Goal: Task Accomplishment & Management: Manage account settings

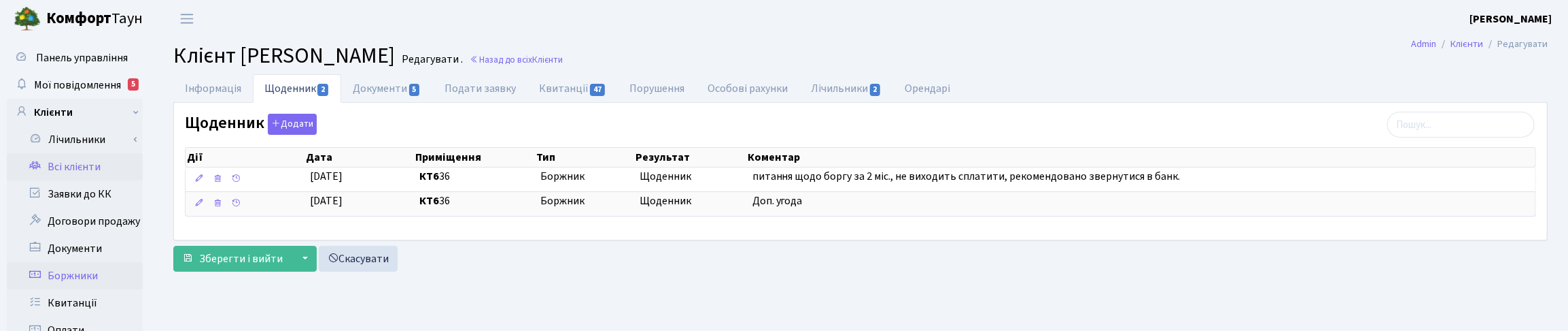
click at [89, 269] on link "Боржники" at bounding box center [74, 275] width 136 height 27
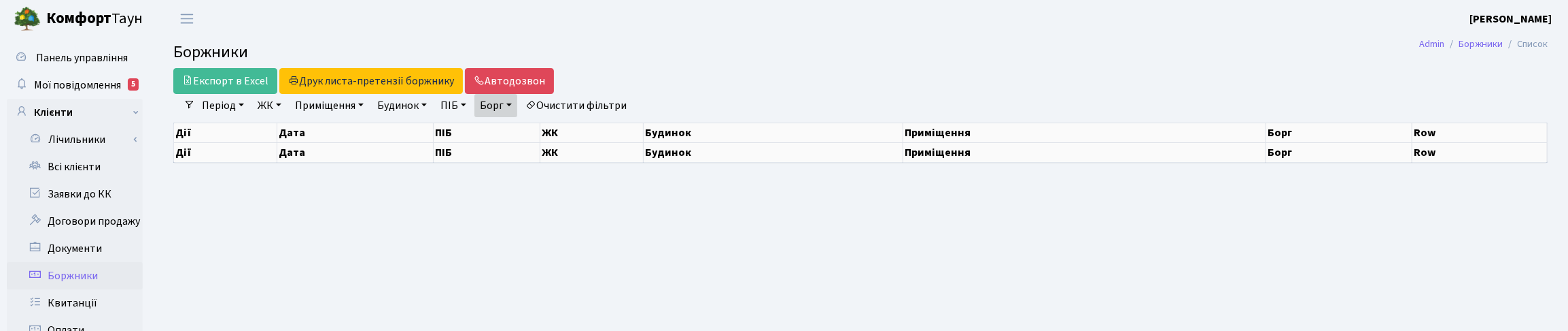
select select "25"
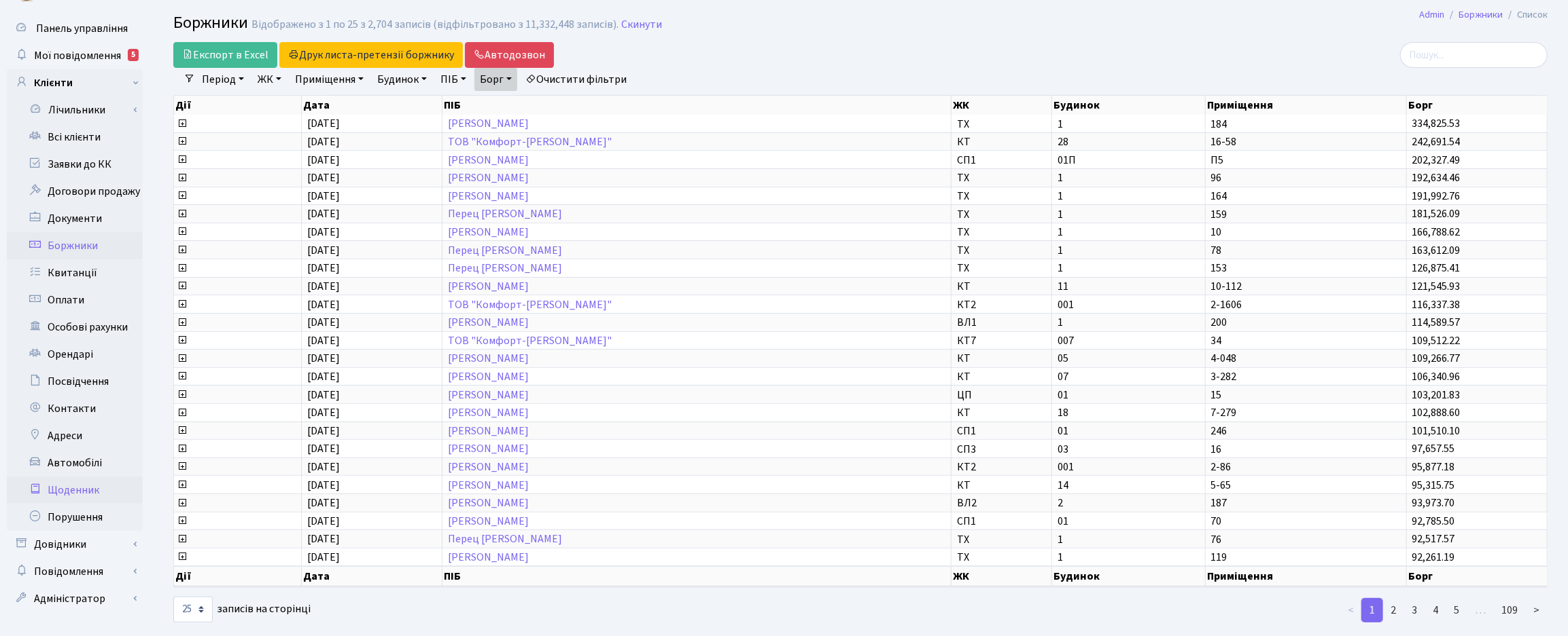
scroll to position [45, 0]
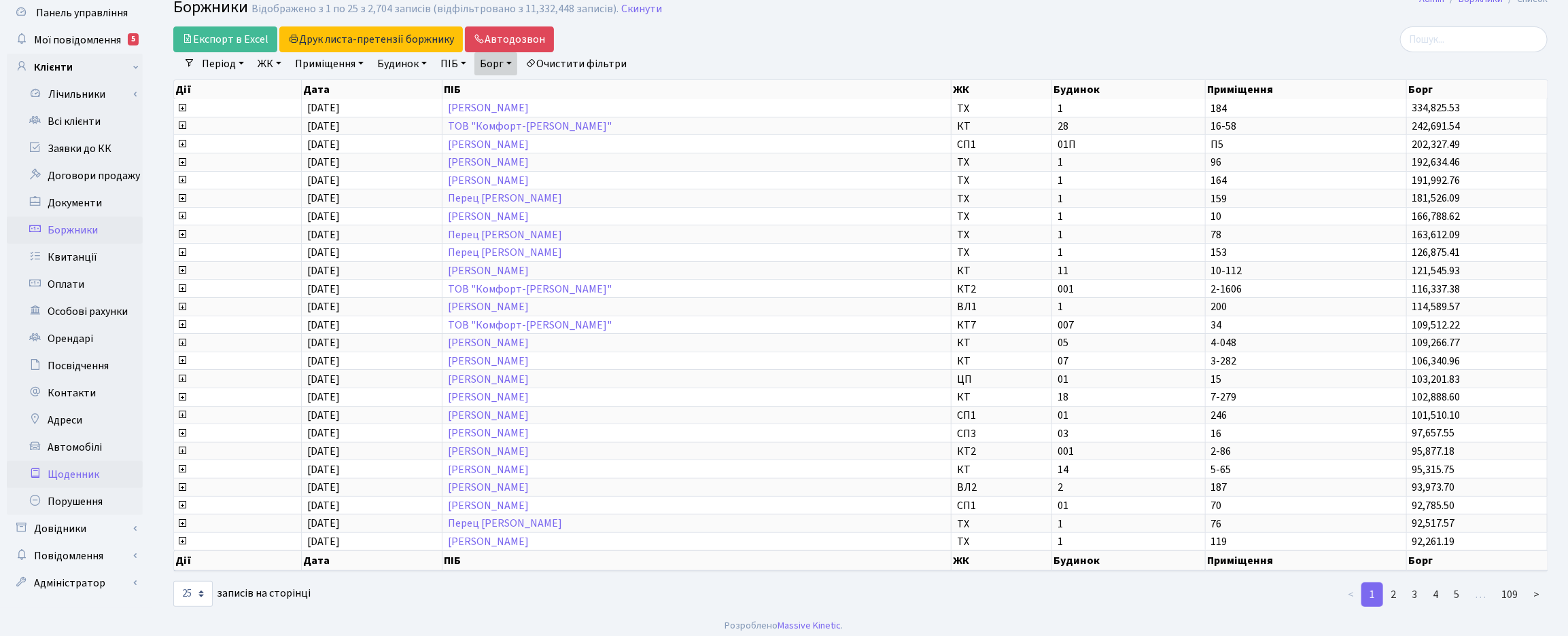
click at [76, 330] on link "Щоденник" at bounding box center [74, 474] width 136 height 27
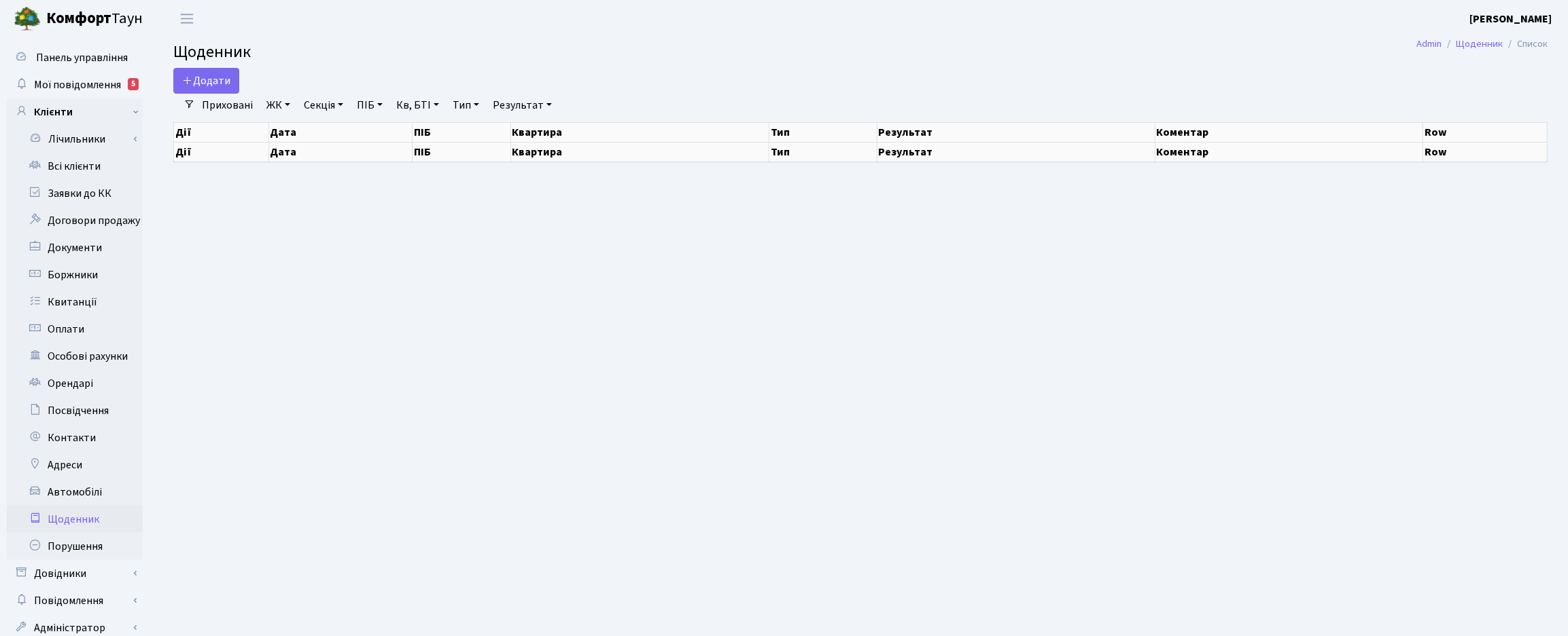
select select "25"
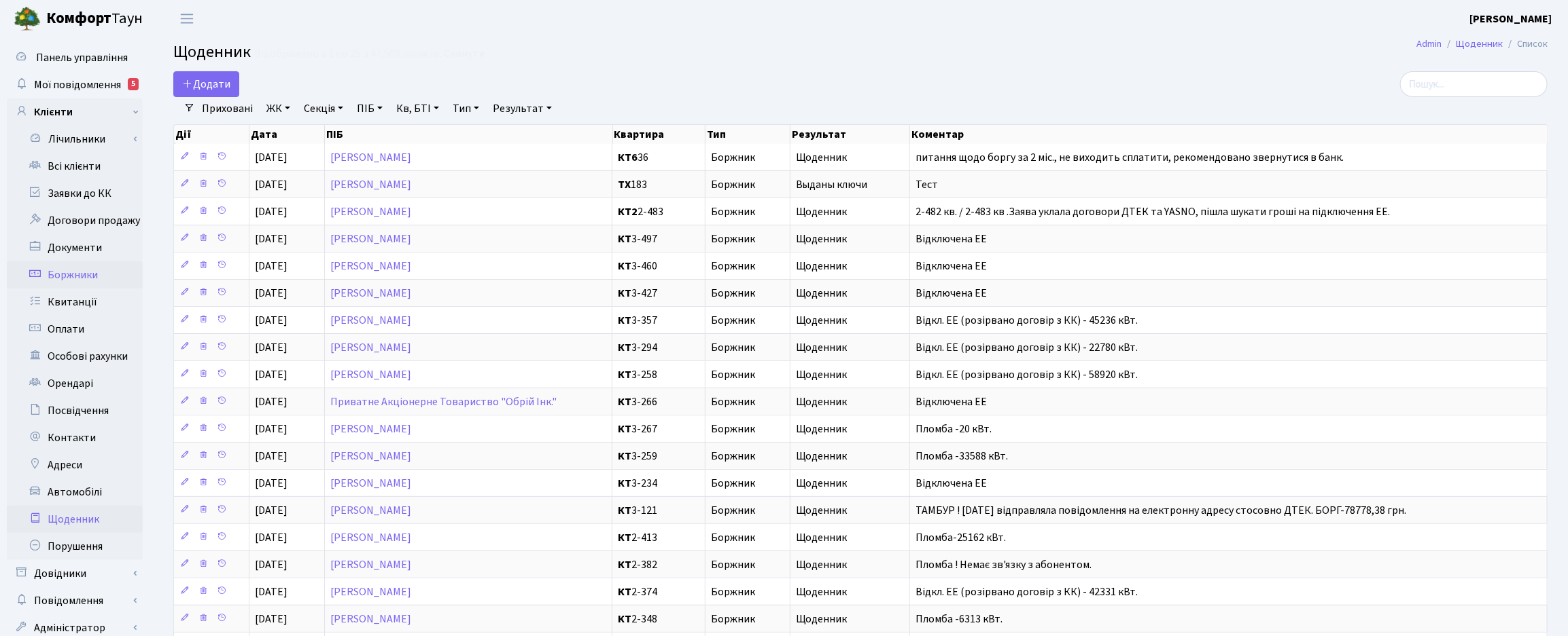
click at [81, 270] on link "Боржники" at bounding box center [74, 274] width 136 height 27
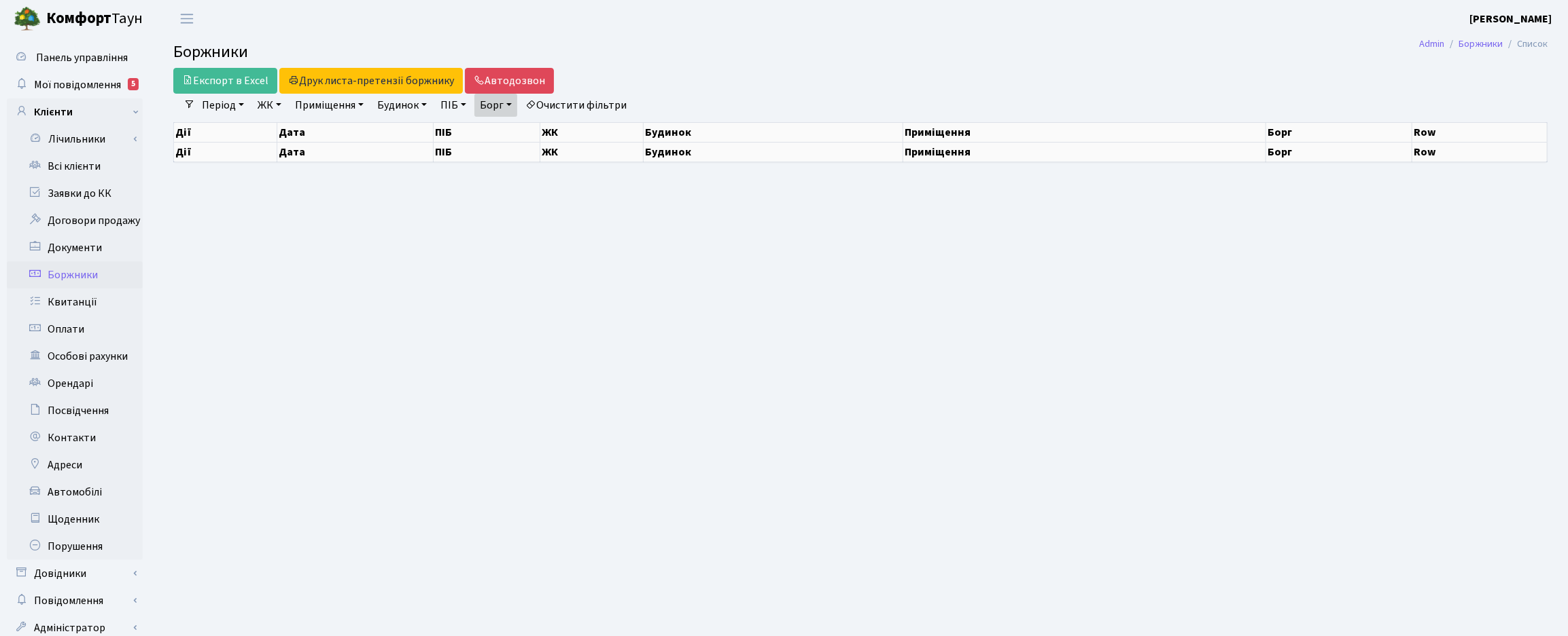
select select "25"
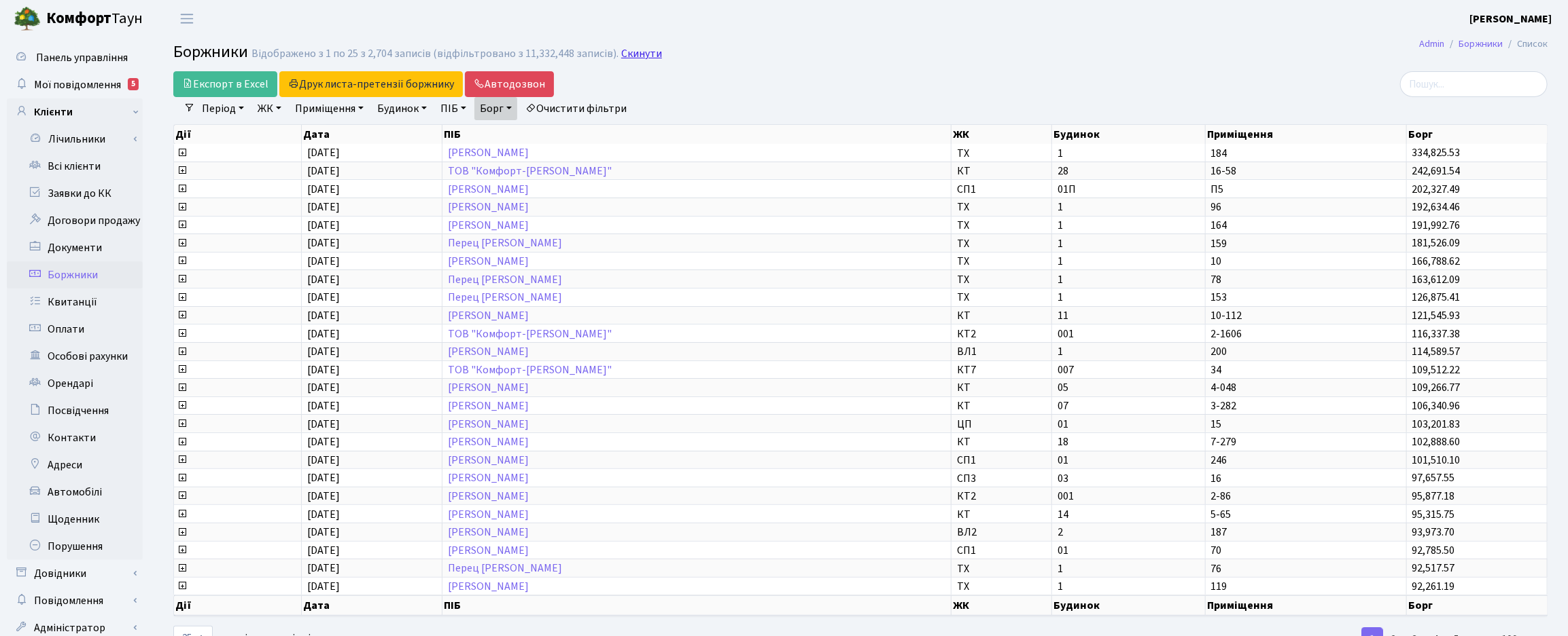
click at [627, 60] on link "Скинути" at bounding box center [642, 54] width 41 height 13
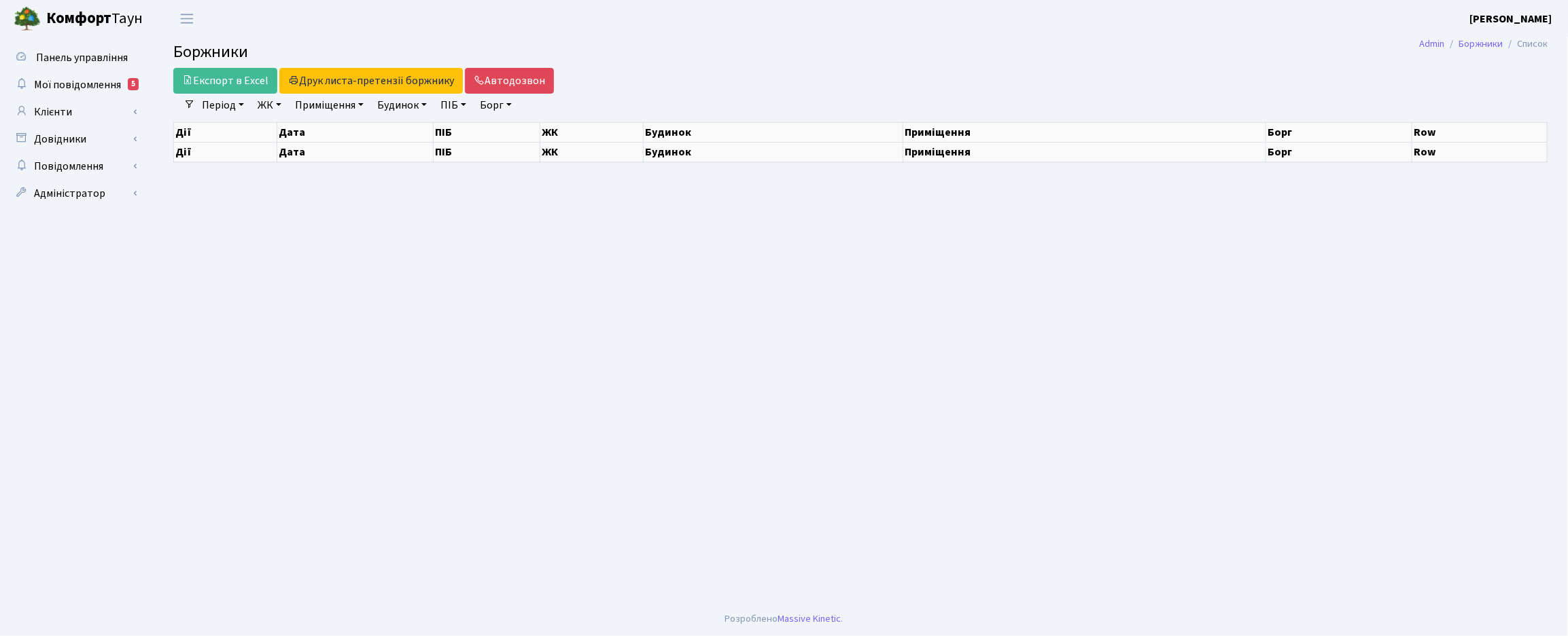
select select "25"
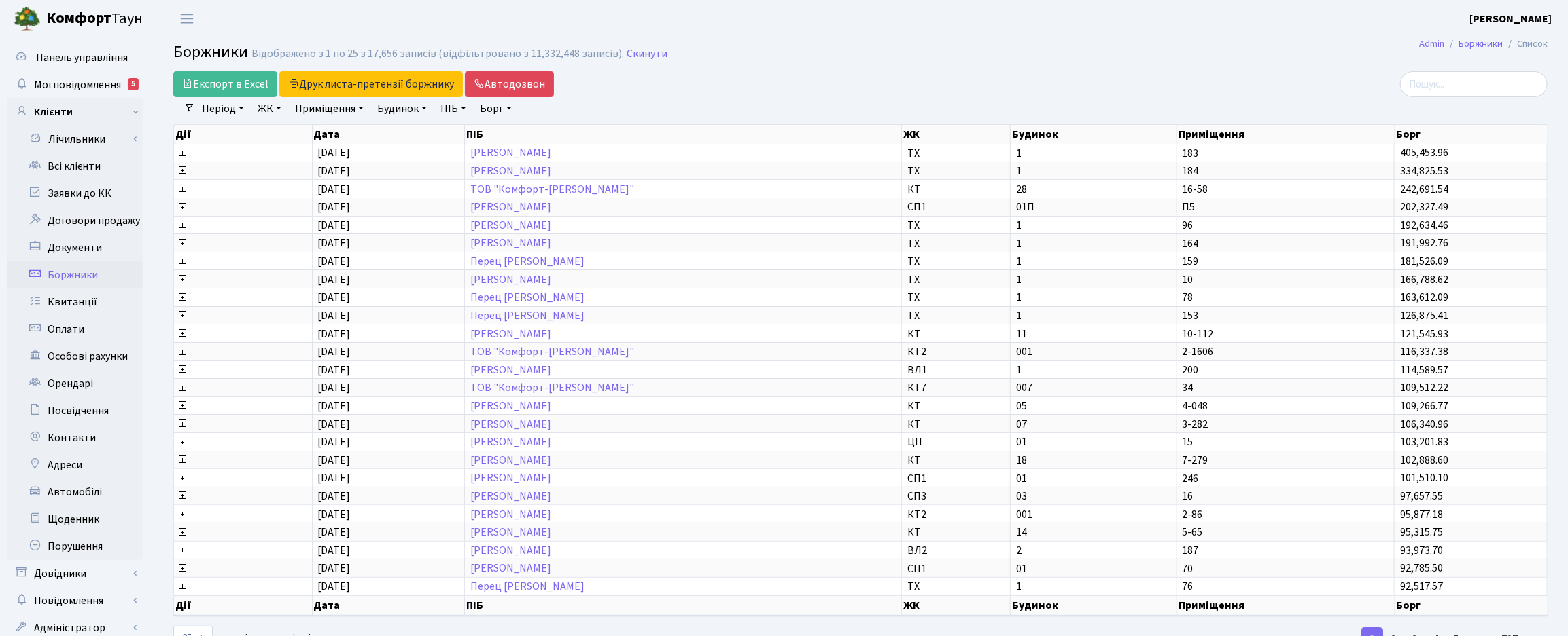
click at [274, 112] on link "ЖК" at bounding box center [270, 108] width 35 height 23
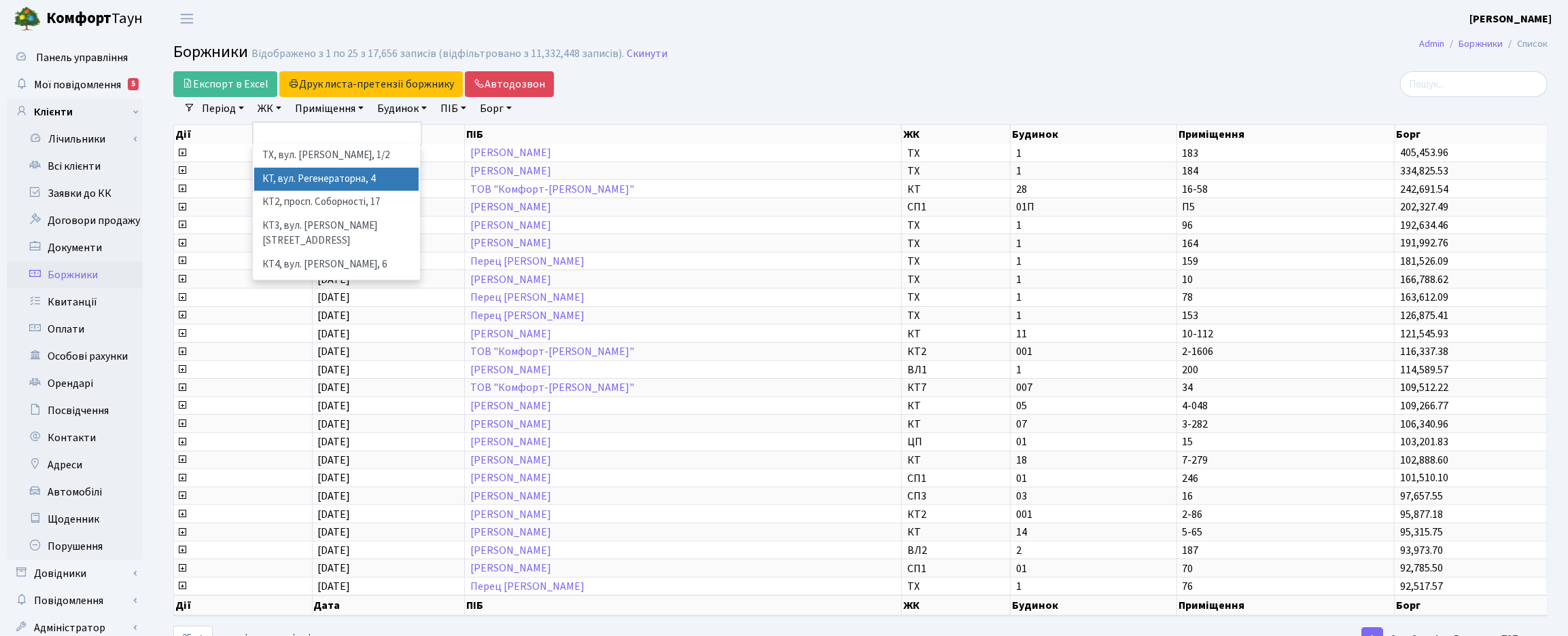
click at [287, 174] on li "КТ, вул. Регенераторна, 4" at bounding box center [336, 180] width 164 height 24
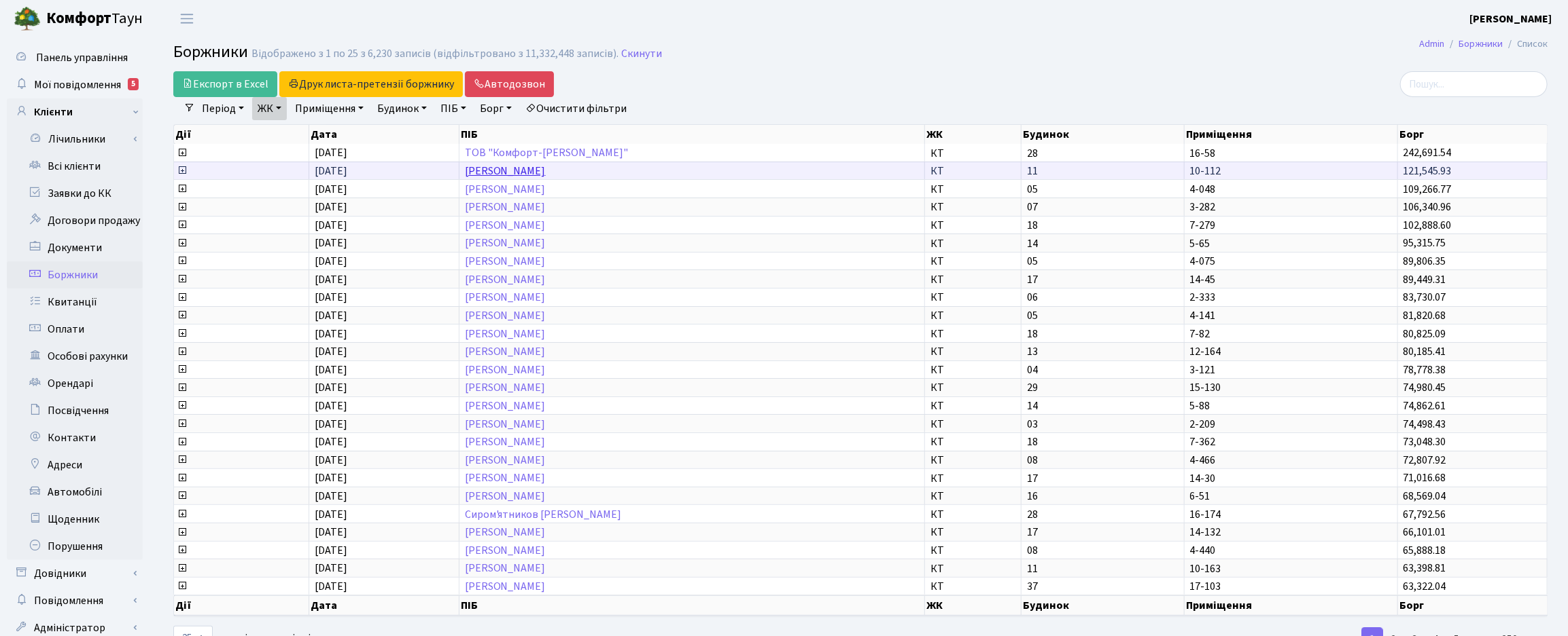
click at [511, 171] on link "Онуфрієнко Марина Василівна" at bounding box center [505, 171] width 81 height 15
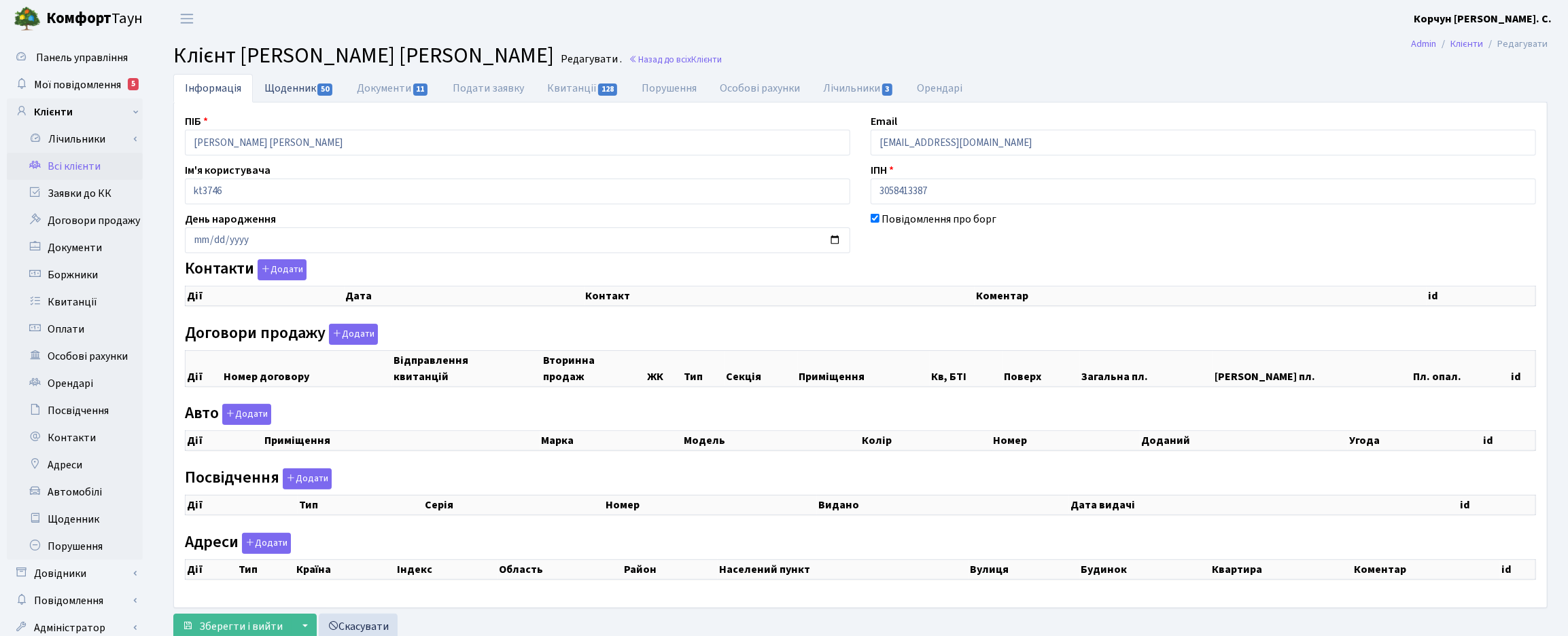
click at [281, 87] on link "Щоденник 50" at bounding box center [299, 88] width 92 height 28
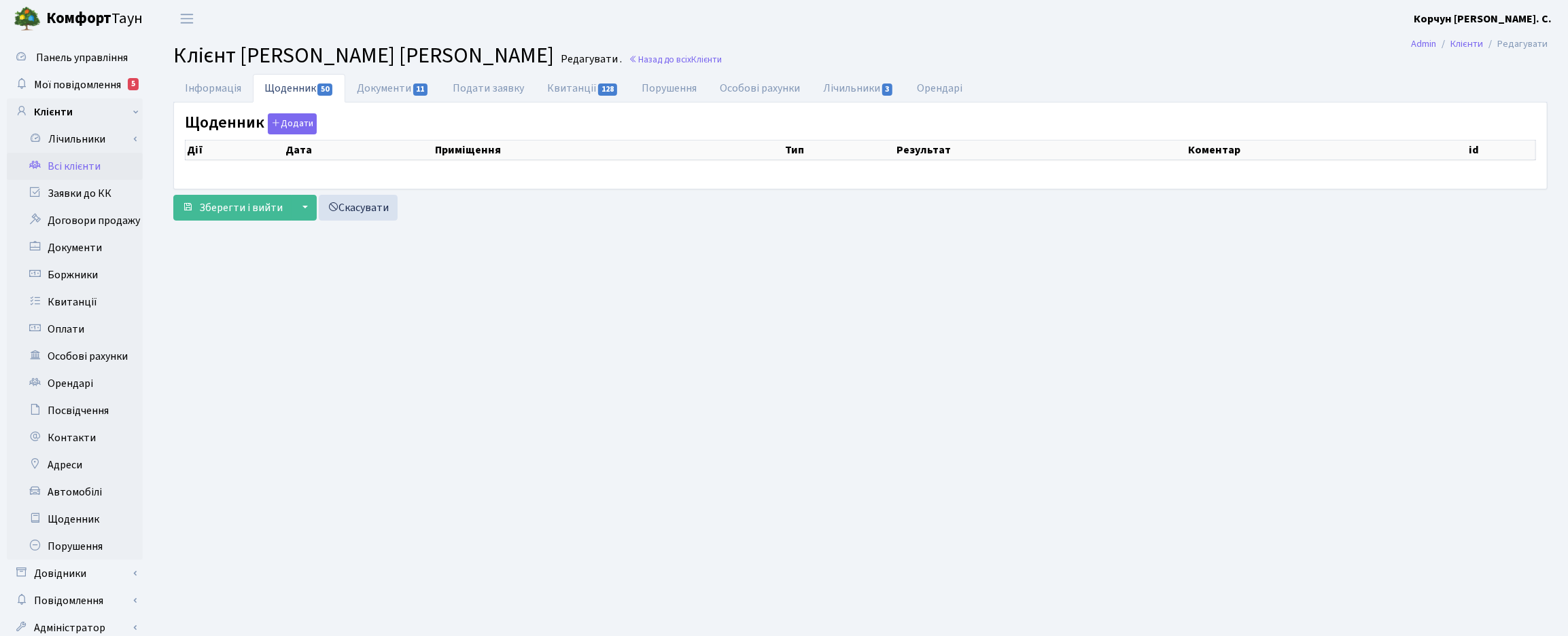
select select "25"
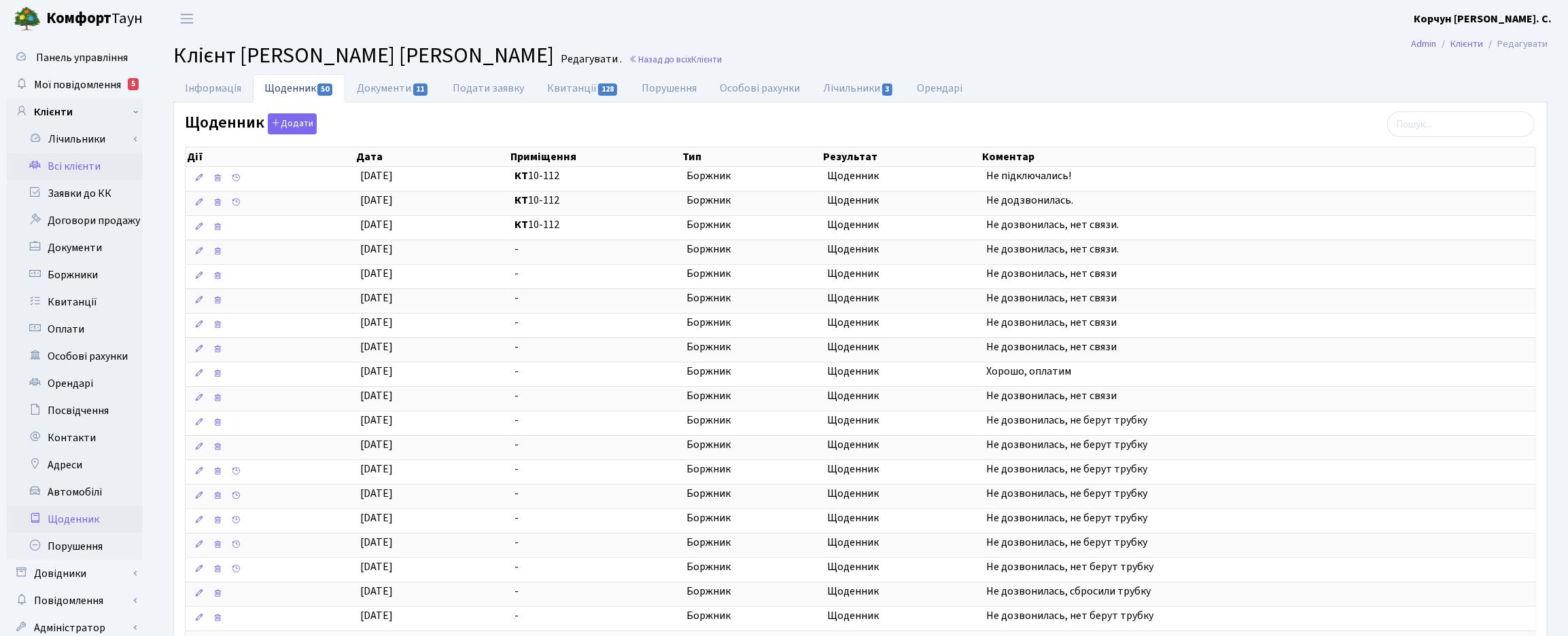
click at [73, 510] on link "Щоденник" at bounding box center [74, 519] width 136 height 27
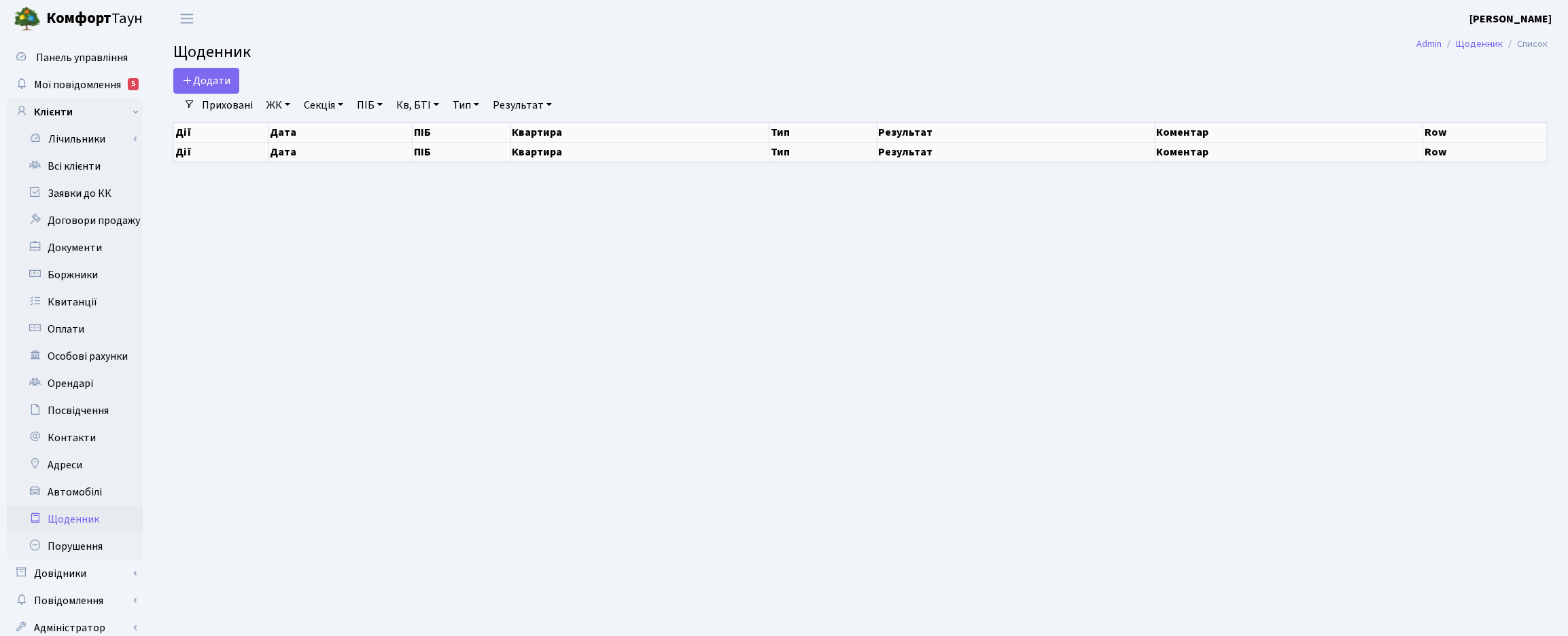
select select "25"
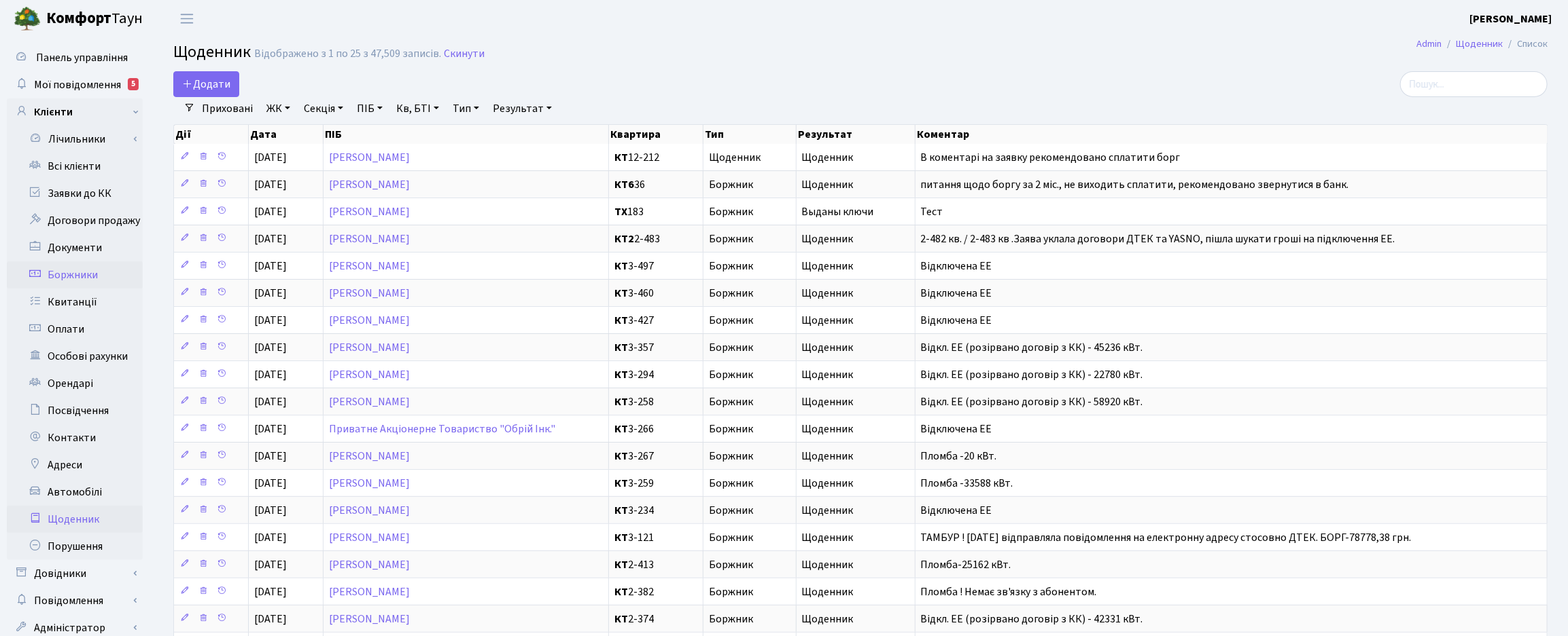
click at [70, 277] on link "Боржники" at bounding box center [74, 274] width 136 height 27
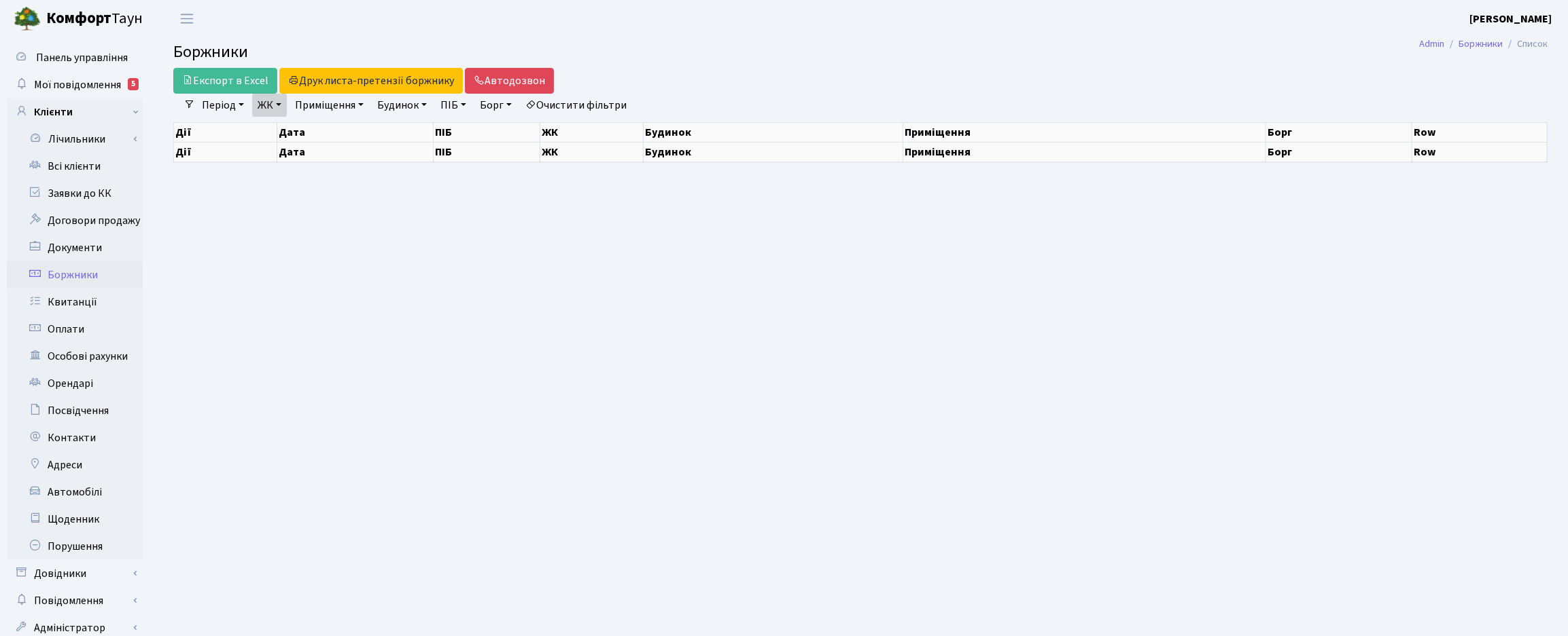
select select "25"
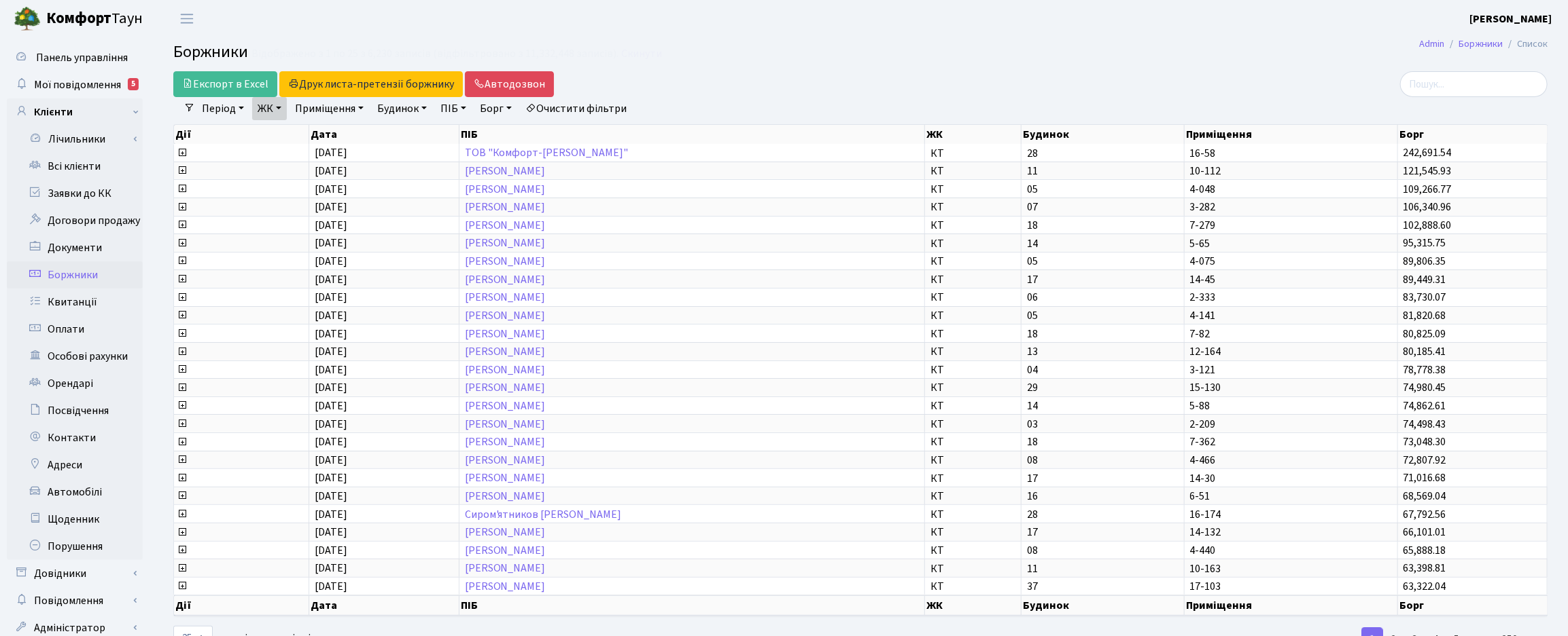
click at [602, 113] on link "Очистити фільтри" at bounding box center [575, 108] width 112 height 23
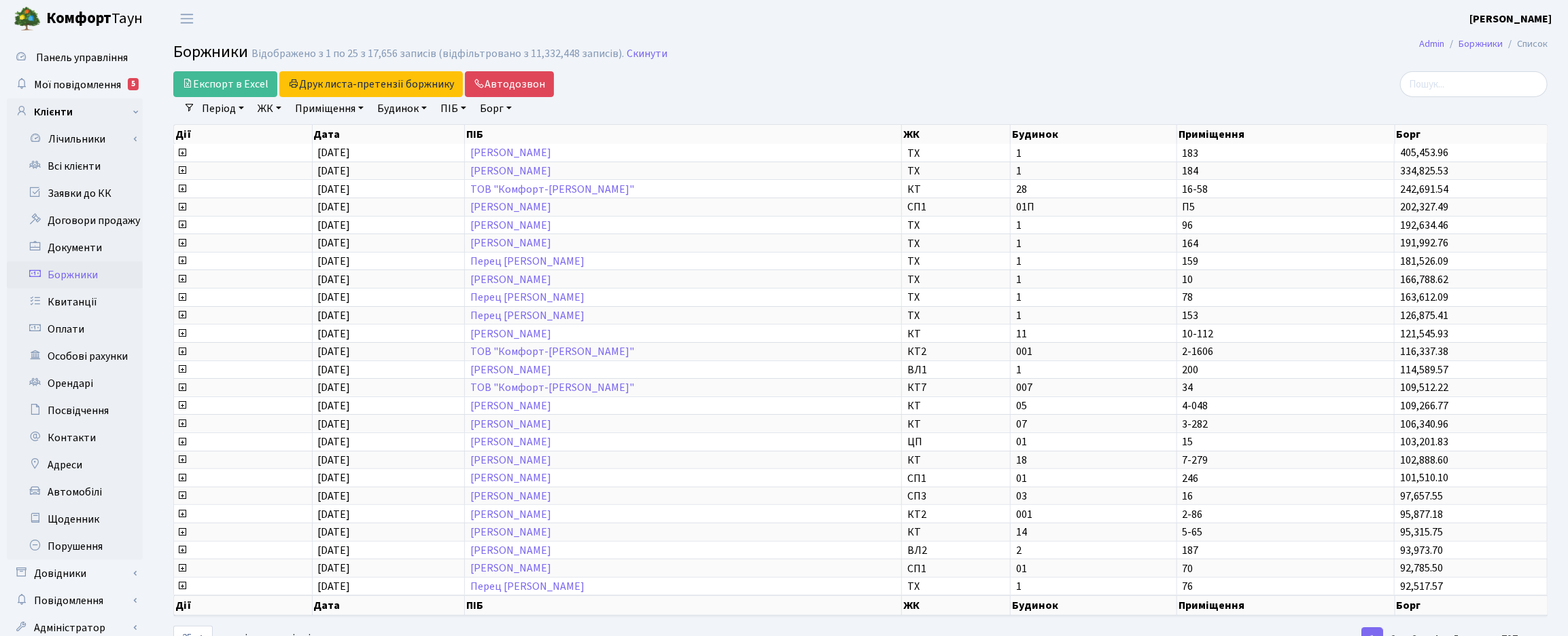
click at [276, 114] on link "ЖК" at bounding box center [270, 108] width 35 height 23
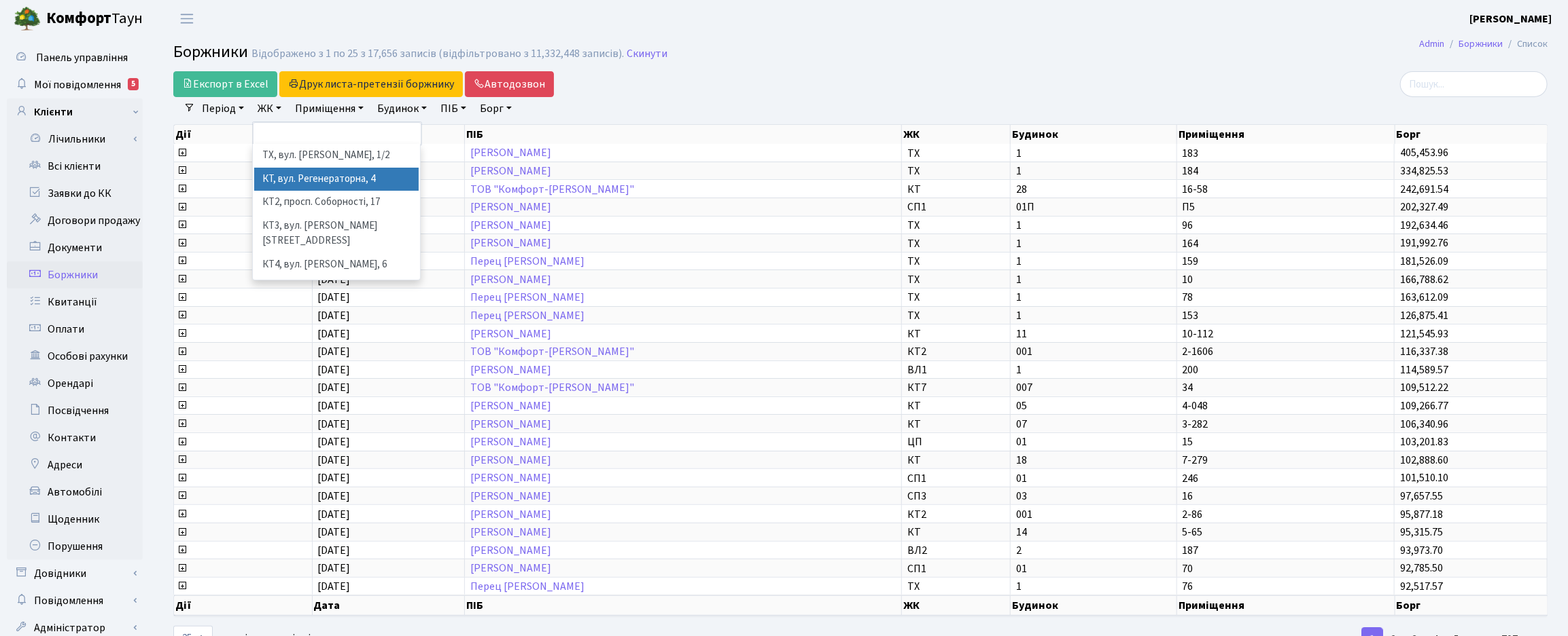
click at [293, 180] on li "КТ, вул. Регенераторна, 4" at bounding box center [336, 180] width 164 height 24
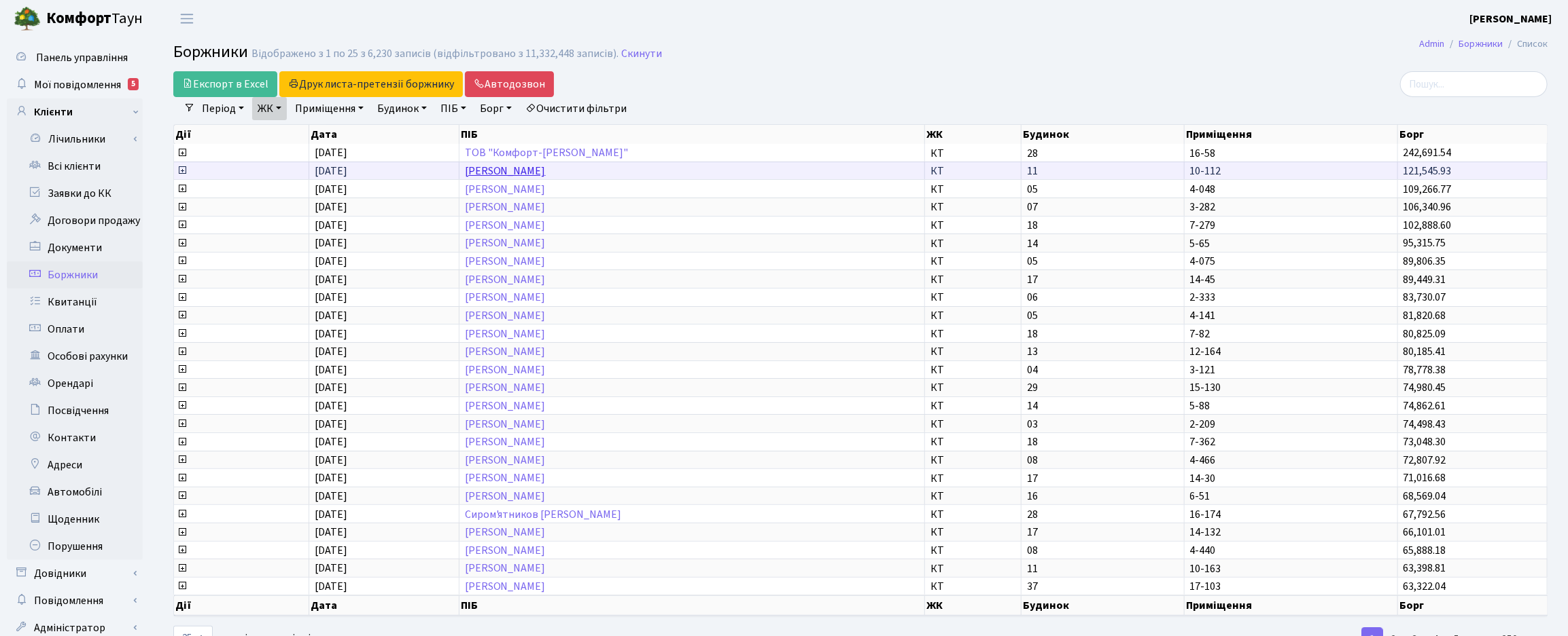
click at [477, 176] on link "[PERSON_NAME]" at bounding box center [505, 171] width 81 height 15
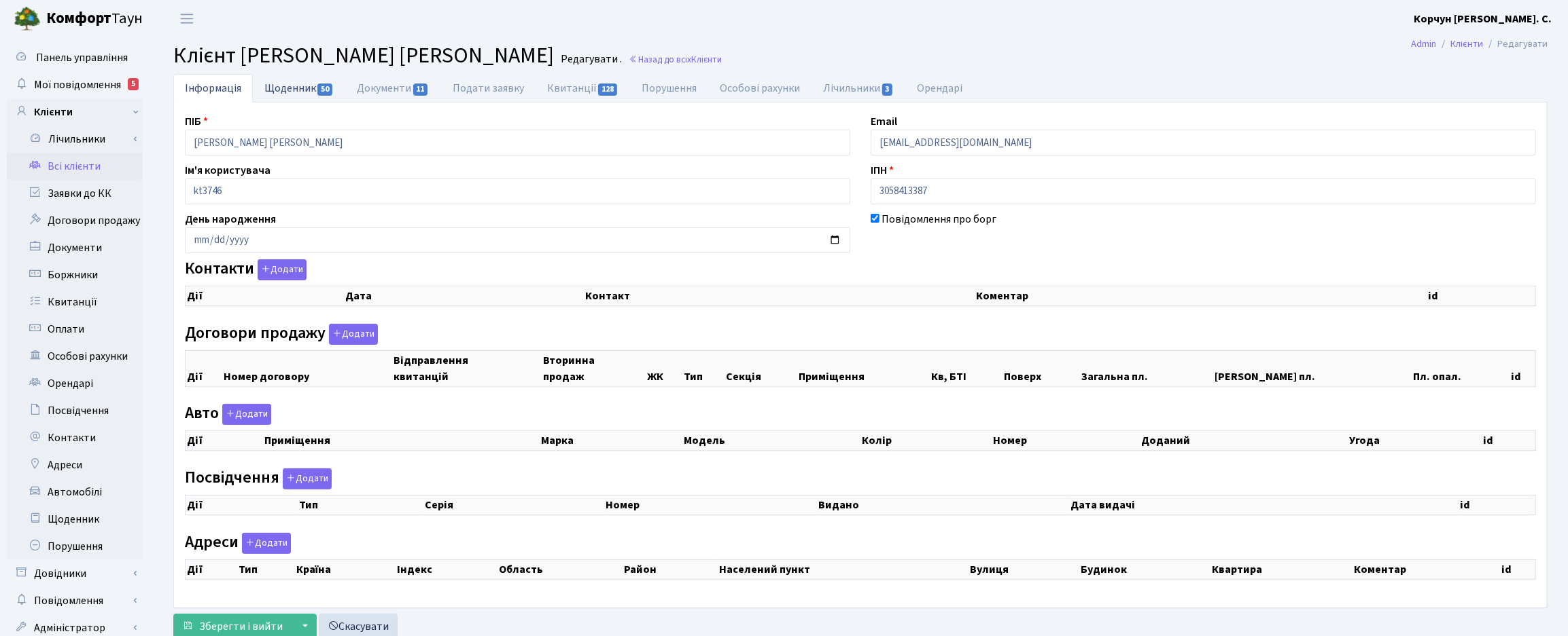
click at [289, 81] on link "Щоденник 50" at bounding box center [299, 88] width 92 height 28
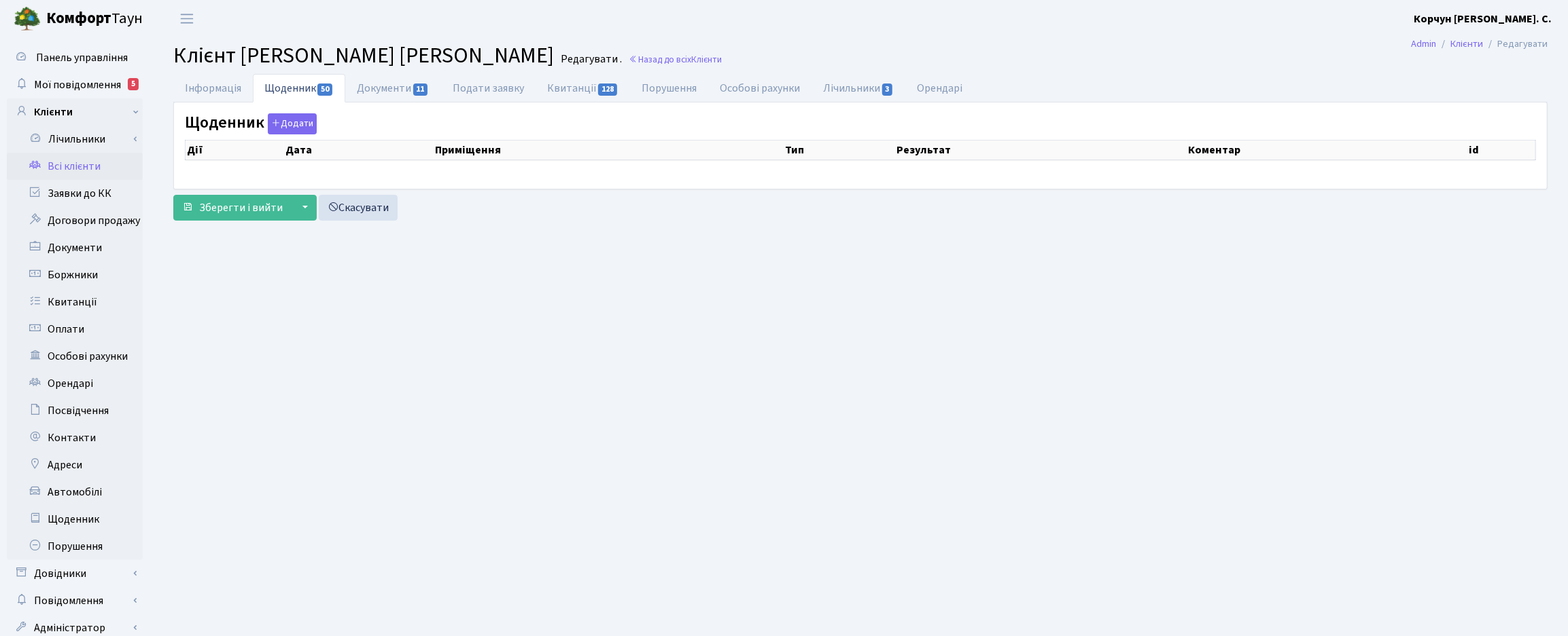
select select "25"
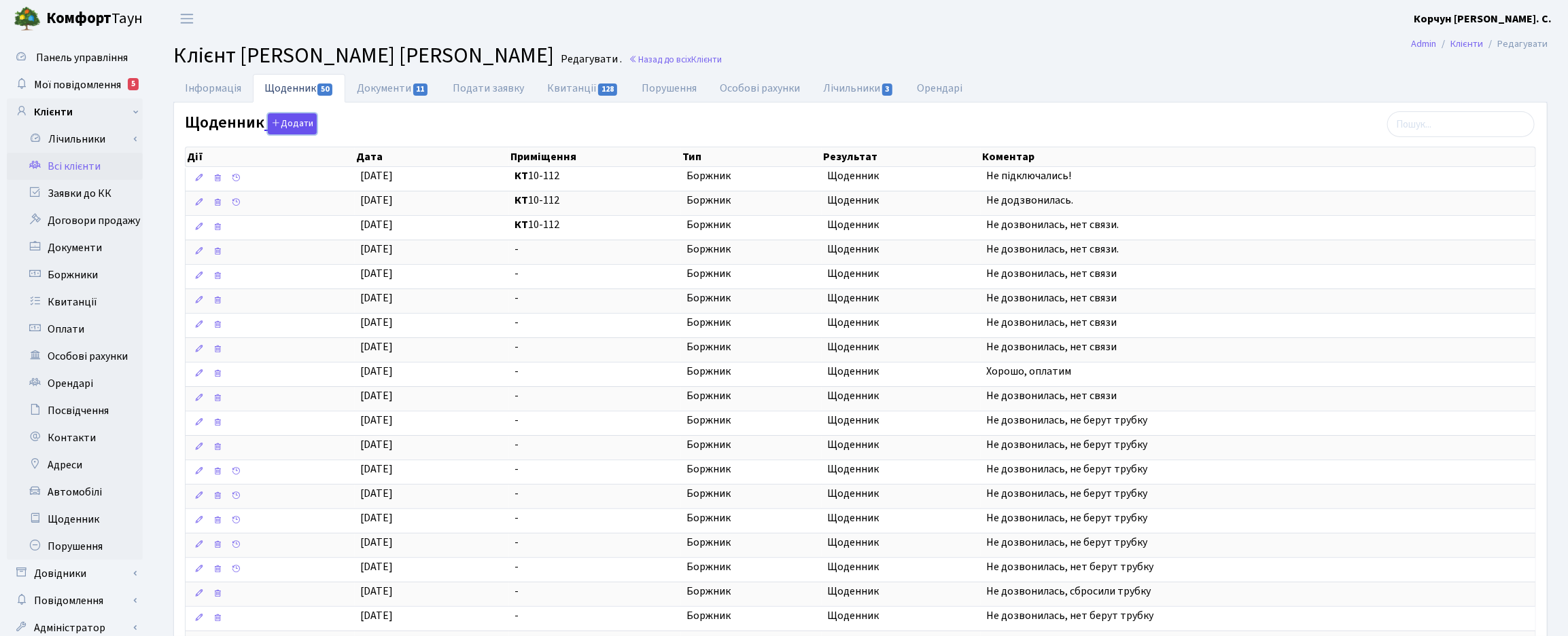
click at [296, 120] on button "Додати" at bounding box center [292, 124] width 49 height 21
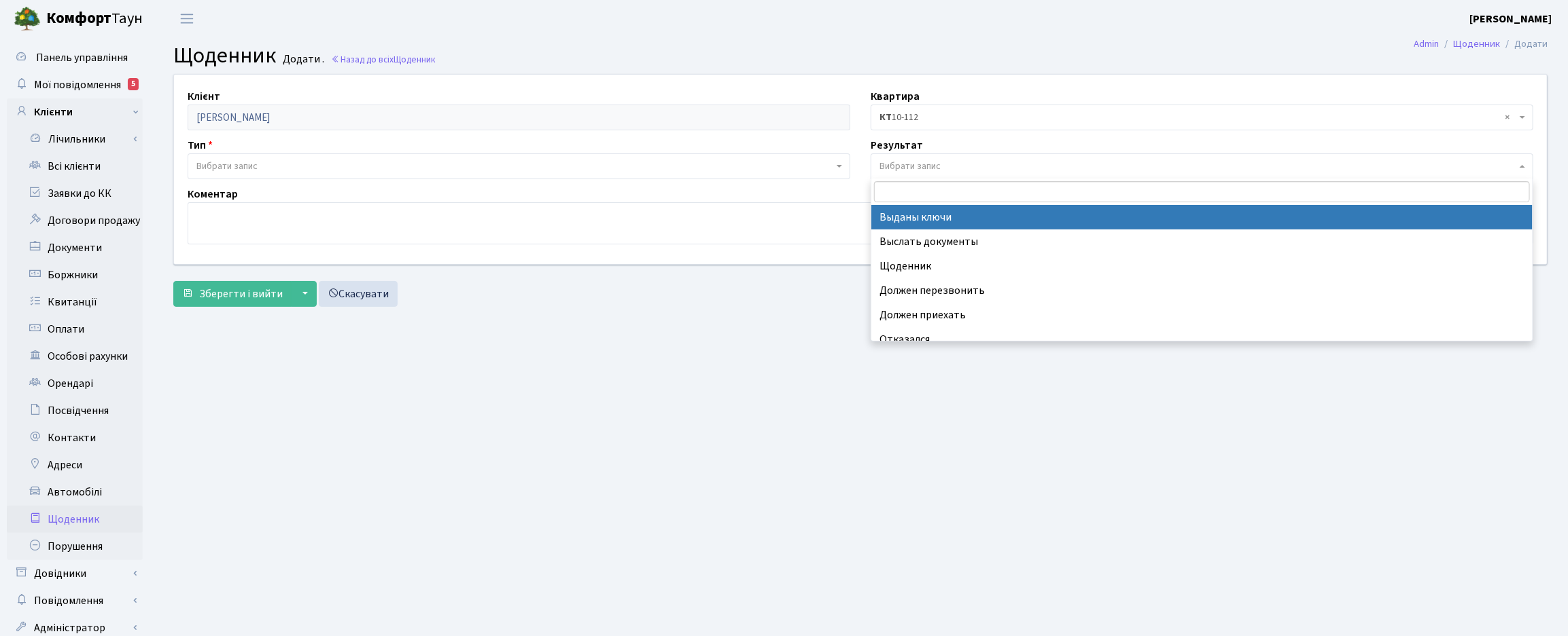
click at [910, 163] on span "Вибрати запис" at bounding box center [910, 166] width 61 height 14
click at [842, 165] on span "Вибрати запис" at bounding box center [518, 166] width 662 height 26
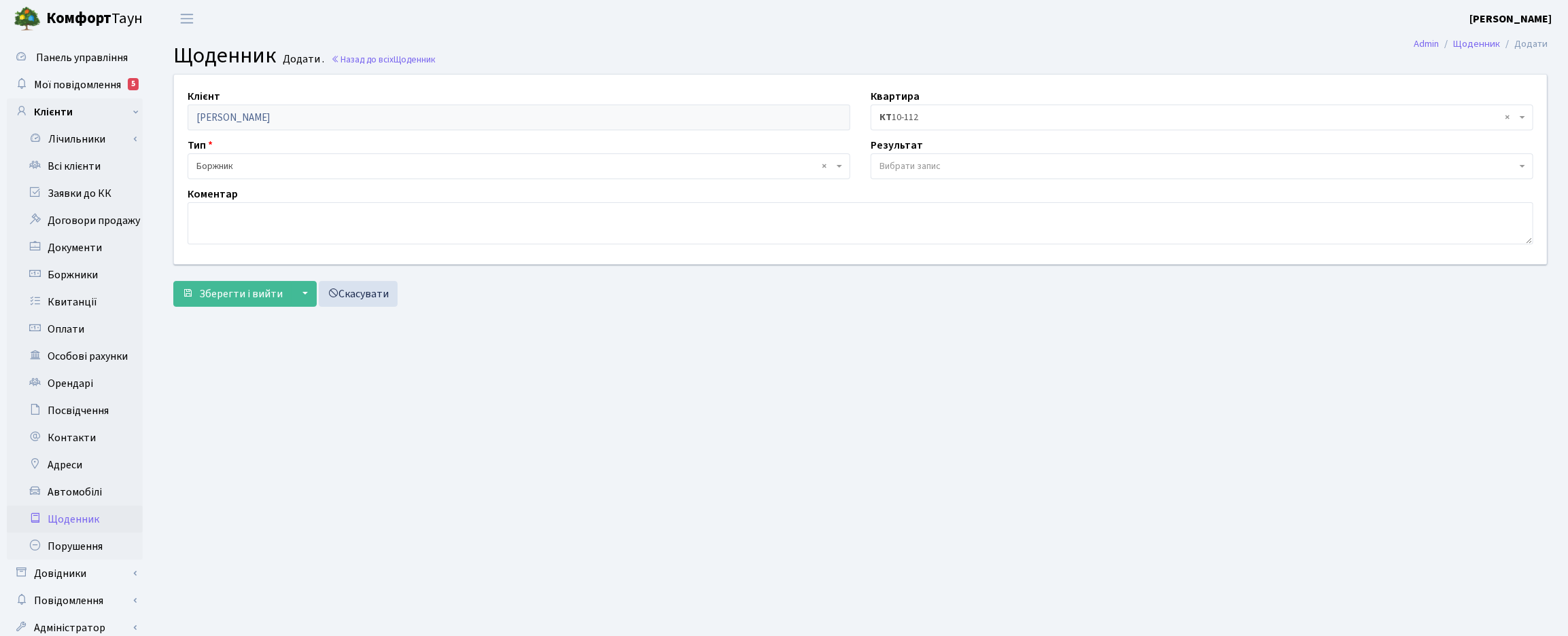
select select "189"
click at [372, 55] on link "Назад до всіх Щоденник" at bounding box center [382, 59] width 104 height 13
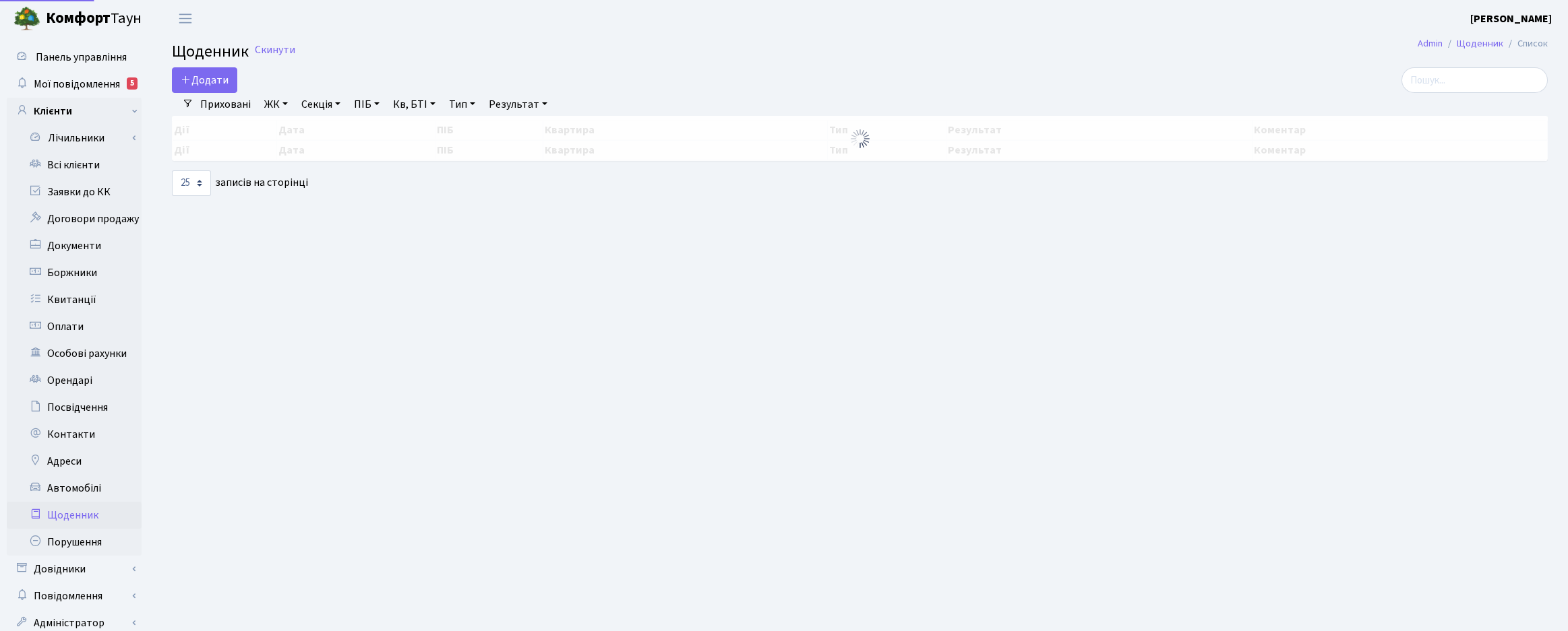
select select "25"
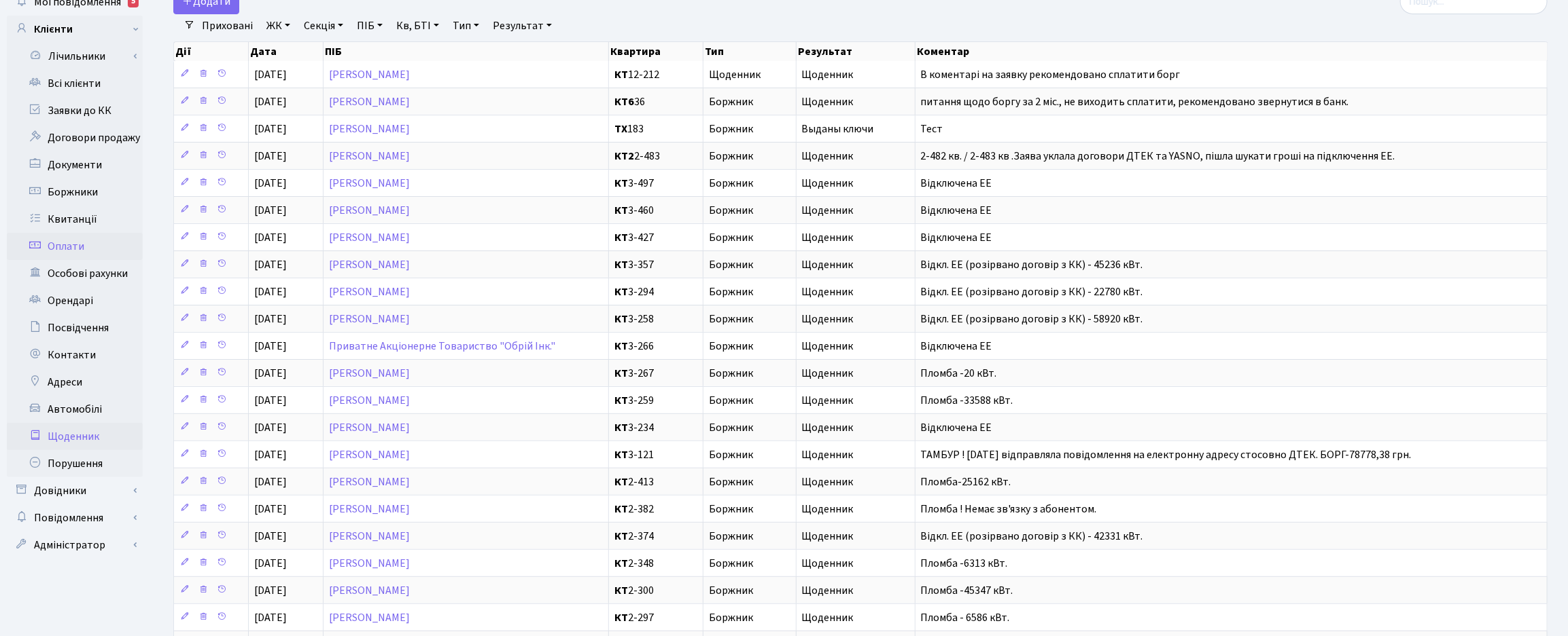
scroll to position [85, 0]
click at [59, 188] on link "Боржники" at bounding box center [74, 189] width 136 height 27
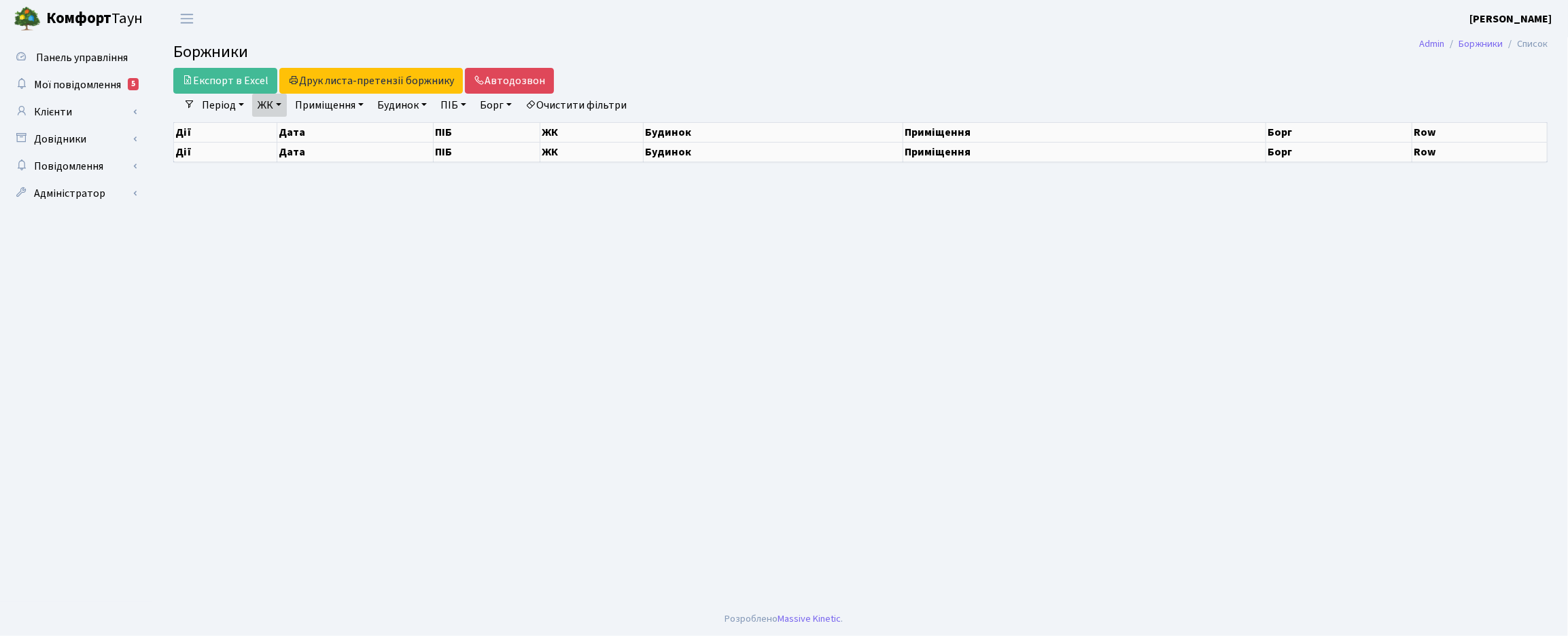
select select "25"
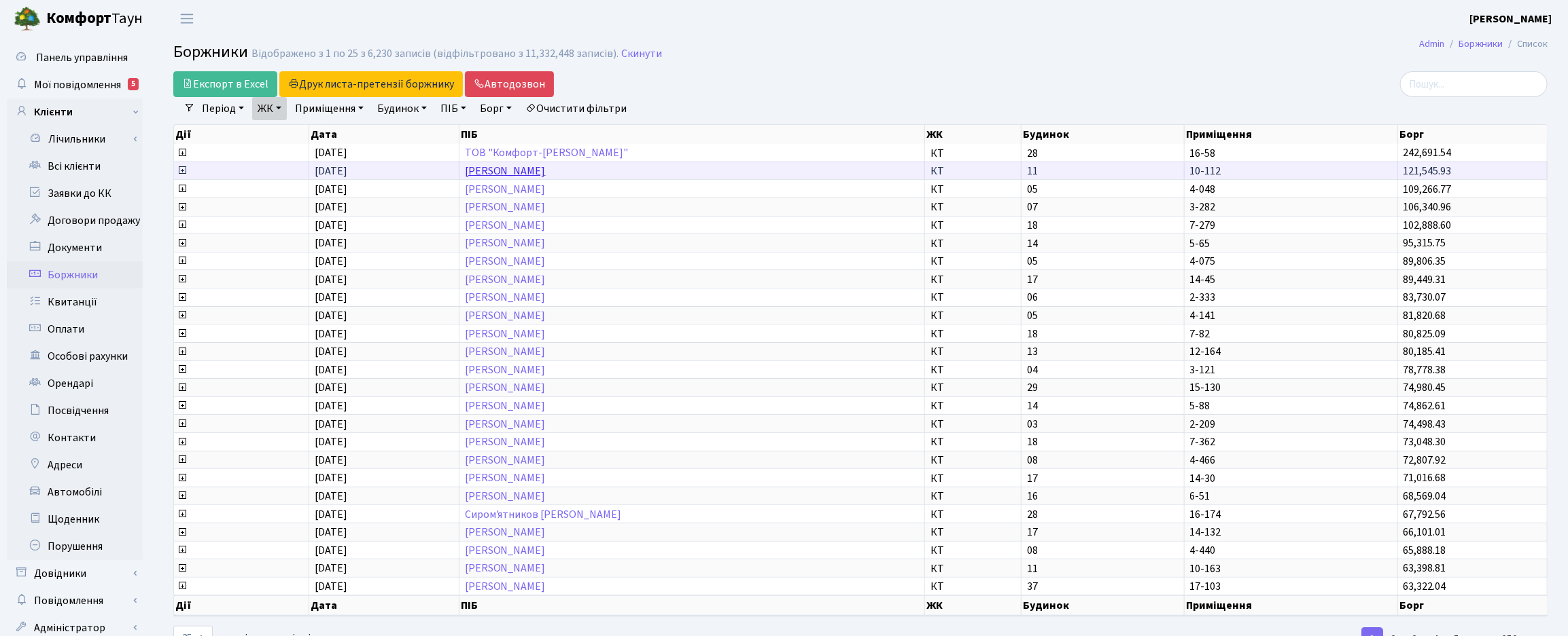
click at [485, 170] on link "[PERSON_NAME]" at bounding box center [505, 171] width 81 height 15
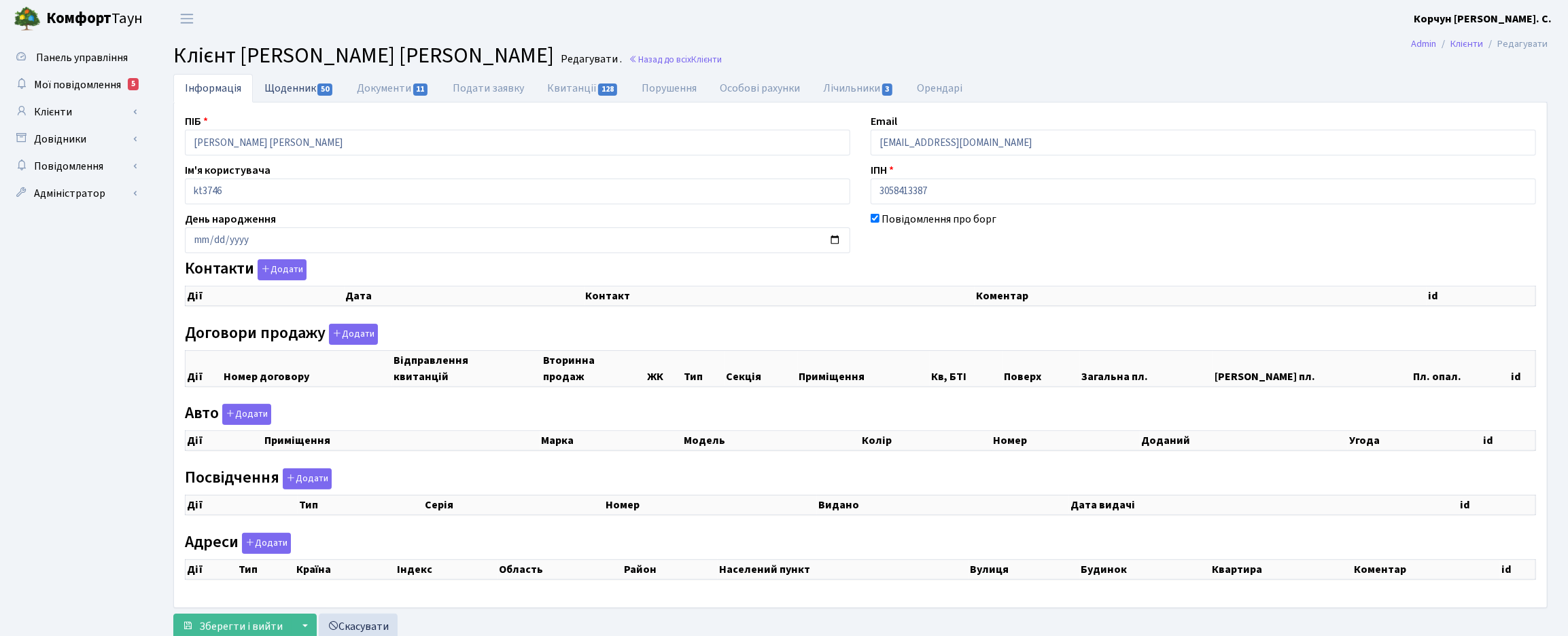
click at [292, 84] on link "Щоденник 50" at bounding box center [299, 88] width 92 height 28
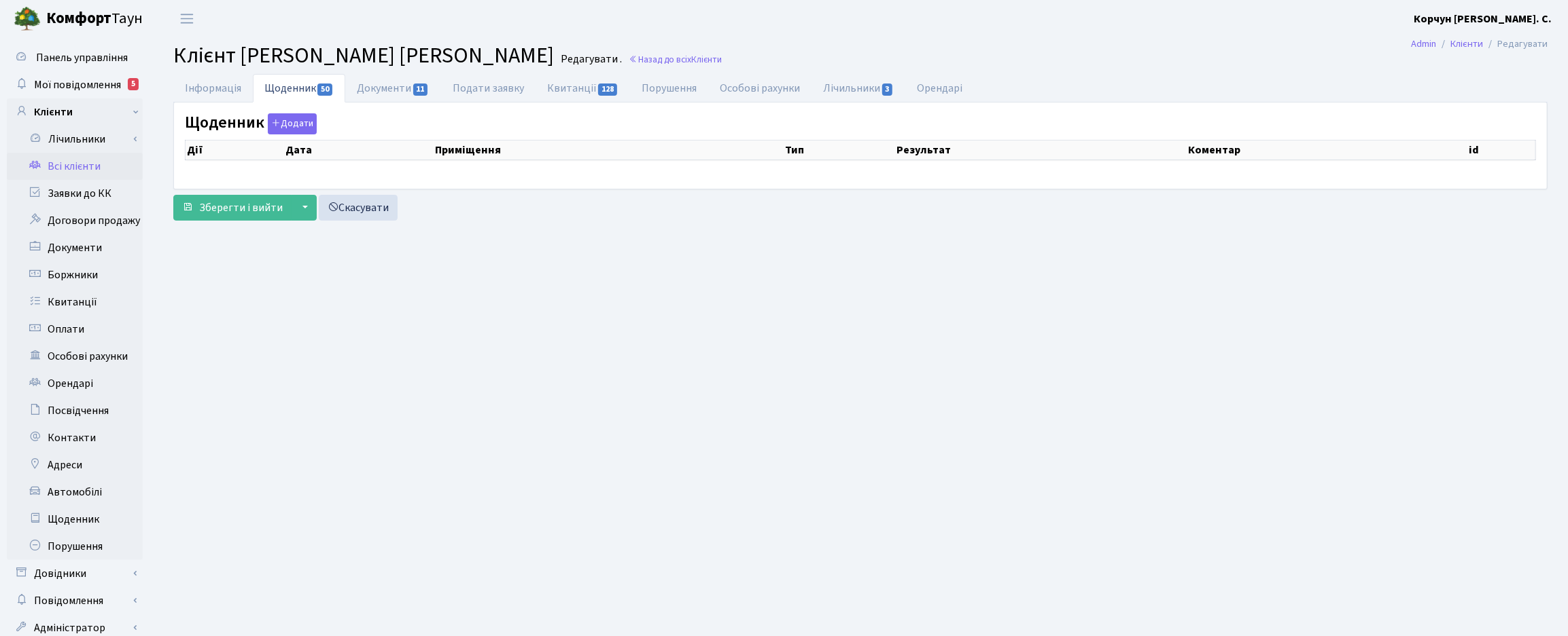
select select "25"
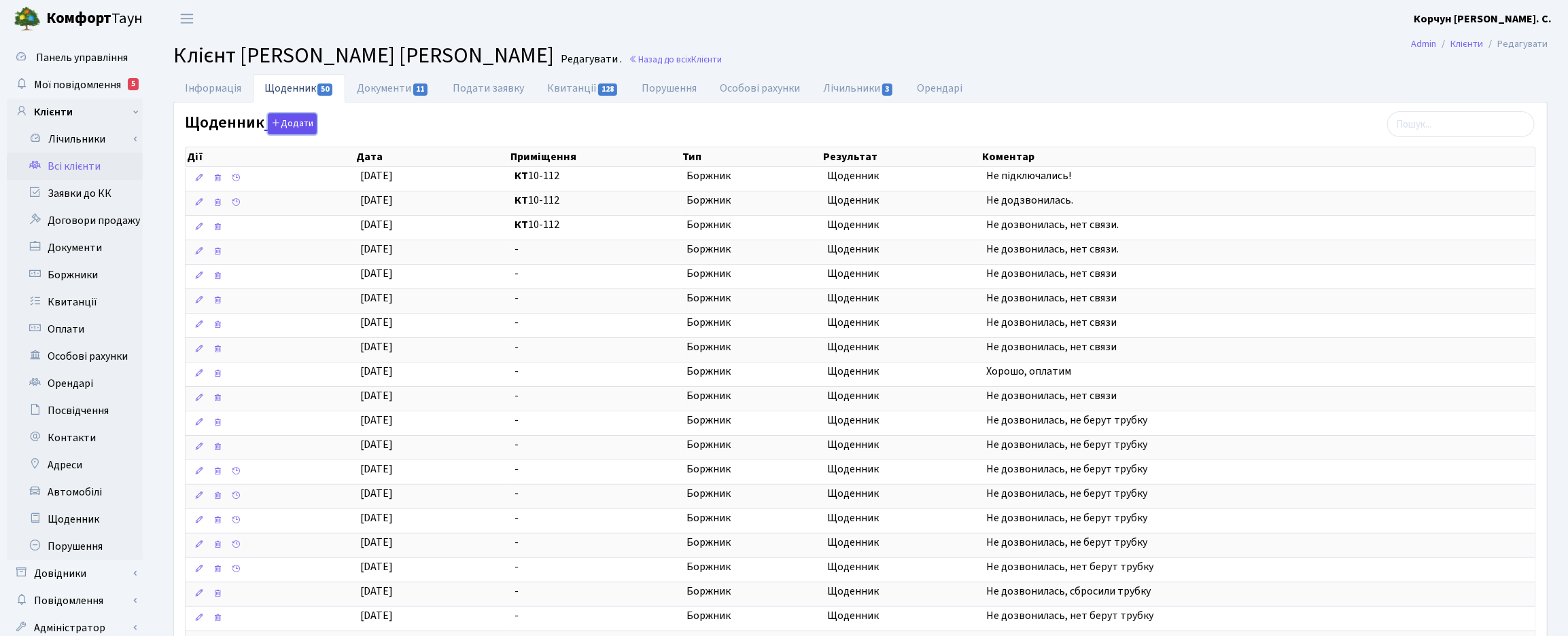
click at [290, 120] on button "Додати" at bounding box center [292, 124] width 49 height 21
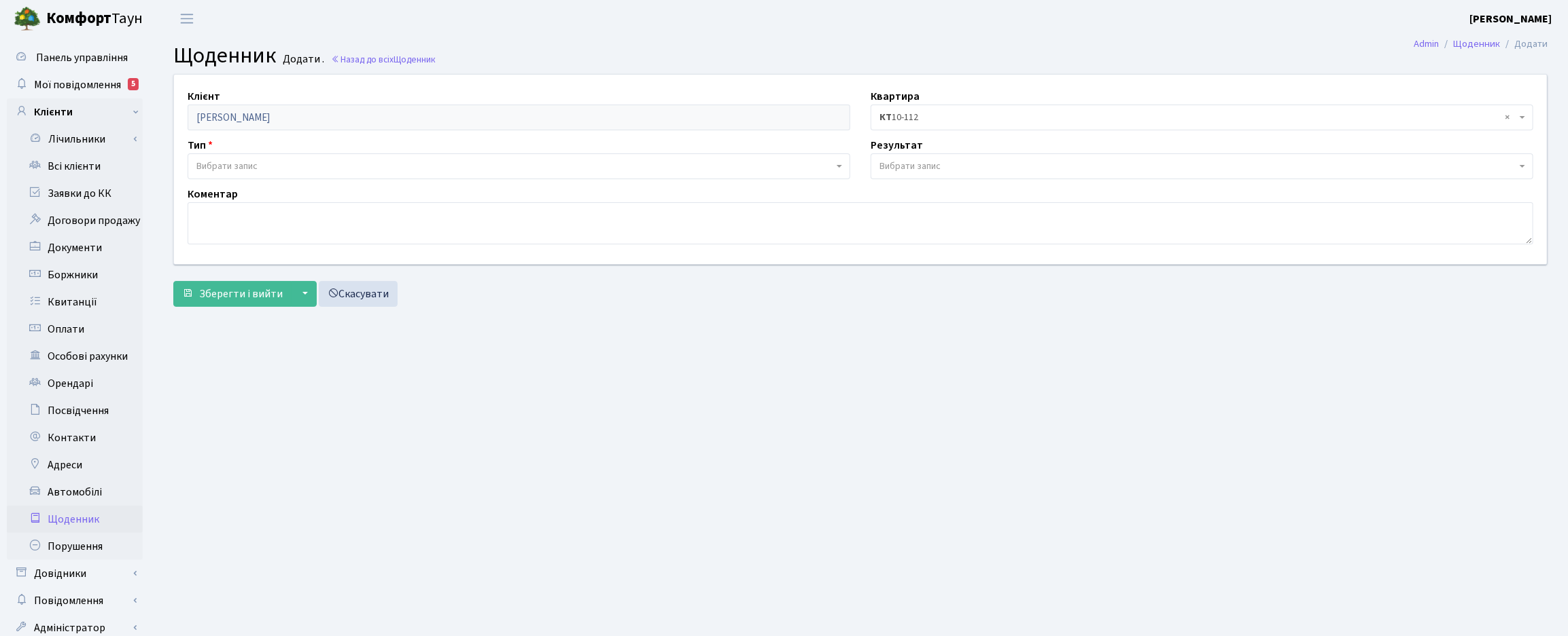
click at [904, 158] on span "Вибрати запис" at bounding box center [1201, 166] width 662 height 26
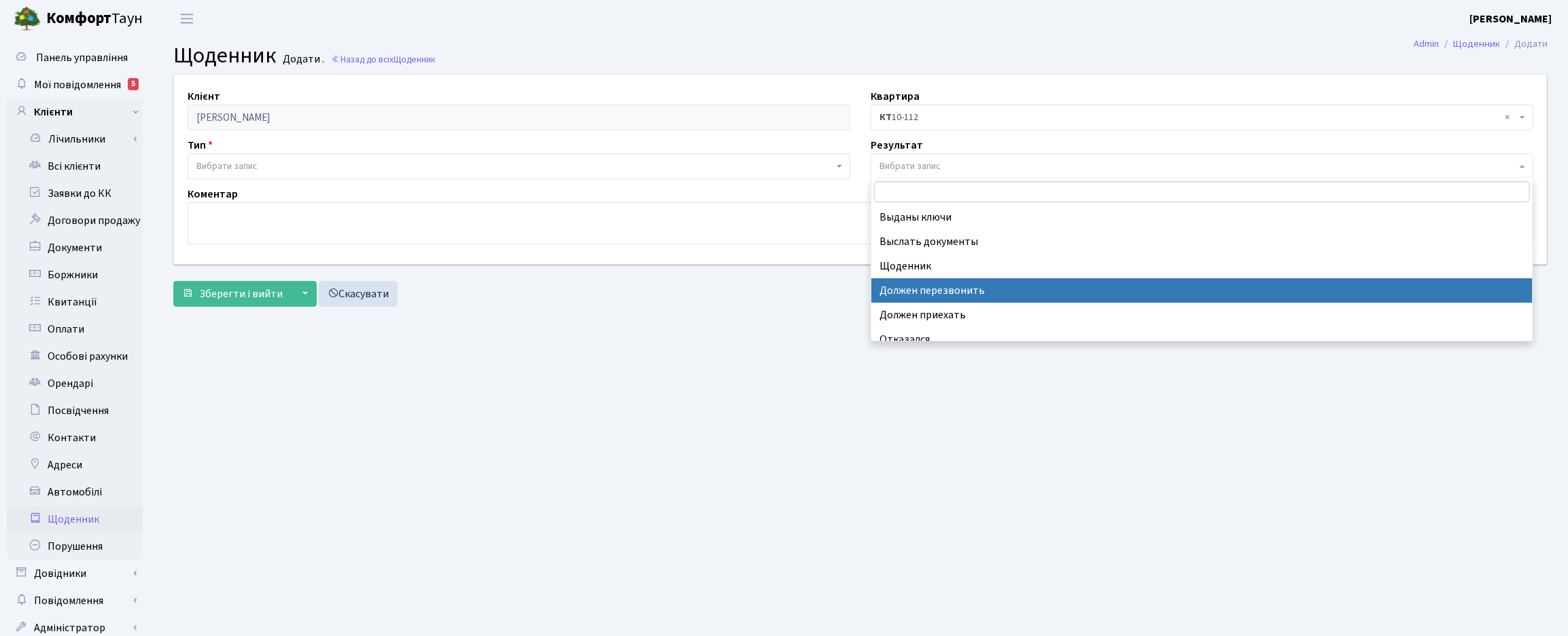
click at [616, 310] on div "Клієнт Онуфрієнко Марина Василівна Квартира - <b>КТ</b>&nbsp;&nbsp;&nbsp;&nbsp;…" at bounding box center [861, 193] width 1394 height 239
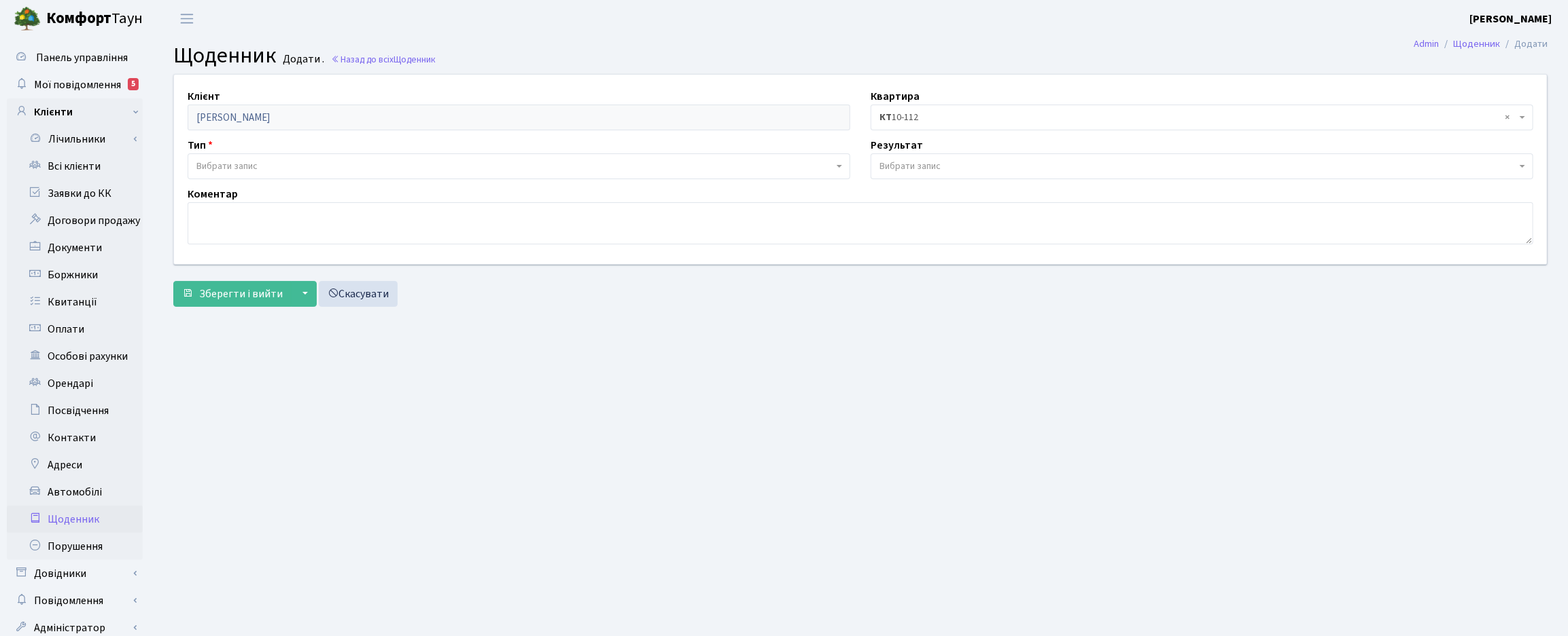
click at [1517, 174] on span "Вибрати запис" at bounding box center [1201, 166] width 662 height 26
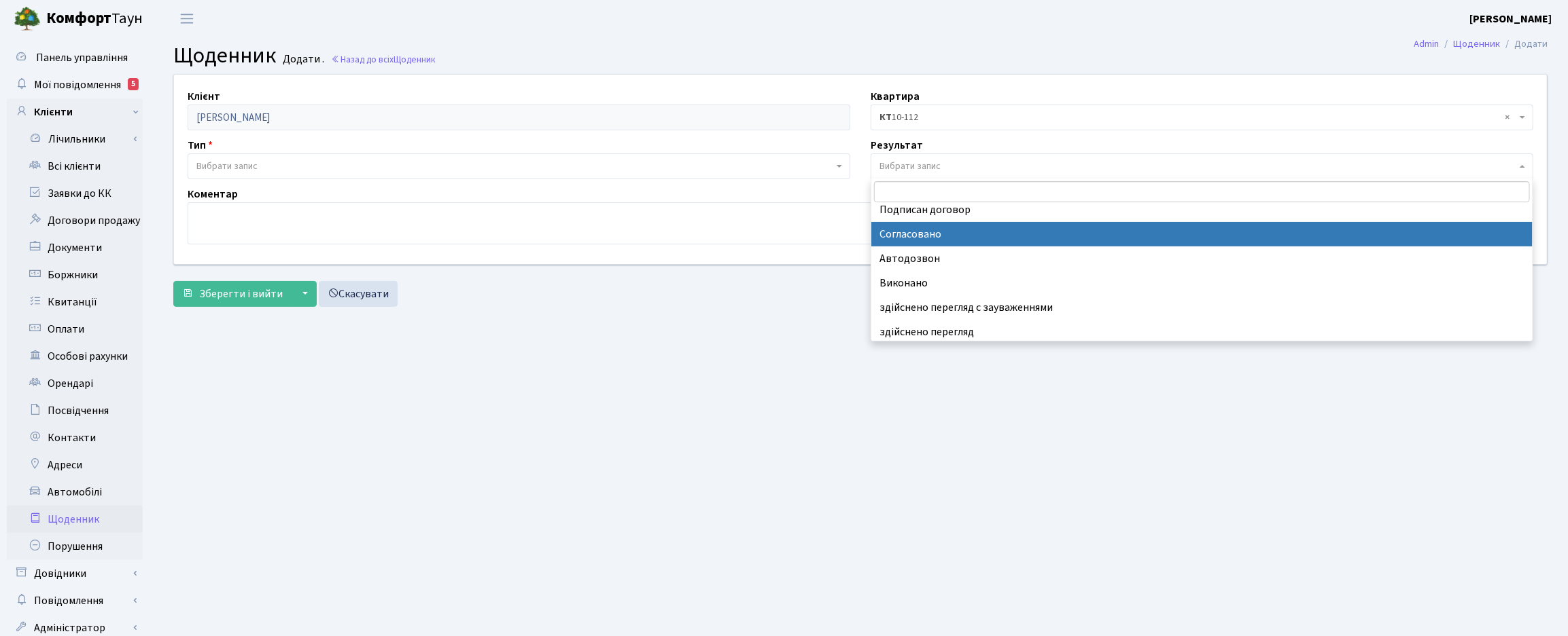
scroll to position [181, 0]
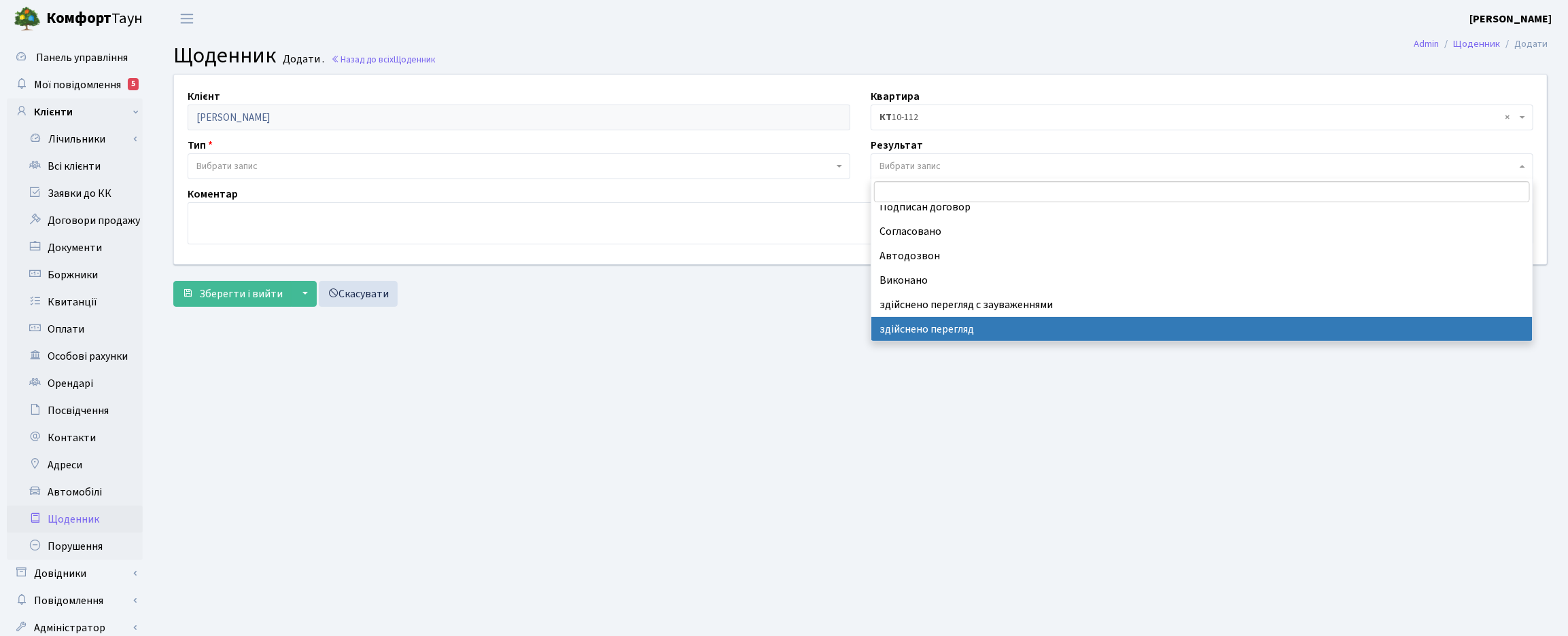
click at [888, 474] on main "Admin Щоденник Додати Щоденник Додати . Назад до всіх Щоденник Клієнт Онуфрієнк…" at bounding box center [861, 342] width 1415 height 611
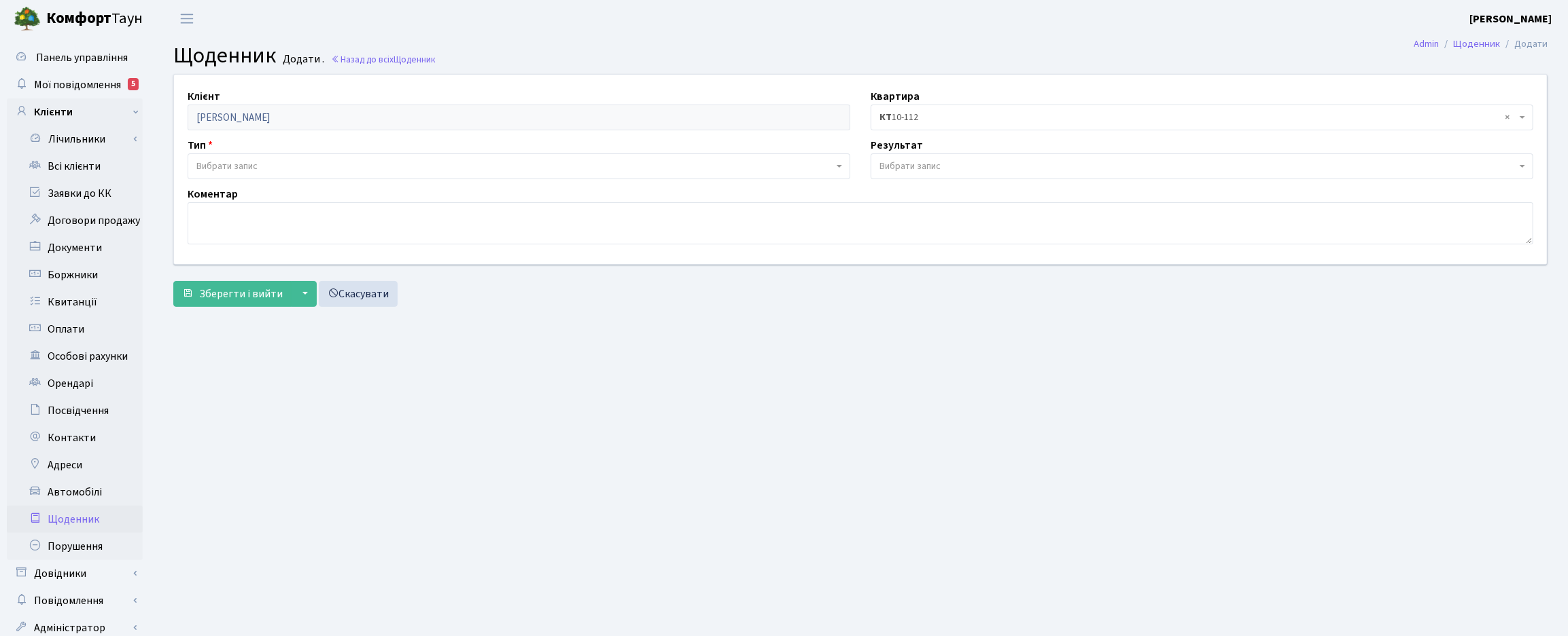
click at [887, 167] on span "Вибрати запис" at bounding box center [910, 166] width 61 height 14
click at [957, 456] on main "Admin Щоденник Додати Щоденник Додати . Назад до всіх Щоденник Клієнт Онуфрієнк…" at bounding box center [861, 342] width 1415 height 611
click at [888, 168] on span "Вибрати запис" at bounding box center [910, 166] width 61 height 14
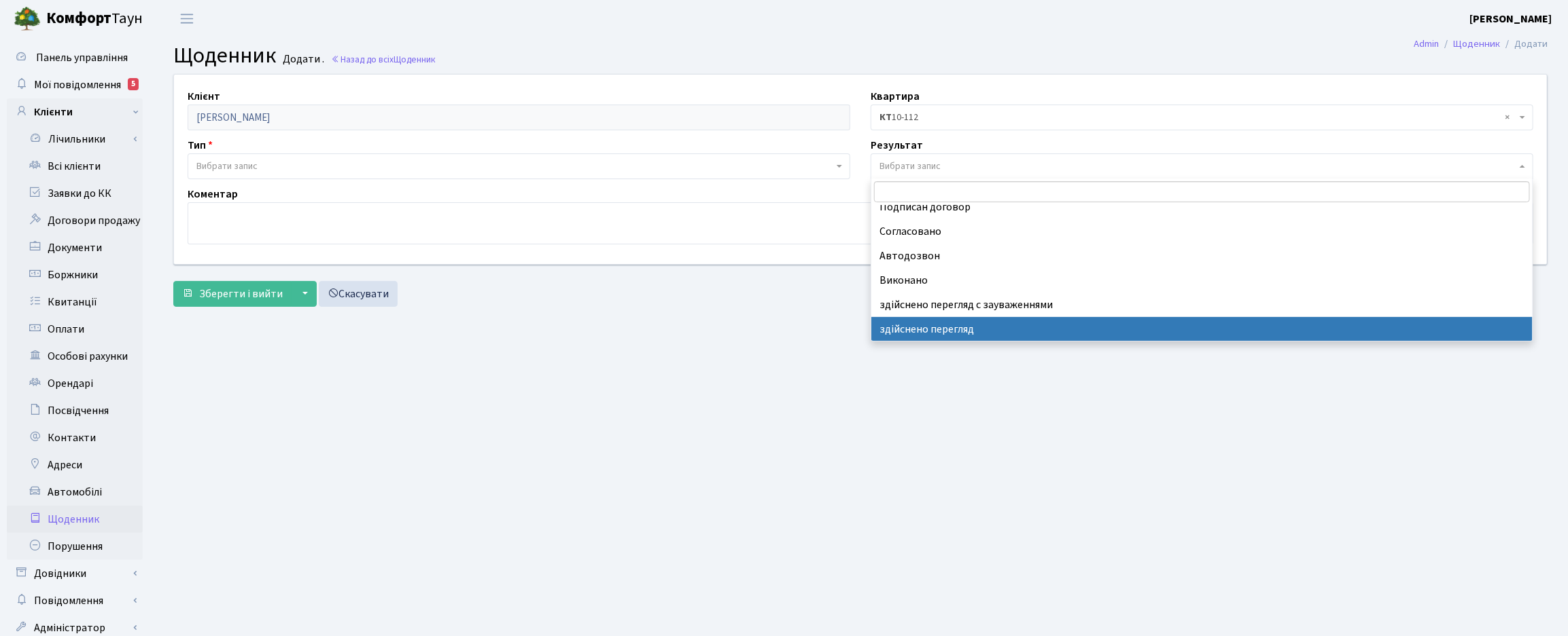
click at [923, 384] on main "Admin Щоденник Додати Щоденник Додати . Назад до всіх Щоденник Клієнт Онуфрієнк…" at bounding box center [861, 342] width 1415 height 611
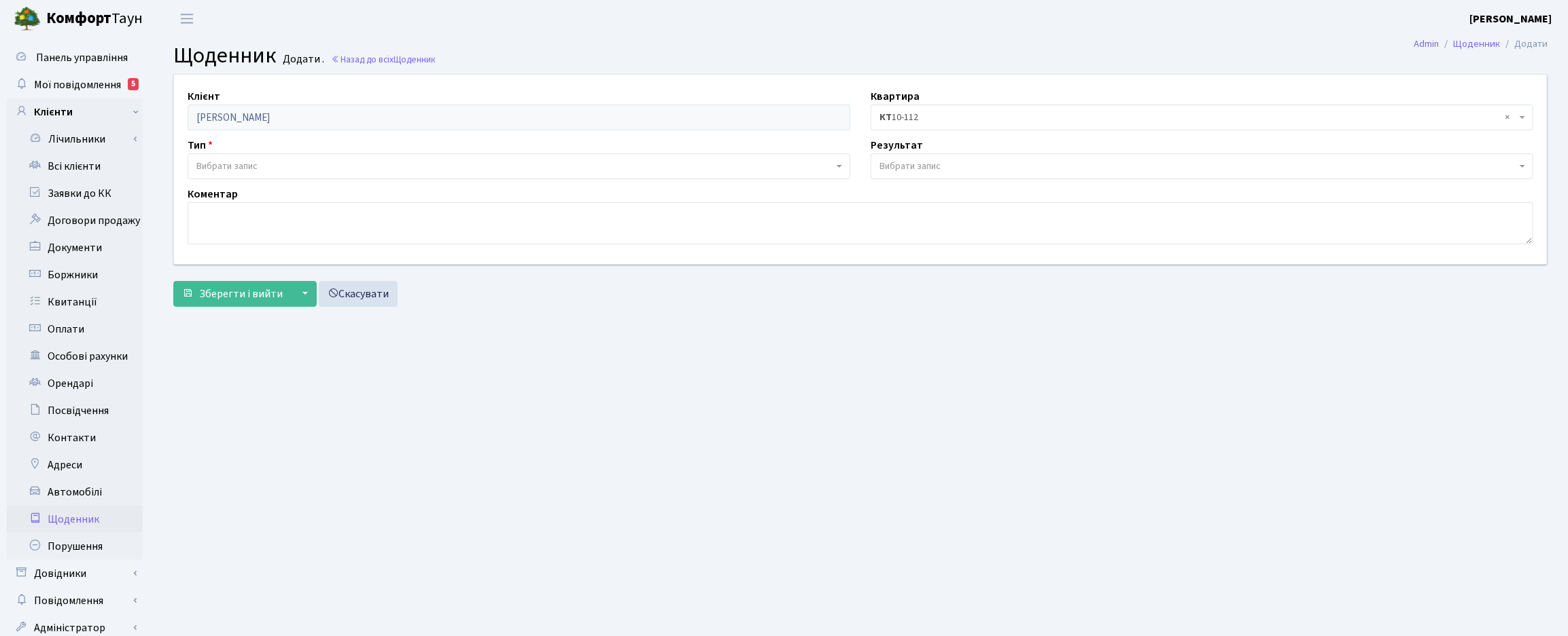
click at [894, 163] on span "Вибрати запис" at bounding box center [910, 166] width 61 height 14
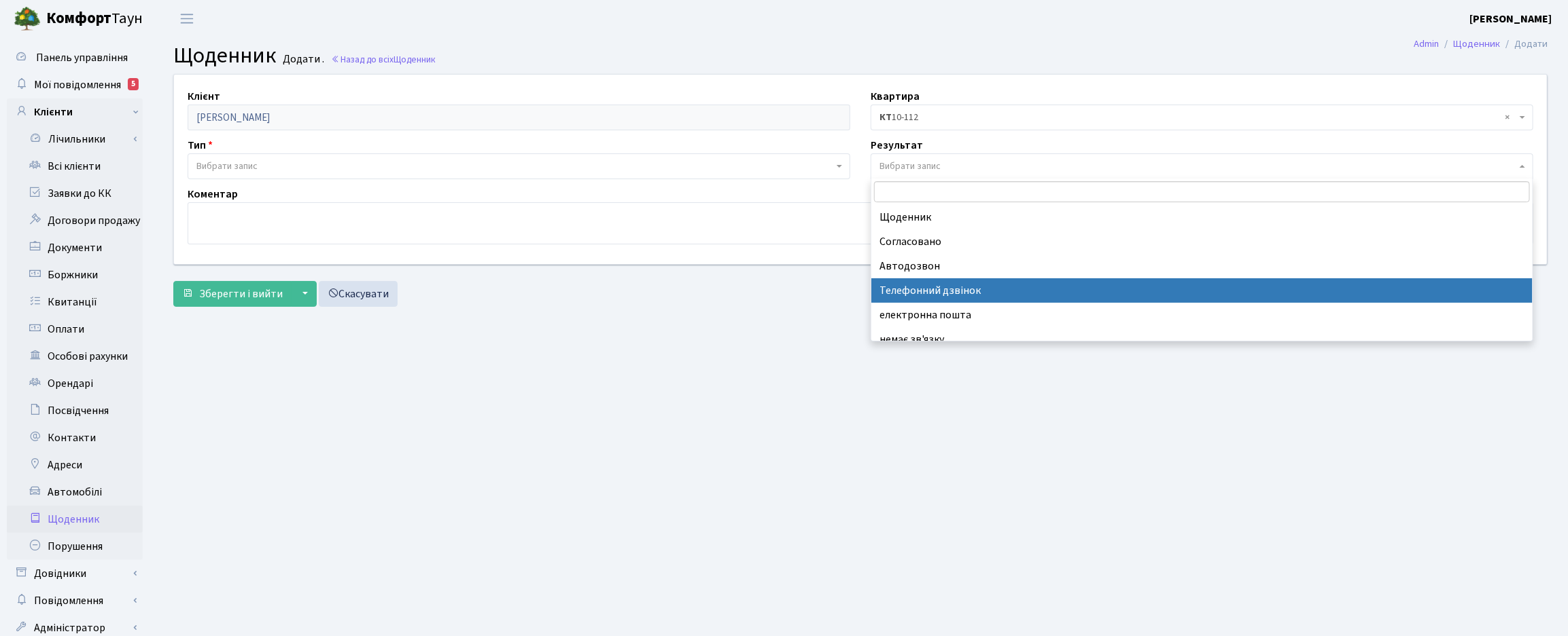
scroll to position [11, 0]
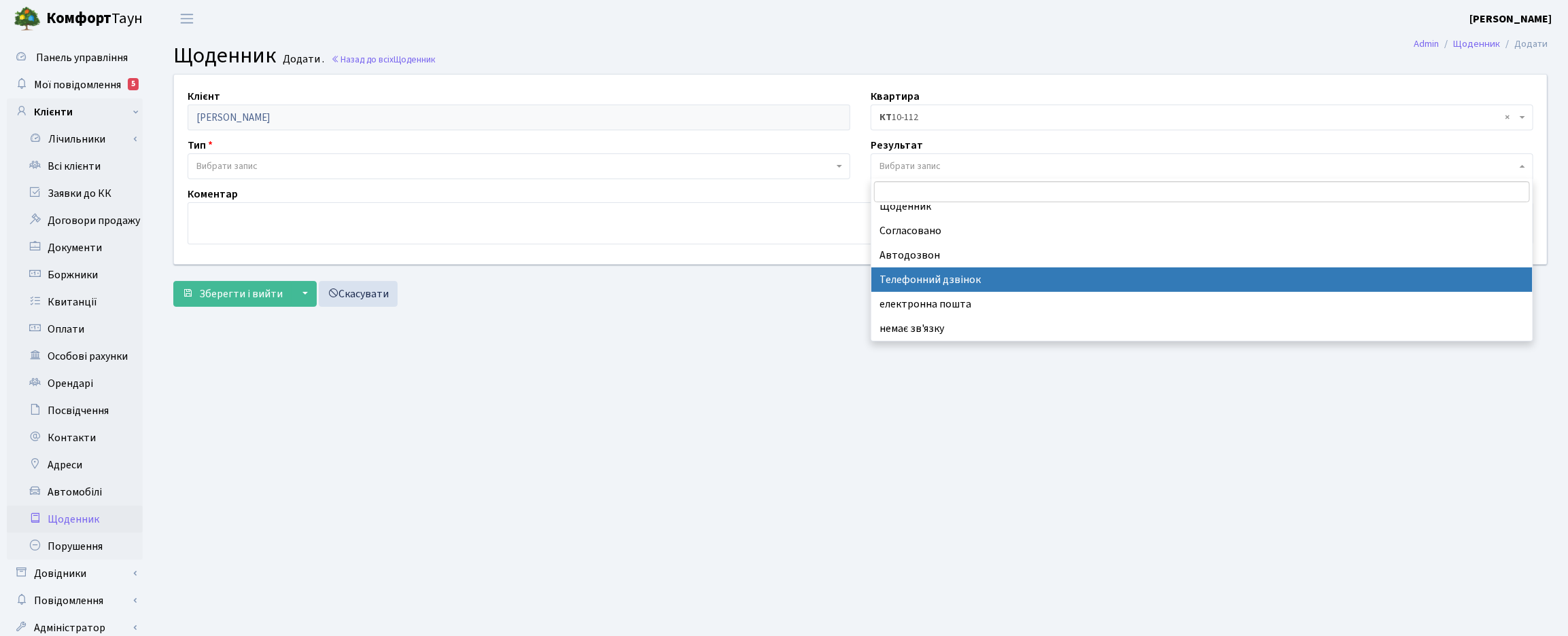
click at [843, 168] on span "Вибрати запис" at bounding box center [518, 166] width 662 height 26
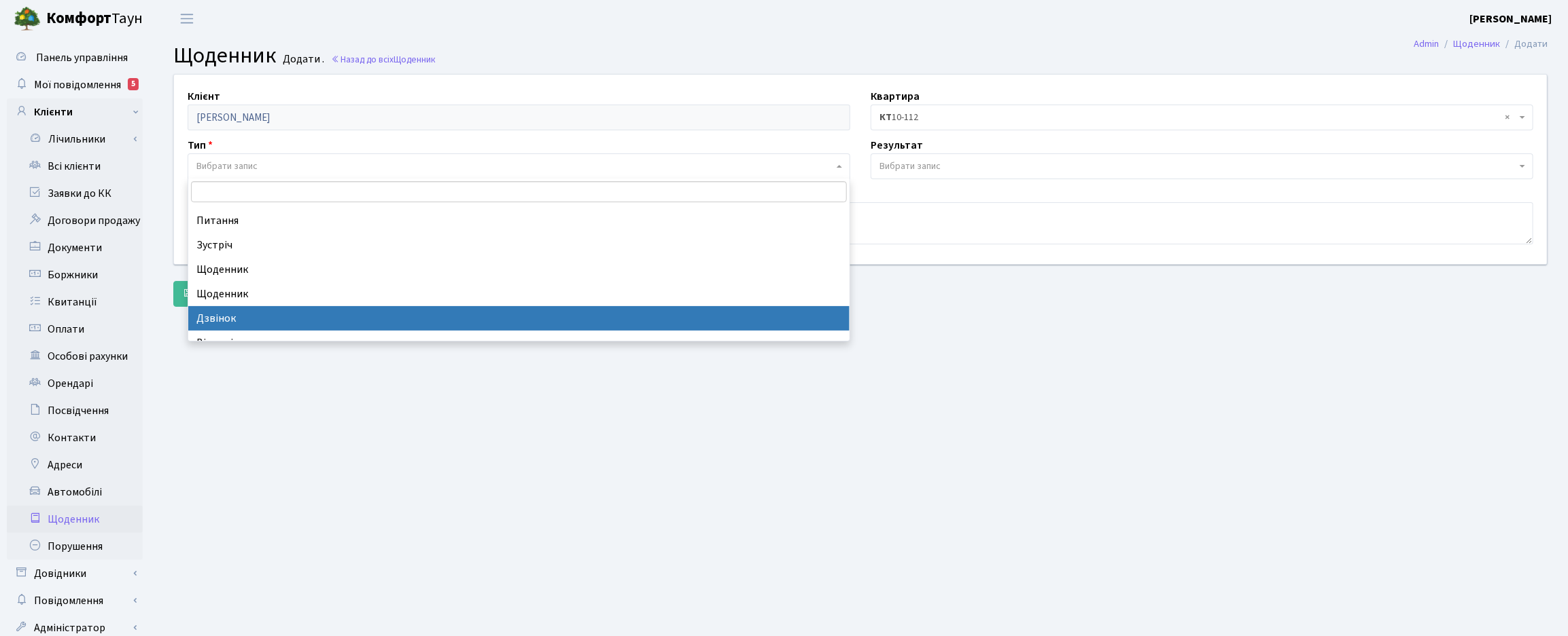
scroll to position [0, 0]
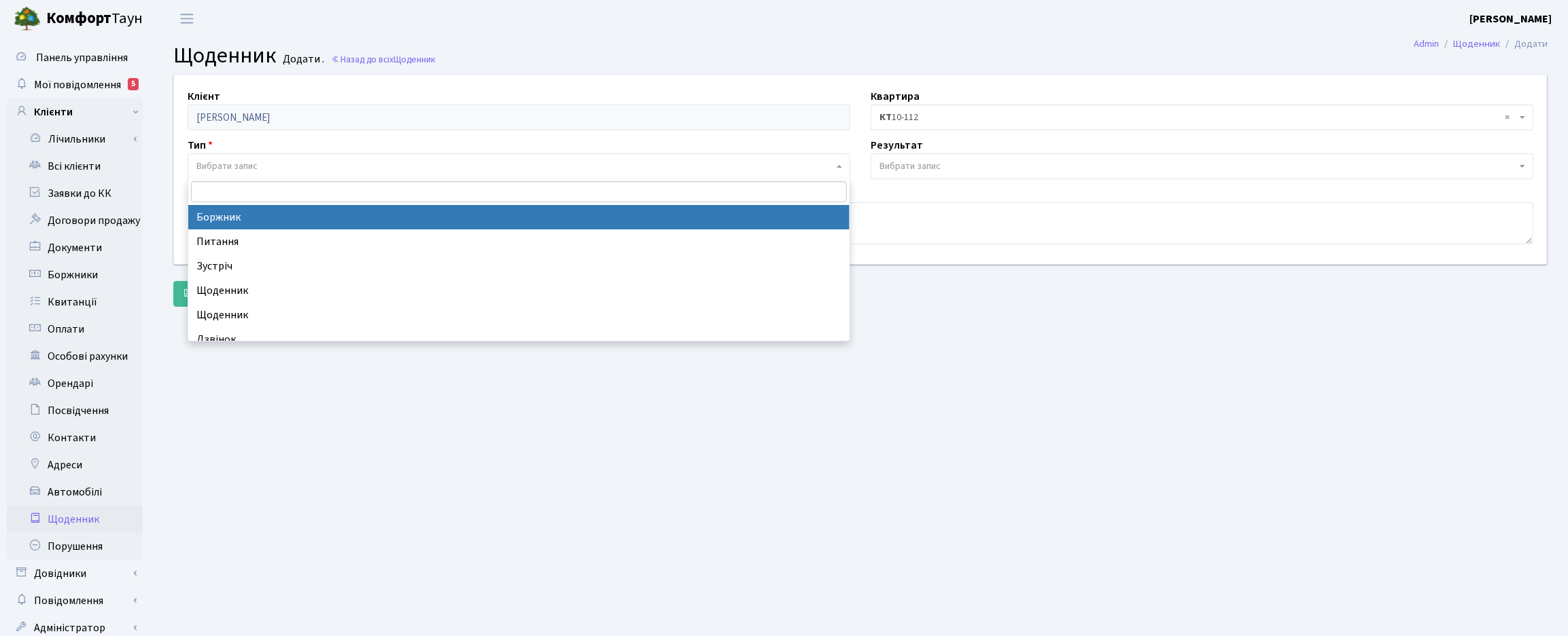
select select "189"
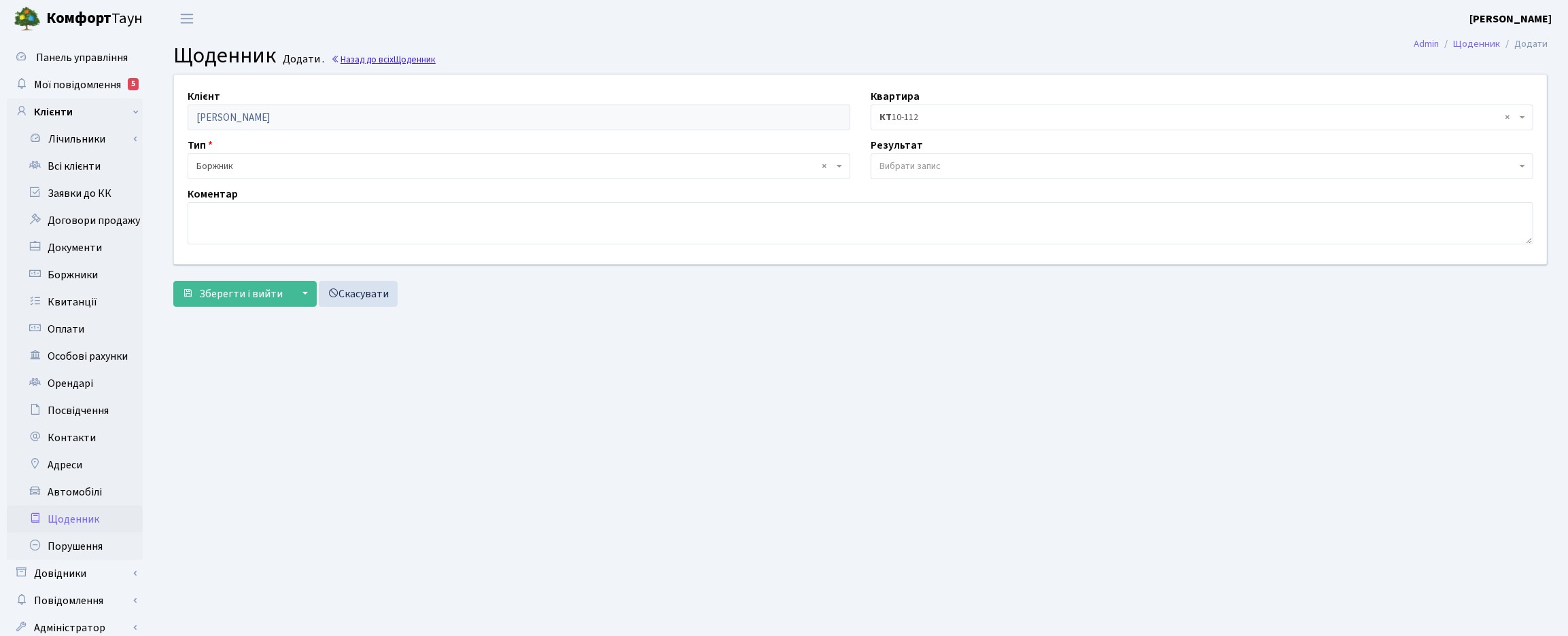
click at [354, 63] on link "Назад до всіх Щоденник" at bounding box center [382, 59] width 104 height 13
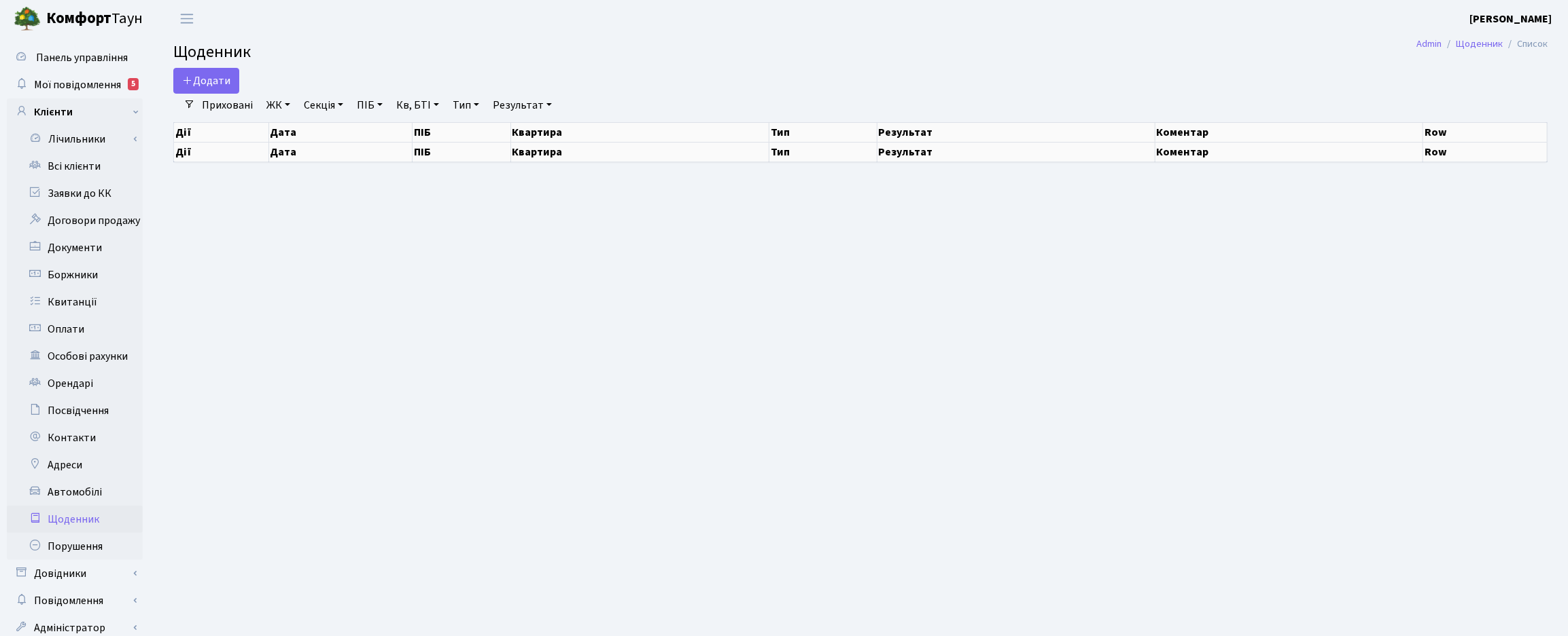
select select "25"
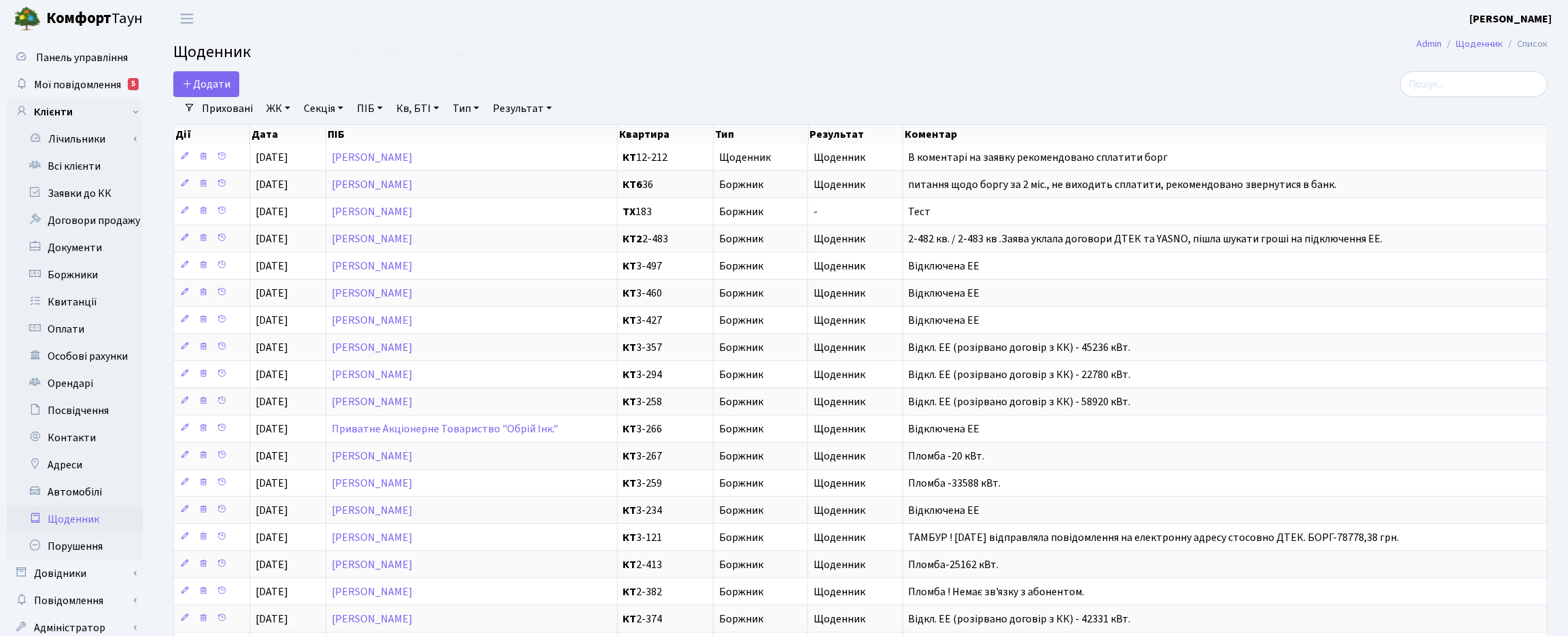
click at [1002, 53] on h2 "Щоденник Відображено з 1 по 25 з 47,509 записів. Скинути" at bounding box center [861, 54] width 1374 height 23
click at [45, 84] on span "Мої повідомлення" at bounding box center [78, 85] width 87 height 15
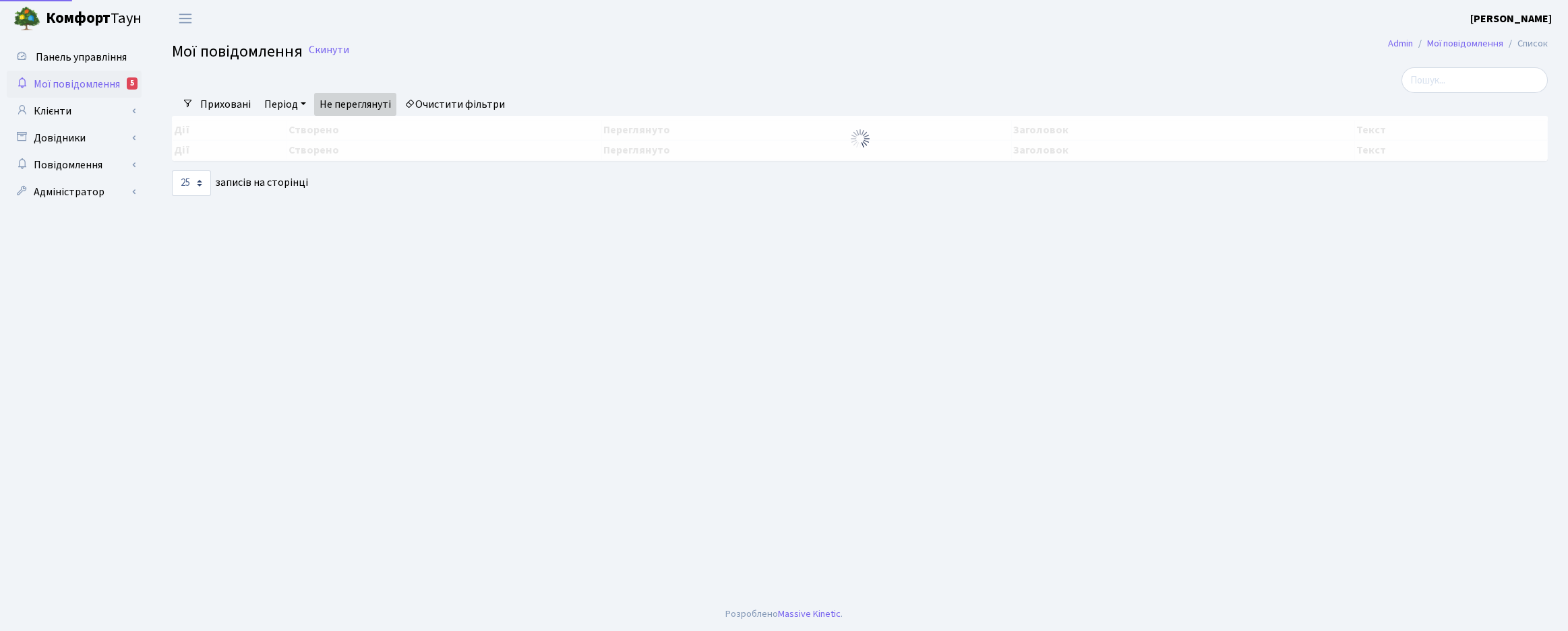
select select "25"
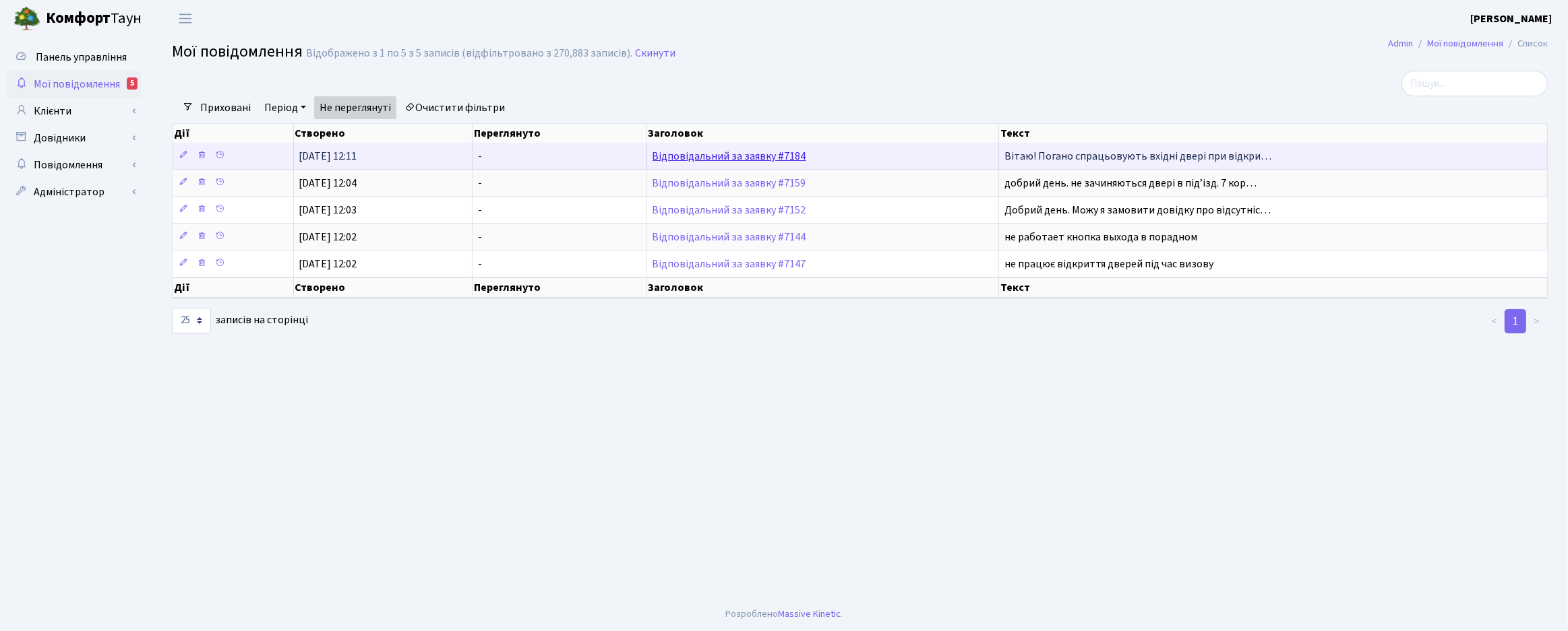
click at [718, 154] on link "Відповідальний за заявку #7184" at bounding box center [729, 157] width 154 height 15
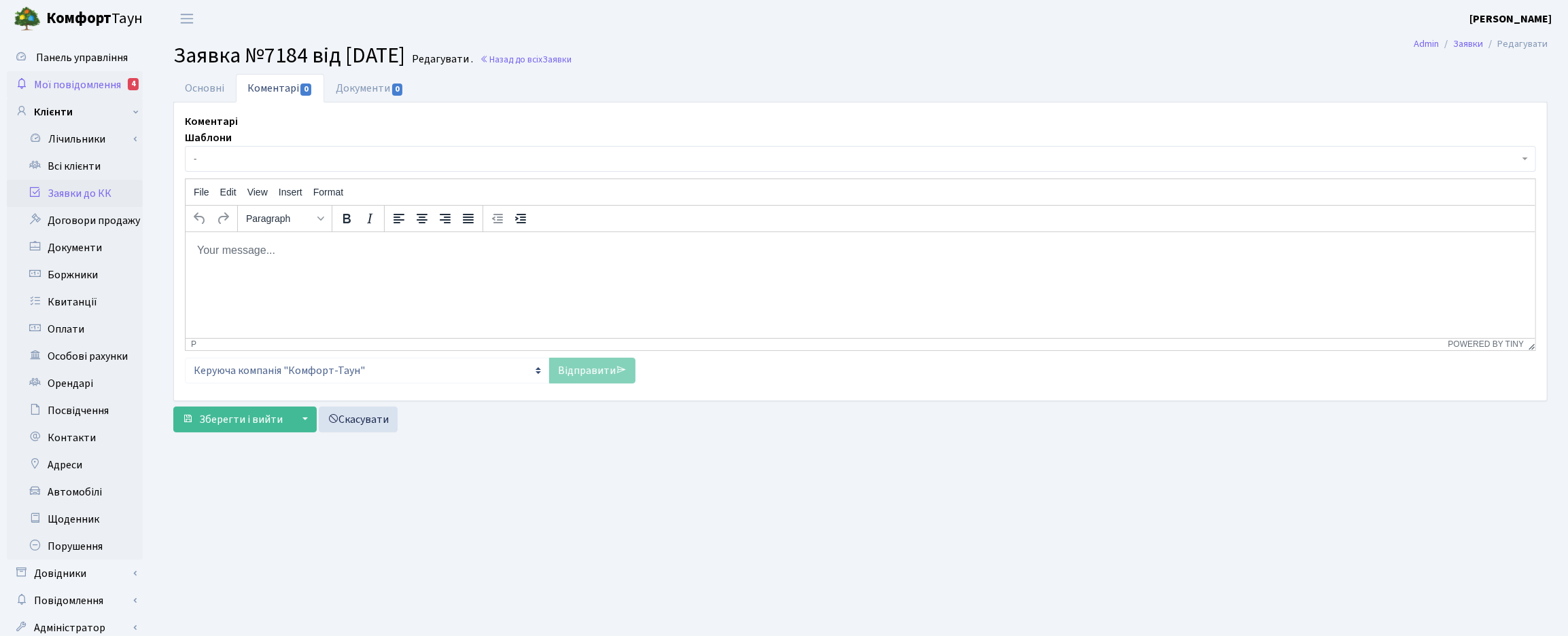
click at [90, 83] on span "Мої повідомлення" at bounding box center [78, 85] width 87 height 15
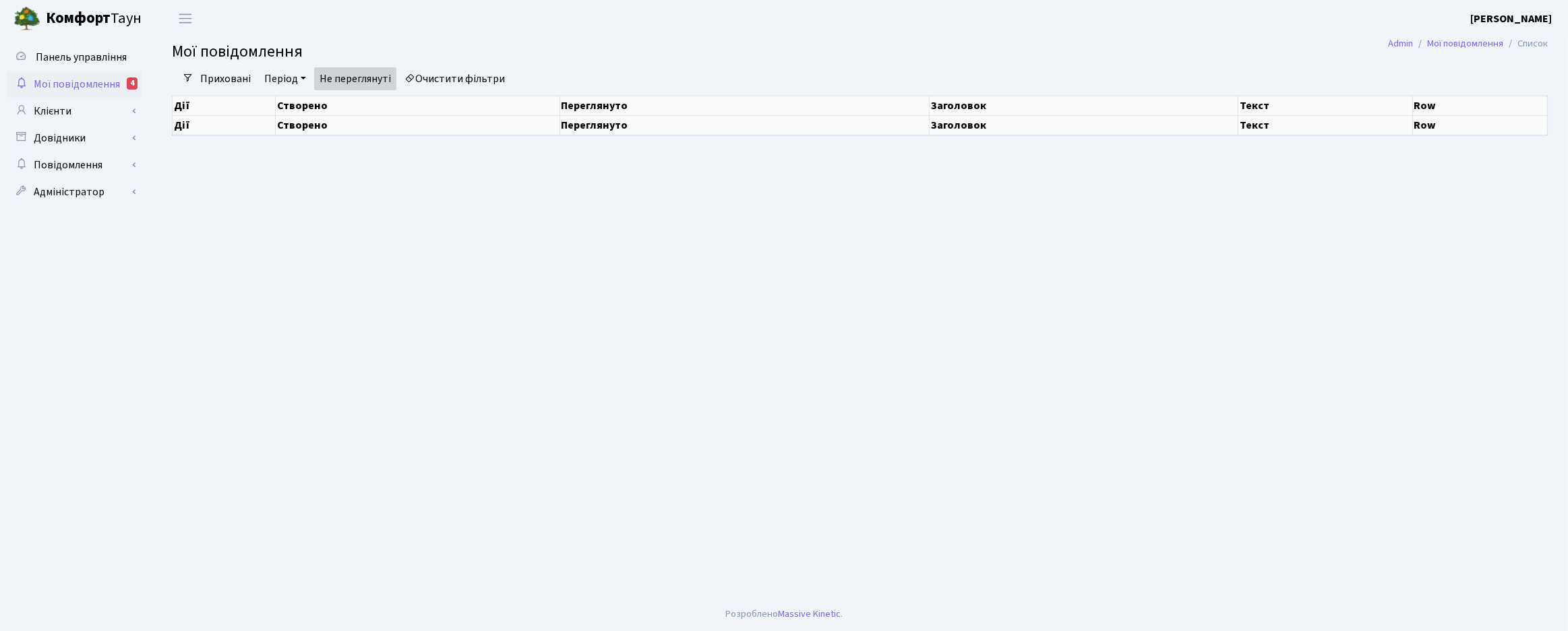
select select "25"
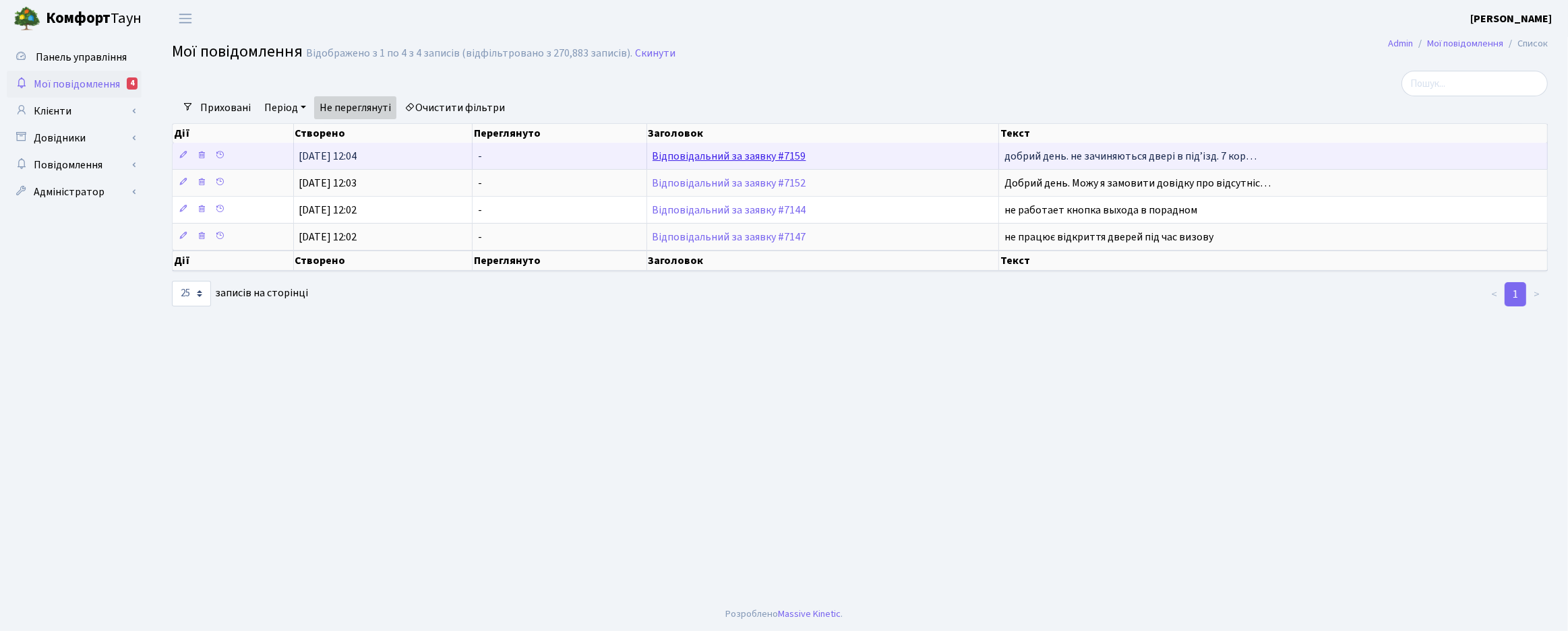
click at [755, 160] on link "Відповідальний за заявку #7159" at bounding box center [729, 157] width 154 height 15
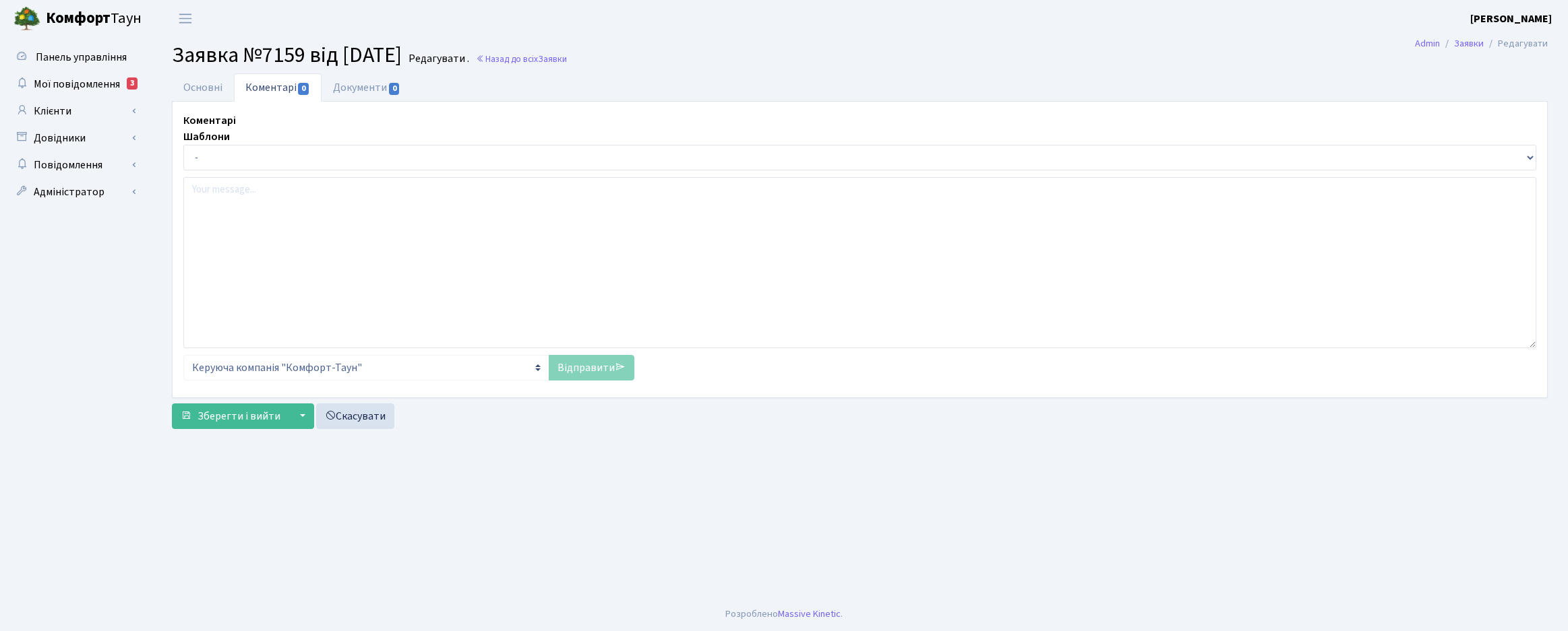
select select "4690"
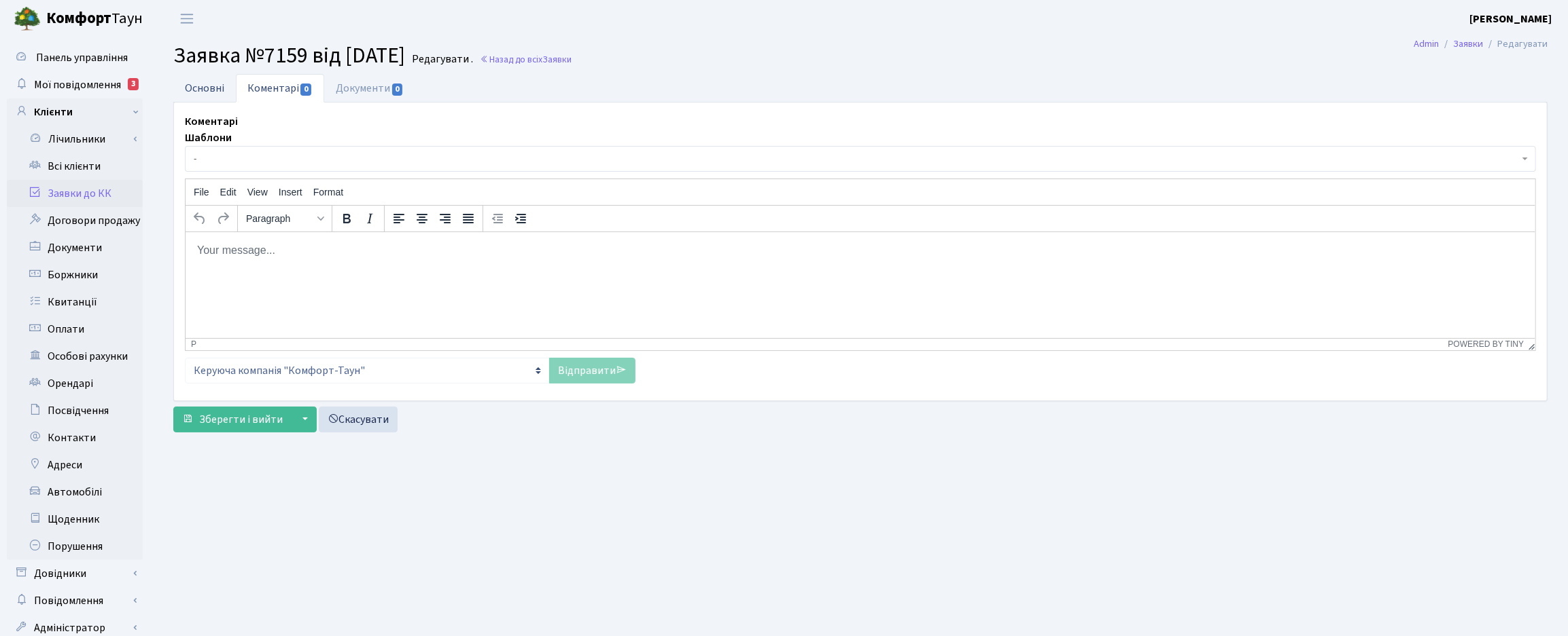
click at [188, 78] on link "Основні" at bounding box center [205, 88] width 63 height 28
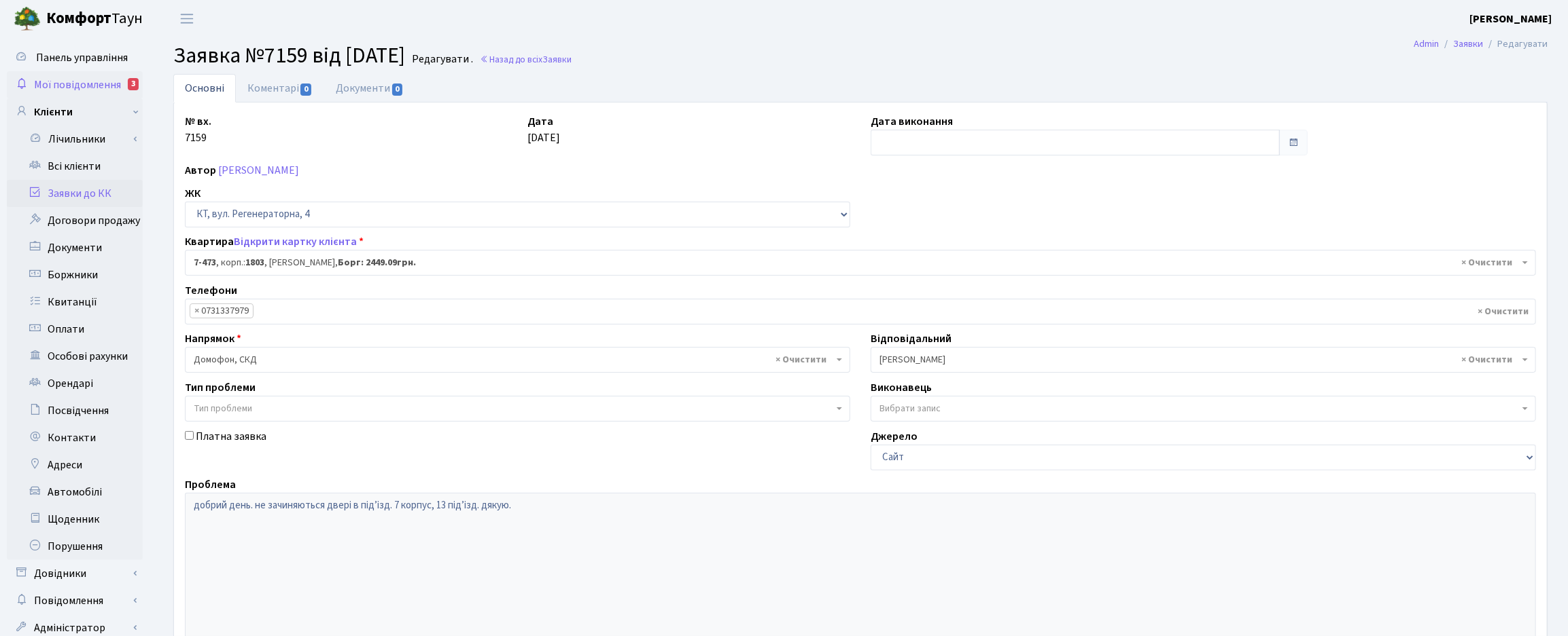
click at [59, 81] on span "Мої повідомлення" at bounding box center [78, 85] width 87 height 15
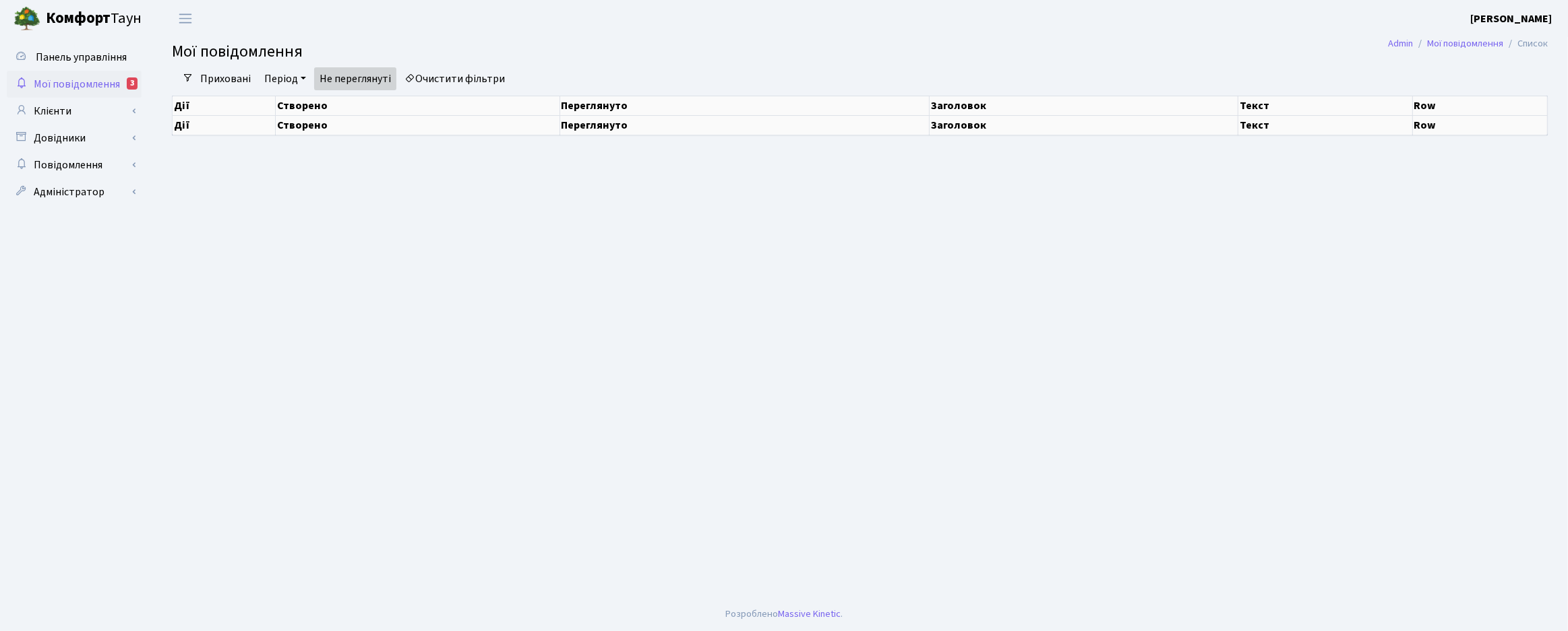
select select "25"
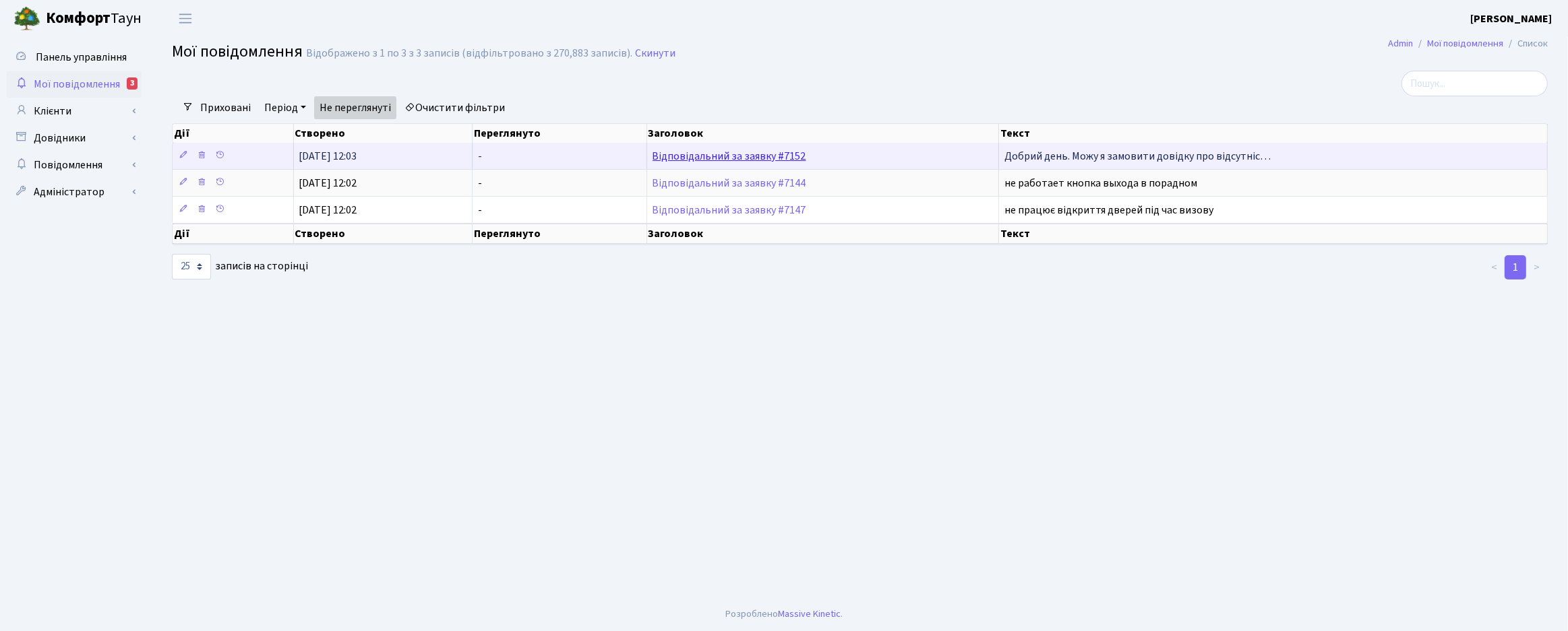
click at [715, 153] on link "Відповідальний за заявку #7152" at bounding box center [729, 157] width 154 height 15
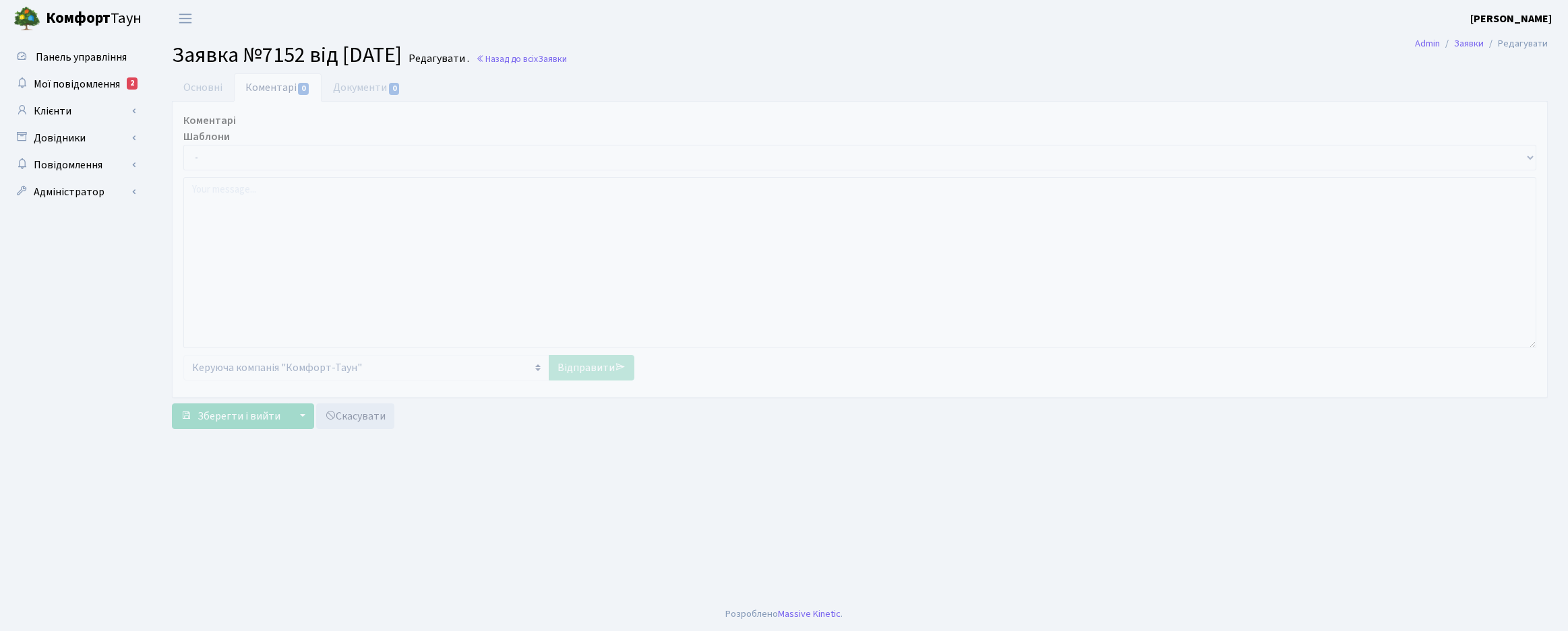
select select "256"
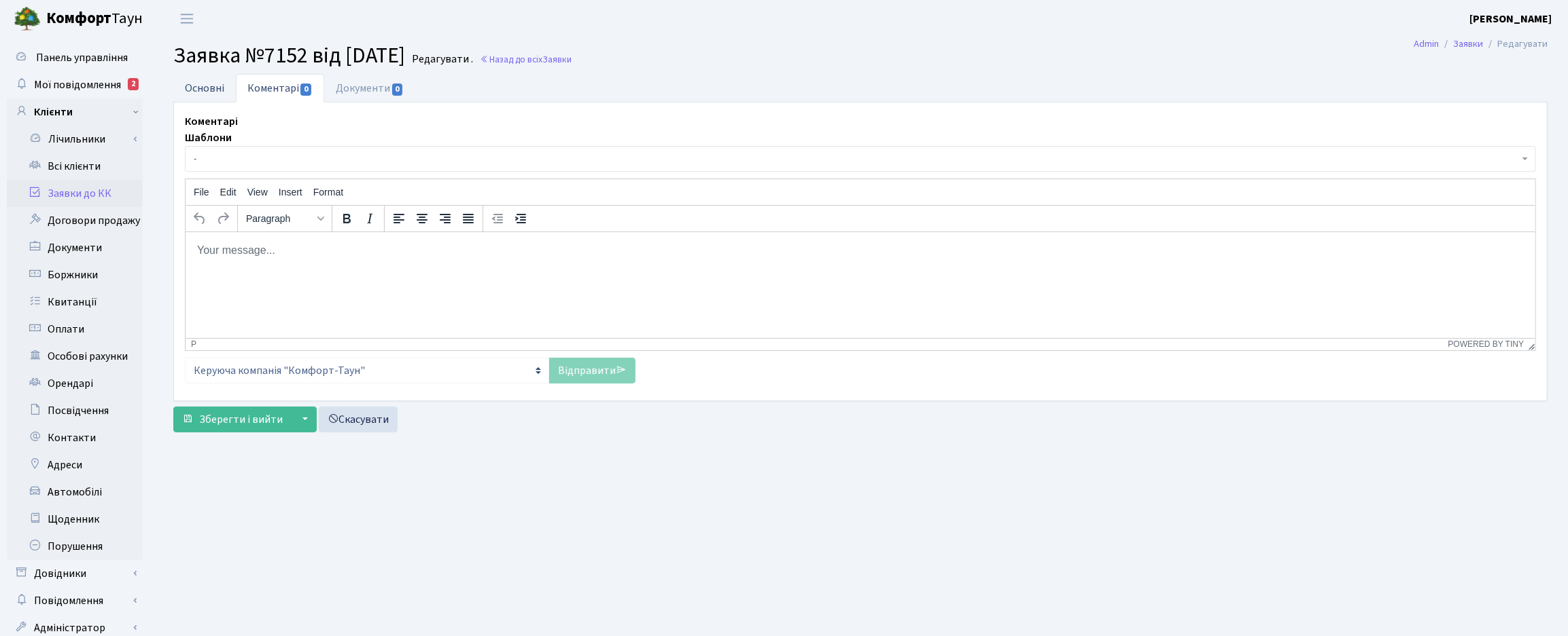
click at [206, 89] on link "Основні" at bounding box center [205, 88] width 63 height 28
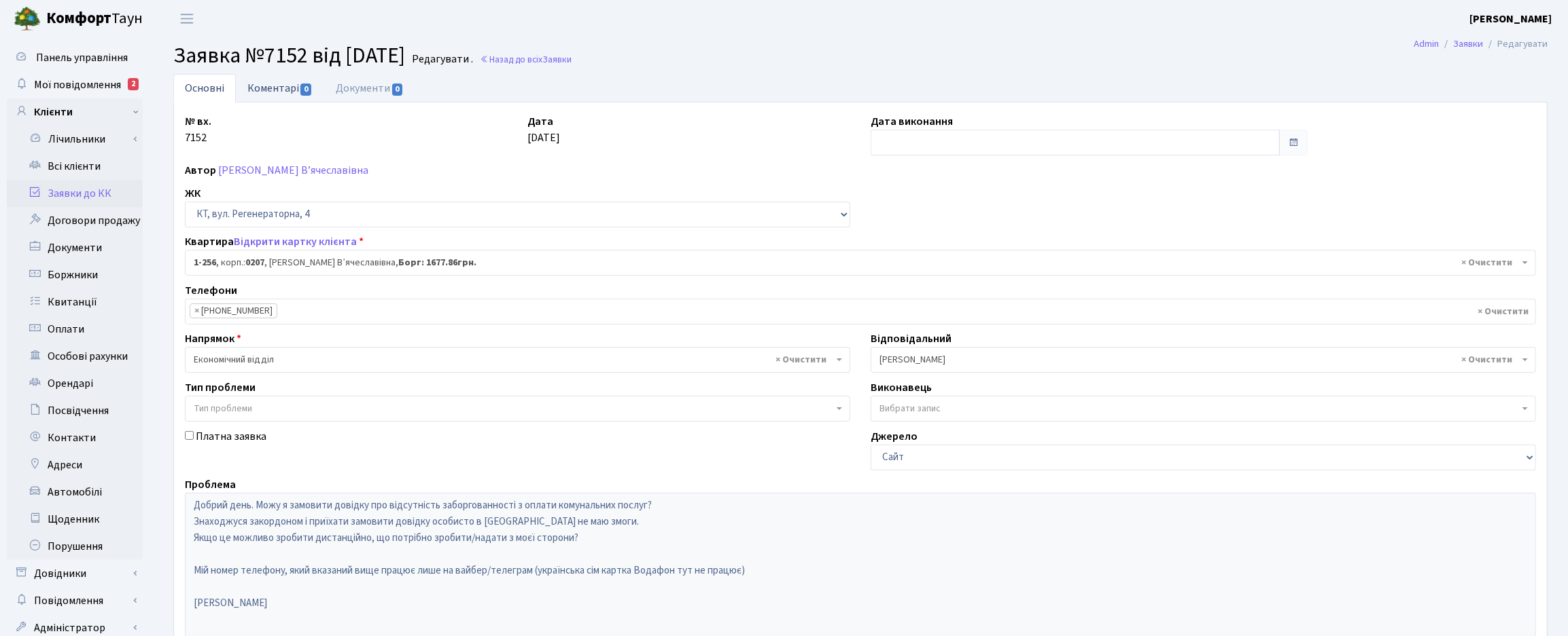
click at [266, 86] on link "Коментарі 0" at bounding box center [280, 88] width 89 height 28
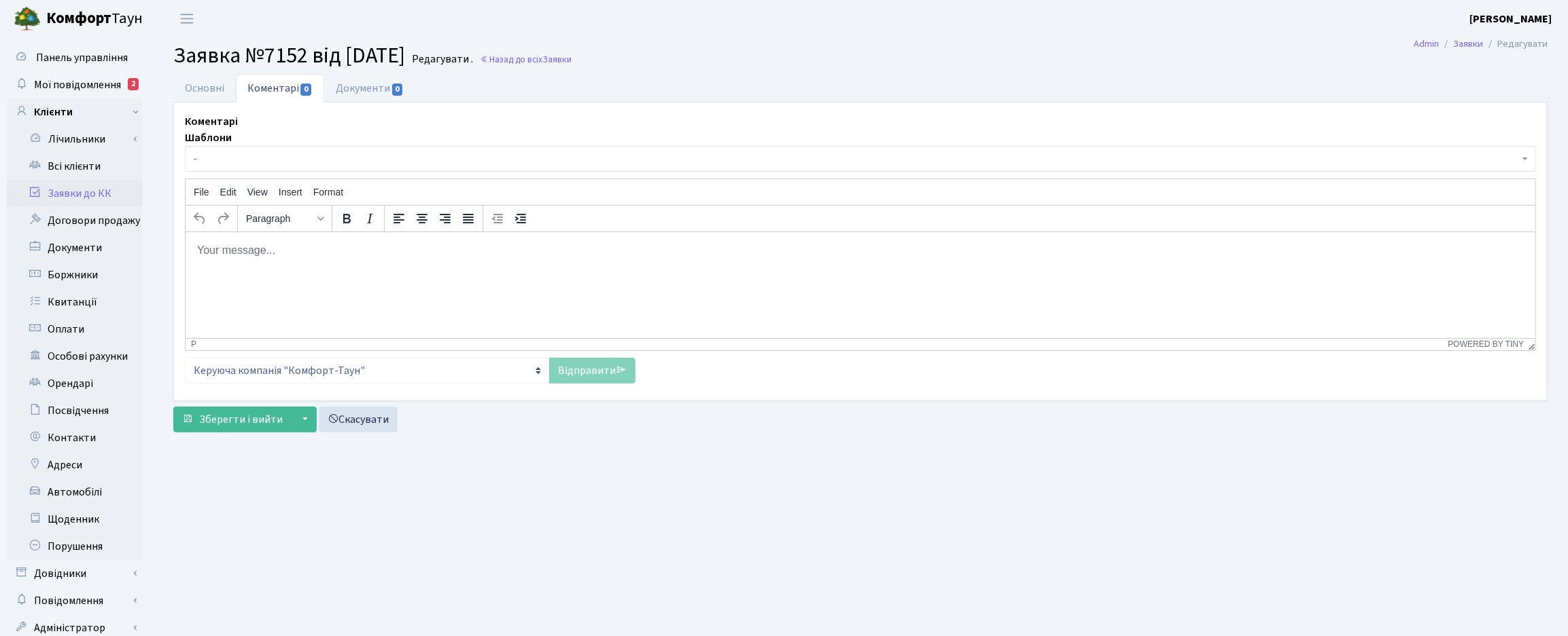
click at [328, 269] on html at bounding box center [859, 250] width 1349 height 37
click at [827, 52] on h2 "Заявка №7152 від [DATE] Редагувати . Назад до всіх Заявки" at bounding box center [861, 55] width 1374 height 26
click at [297, 273] on p "Заявку прийнято" at bounding box center [860, 276] width 1328 height 15
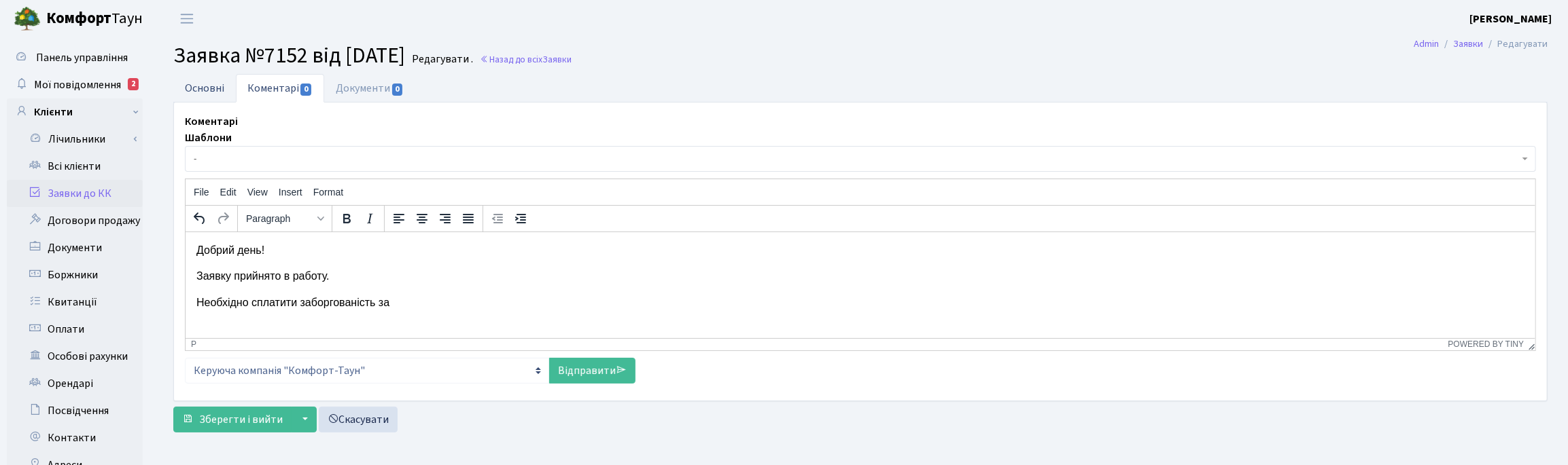
click at [205, 85] on link "Основні" at bounding box center [205, 88] width 63 height 28
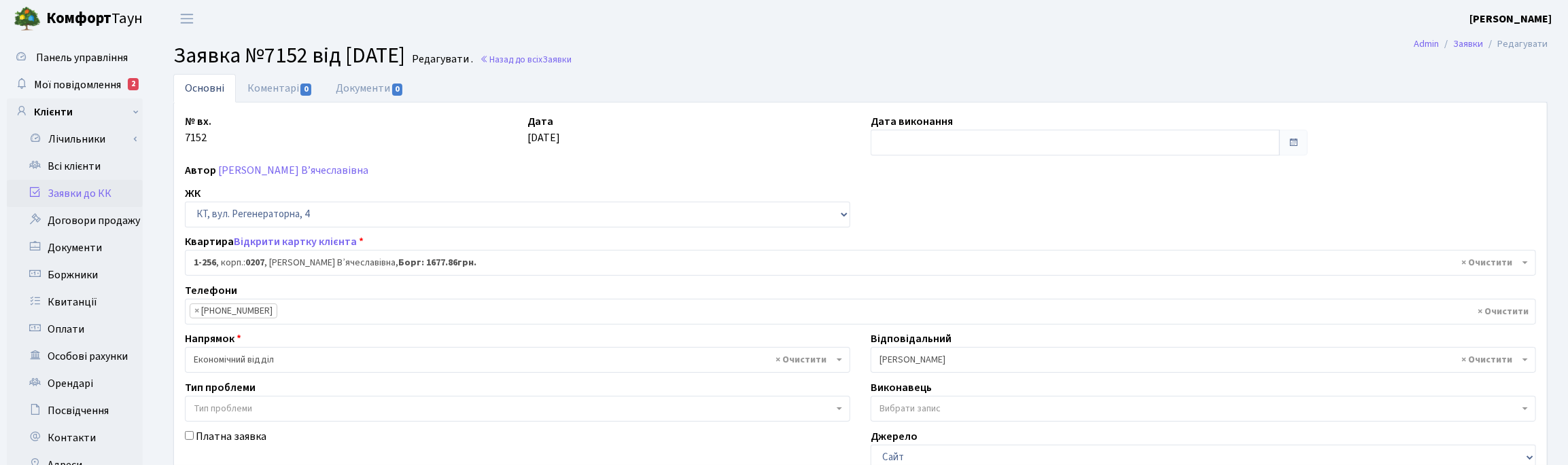
click at [716, 52] on h2 "Заявка №7152 від [DATE] Редагувати . Назад до всіх Заявки" at bounding box center [861, 55] width 1374 height 26
click at [285, 83] on link "Коментарі 0" at bounding box center [280, 88] width 89 height 28
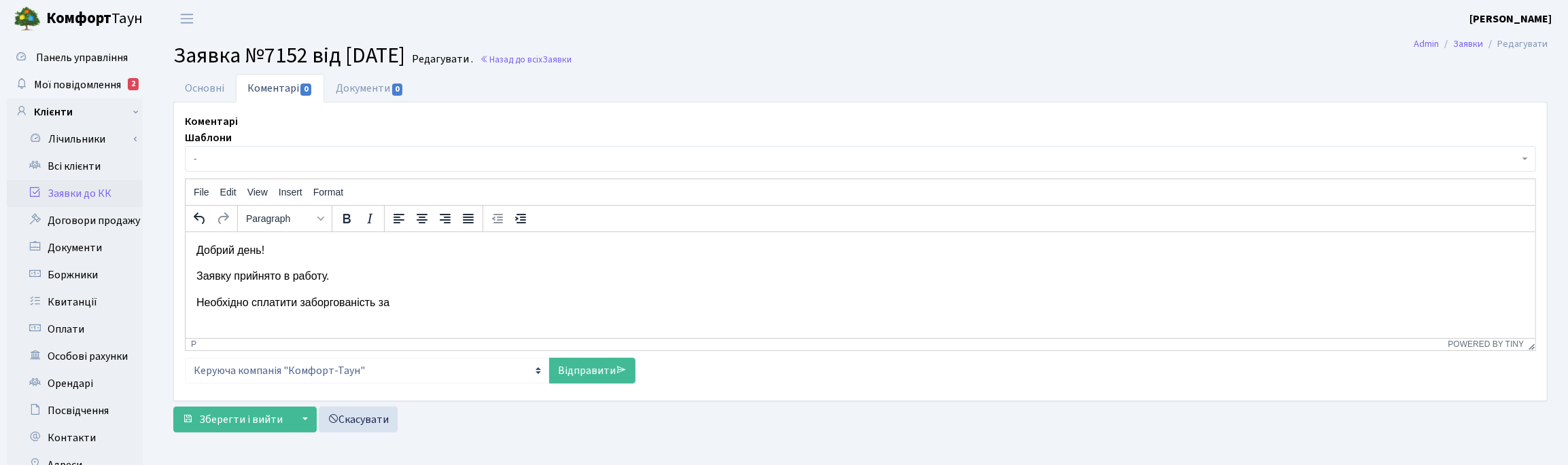
click at [423, 302] on p "Необхідно сплатити заборгованість за" at bounding box center [860, 302] width 1328 height 15
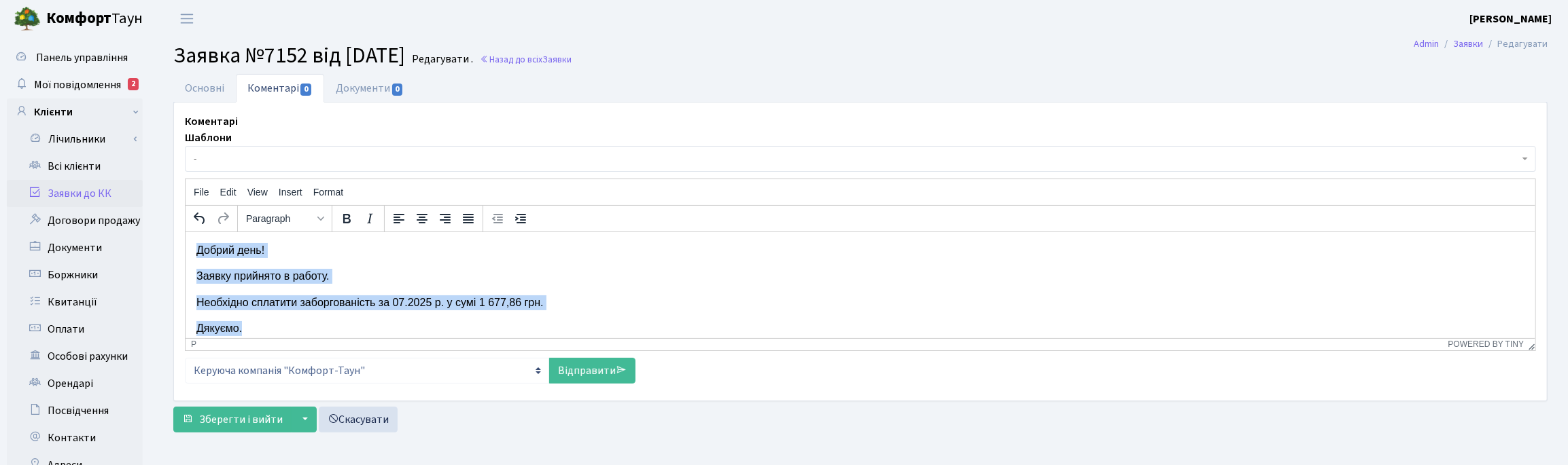
scroll to position [10, 0]
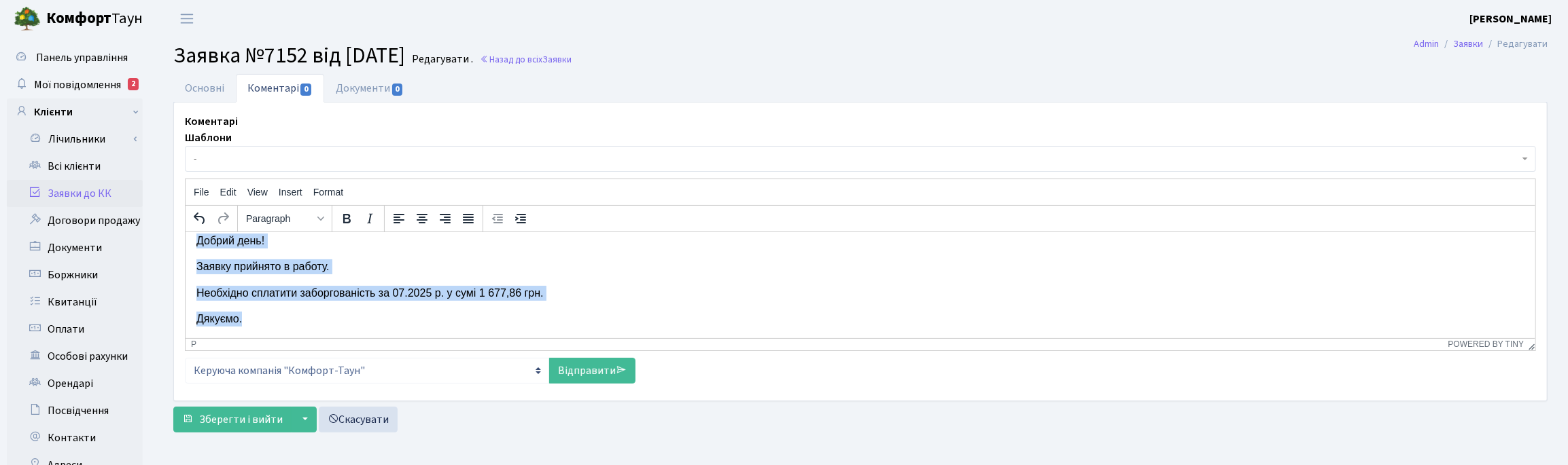
drag, startPoint x: 196, startPoint y: 251, endPoint x: 256, endPoint y: 323, distance: 93.7
click at [256, 323] on body "Добрий день! Заявку прийнято в работу. Необхідно сплатити заборгованість за 07.…" at bounding box center [860, 280] width 1328 height 94
copy body "Добрий день! Заявку прийнято в работу. Необхідно сплатити заборгованість за 07.…"
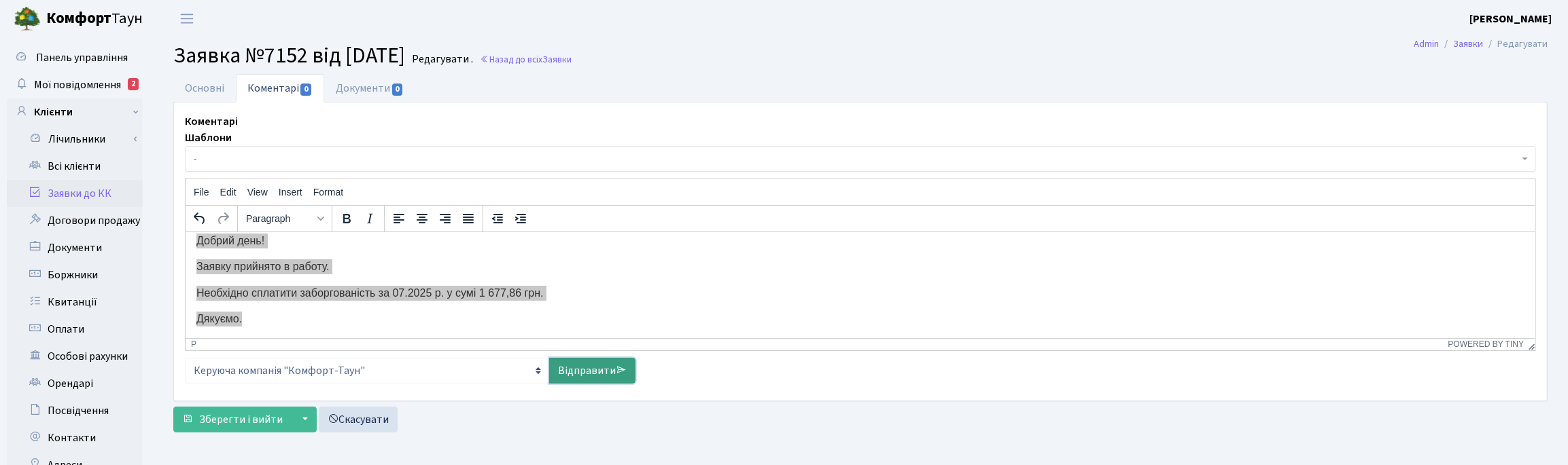
click at [606, 372] on link "Відправити" at bounding box center [592, 371] width 86 height 26
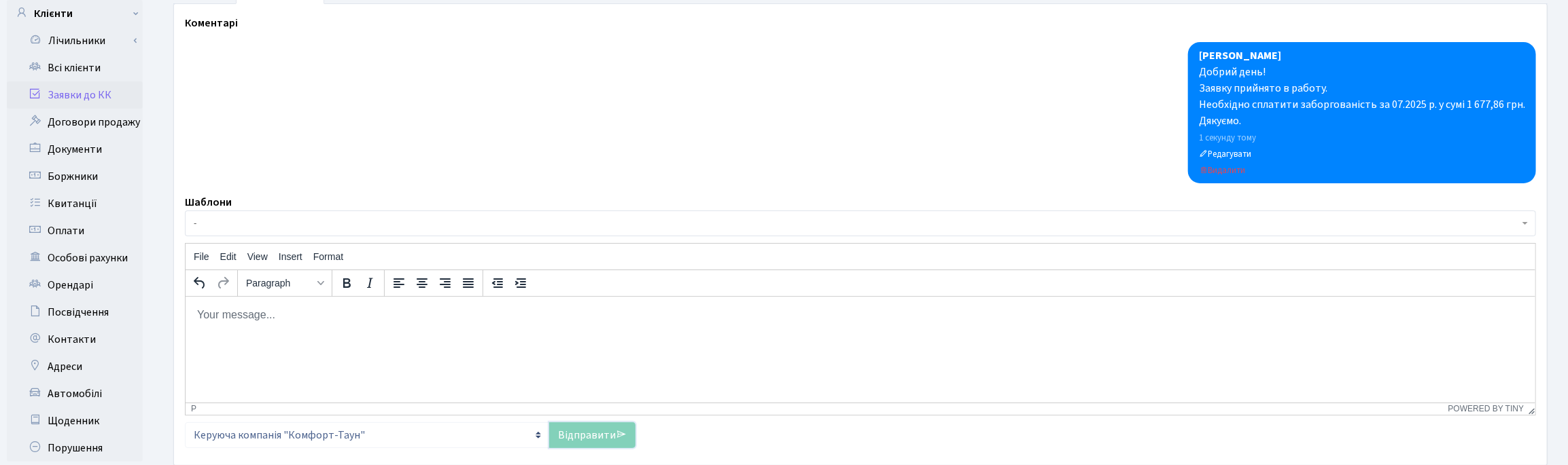
scroll to position [216, 0]
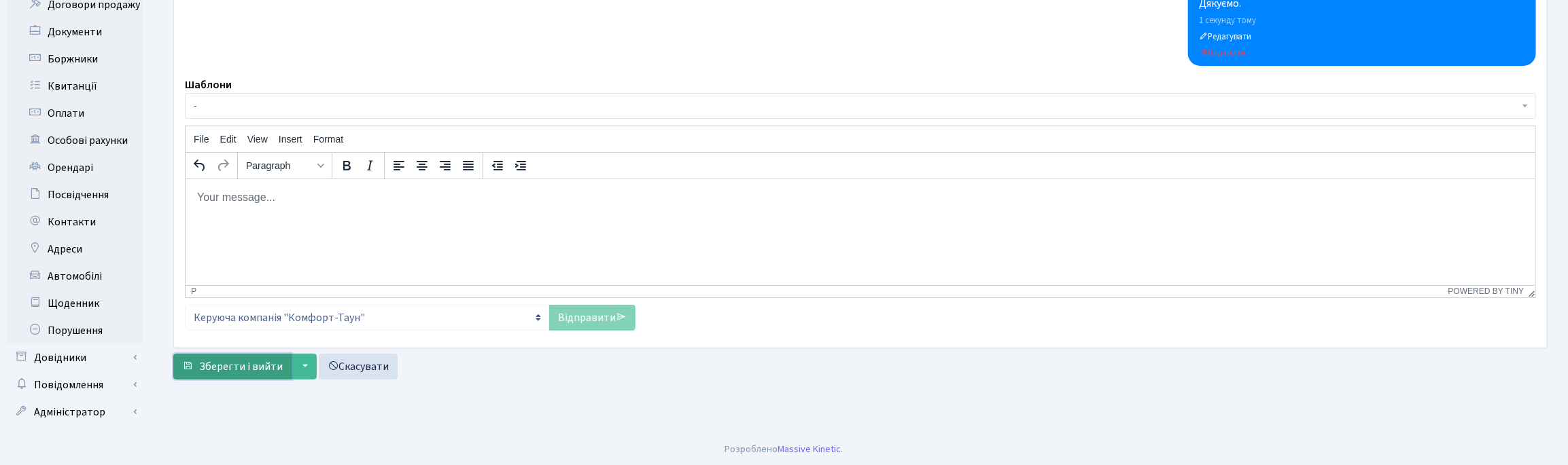
click at [245, 364] on span "Зберегти і вийти" at bounding box center [241, 366] width 84 height 15
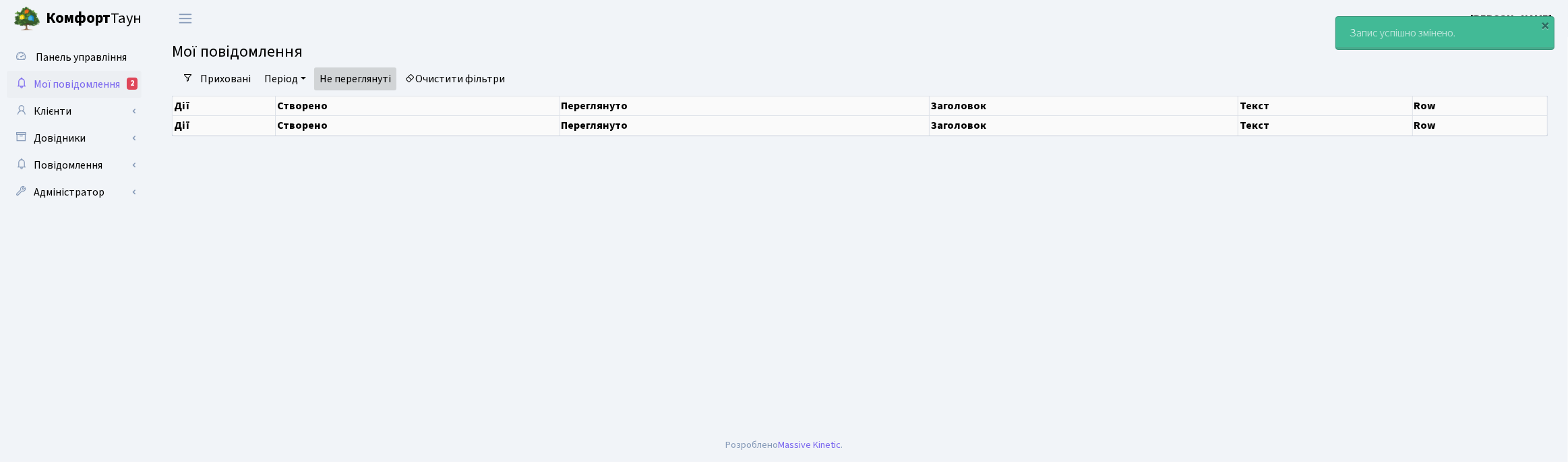
select select "25"
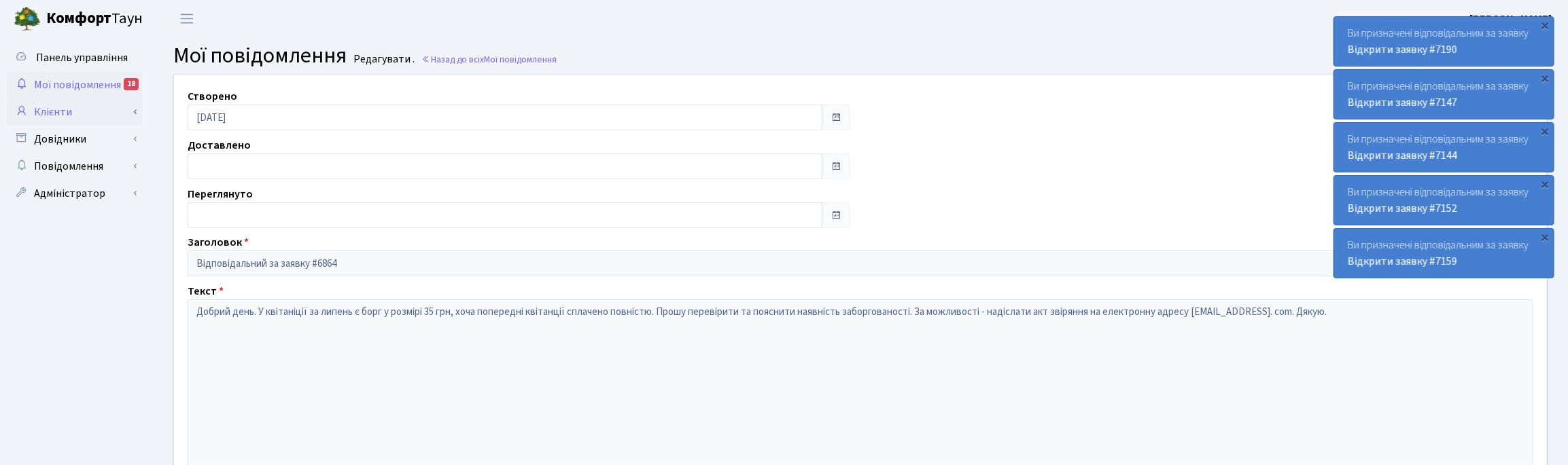
click at [54, 113] on link "Клієнти" at bounding box center [74, 112] width 136 height 27
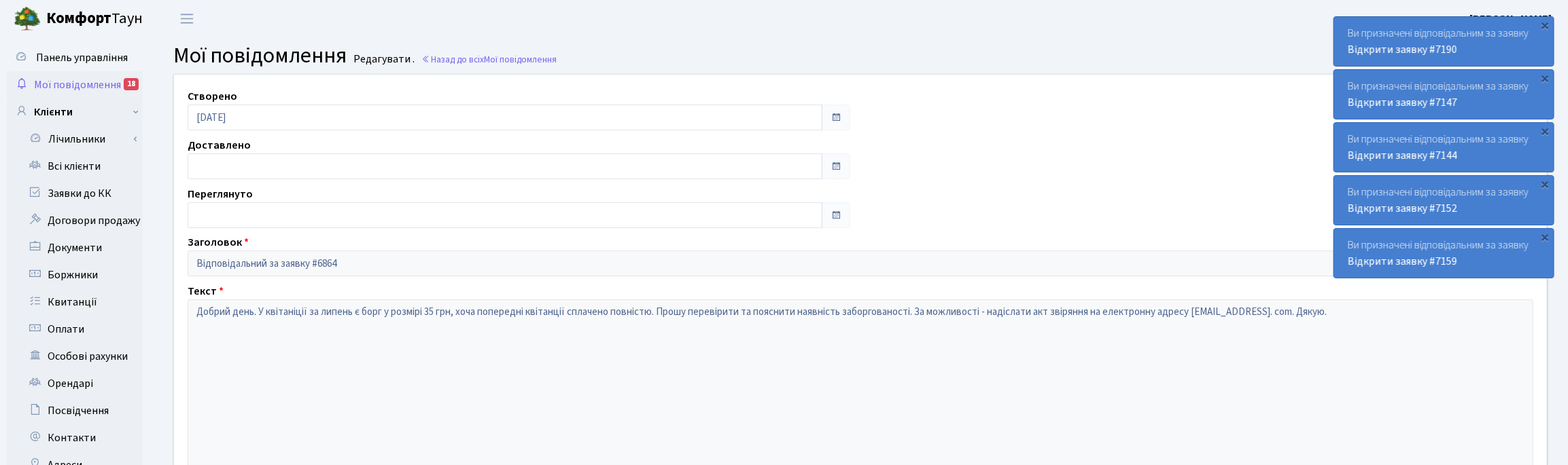
click at [626, 29] on header "Комфорт Таун Корчун І. С. Мій обліковий запис Вийти" at bounding box center [784, 18] width 1568 height 37
click at [68, 168] on link "Всі клієнти" at bounding box center [74, 166] width 136 height 27
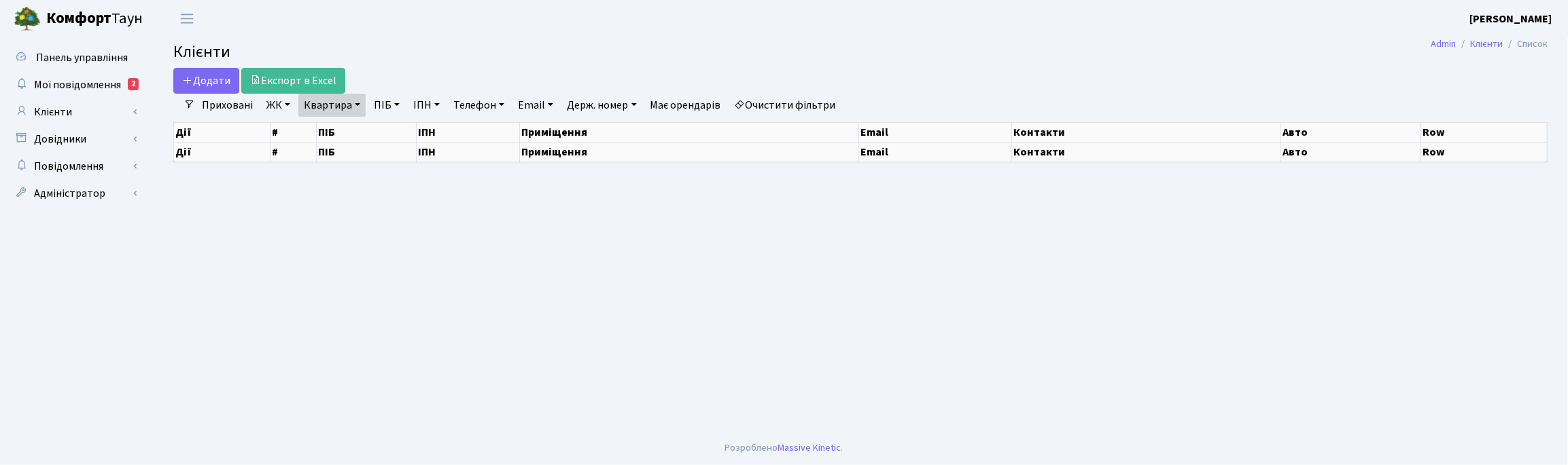
select select "25"
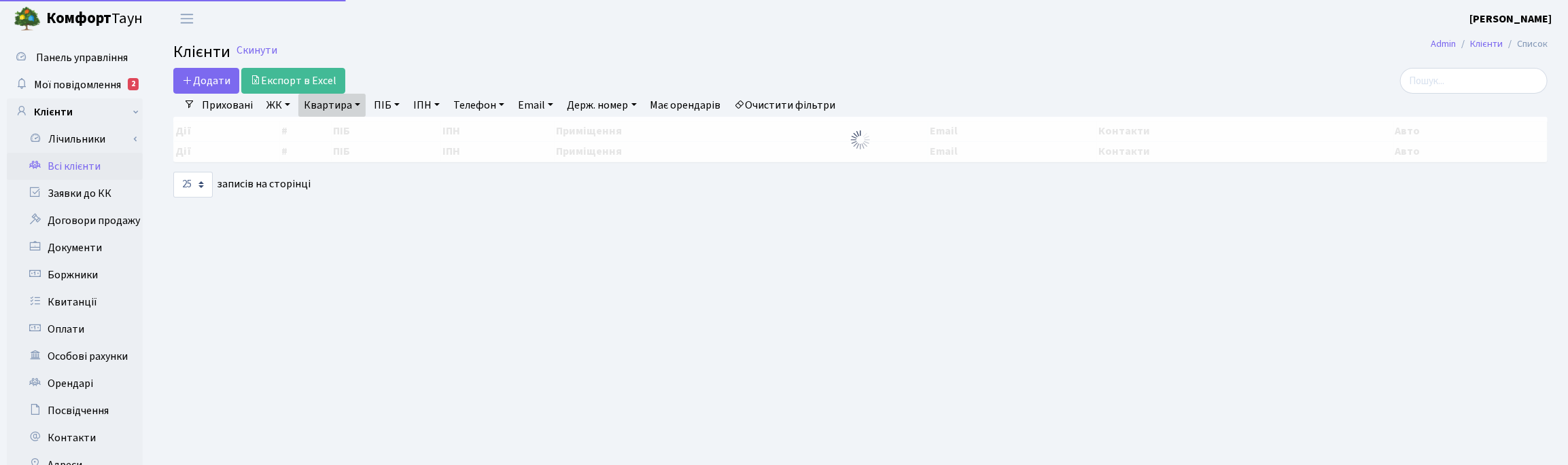
click at [352, 102] on link "Квартира" at bounding box center [332, 105] width 67 height 23
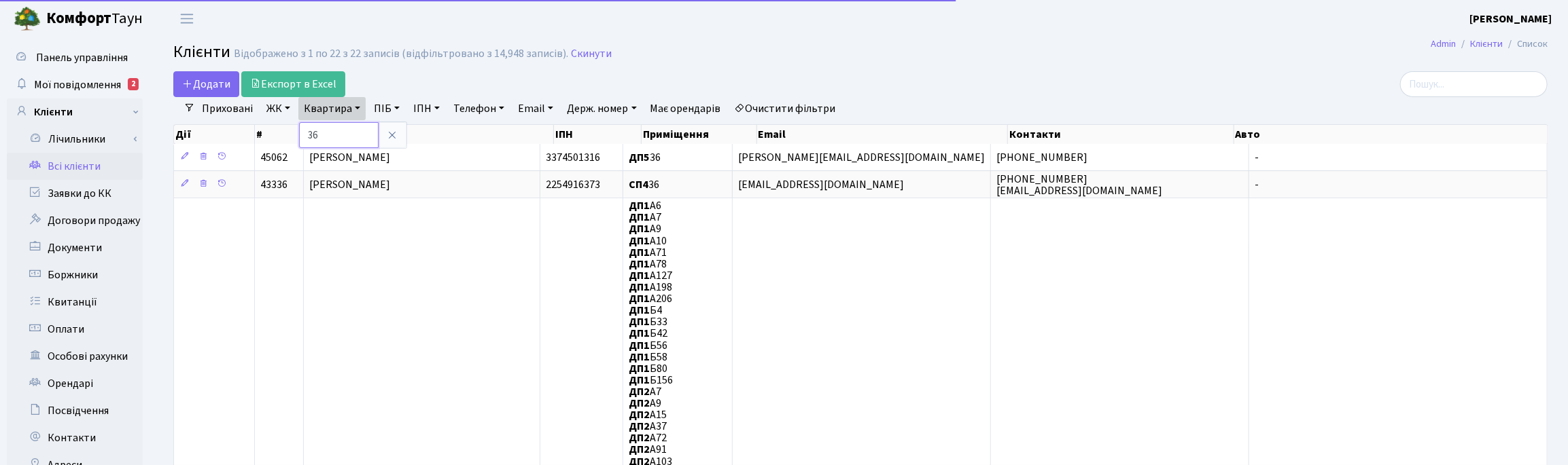
click at [341, 134] on input "36" at bounding box center [339, 135] width 79 height 26
type input "3"
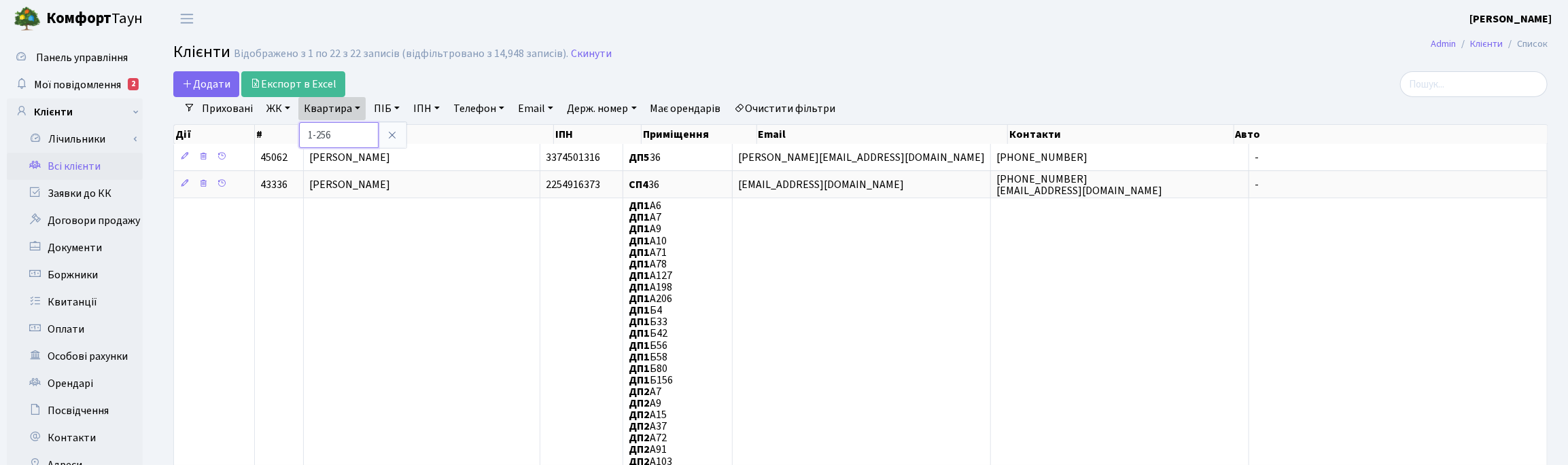
type input "1-256"
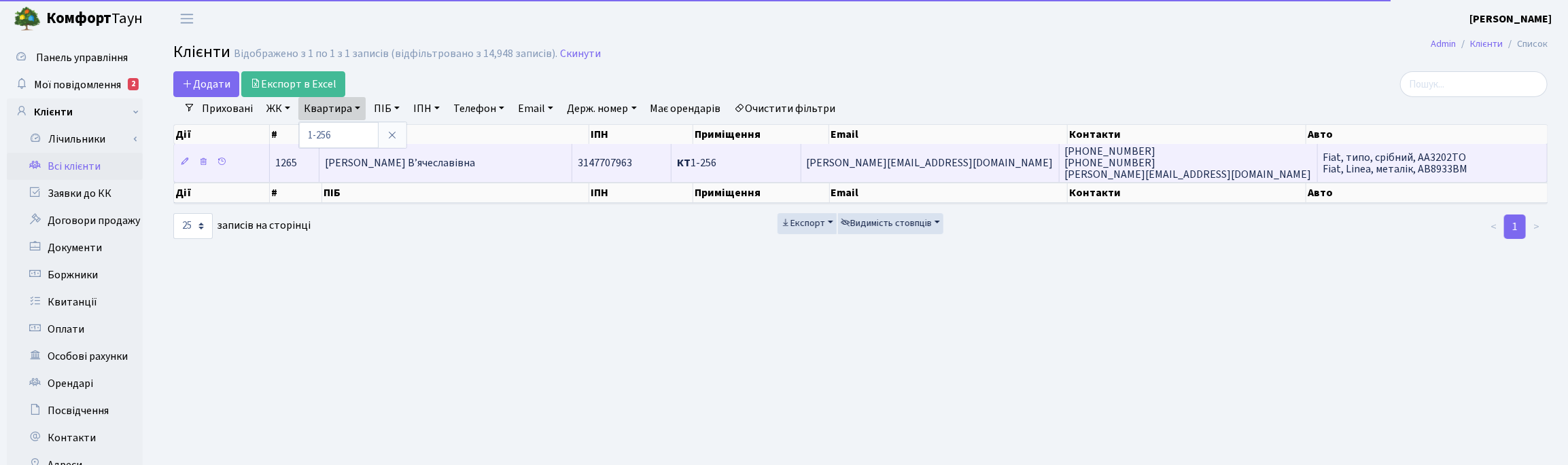
click at [452, 154] on td "[PERSON_NAME] В’ячеславівна" at bounding box center [446, 162] width 253 height 37
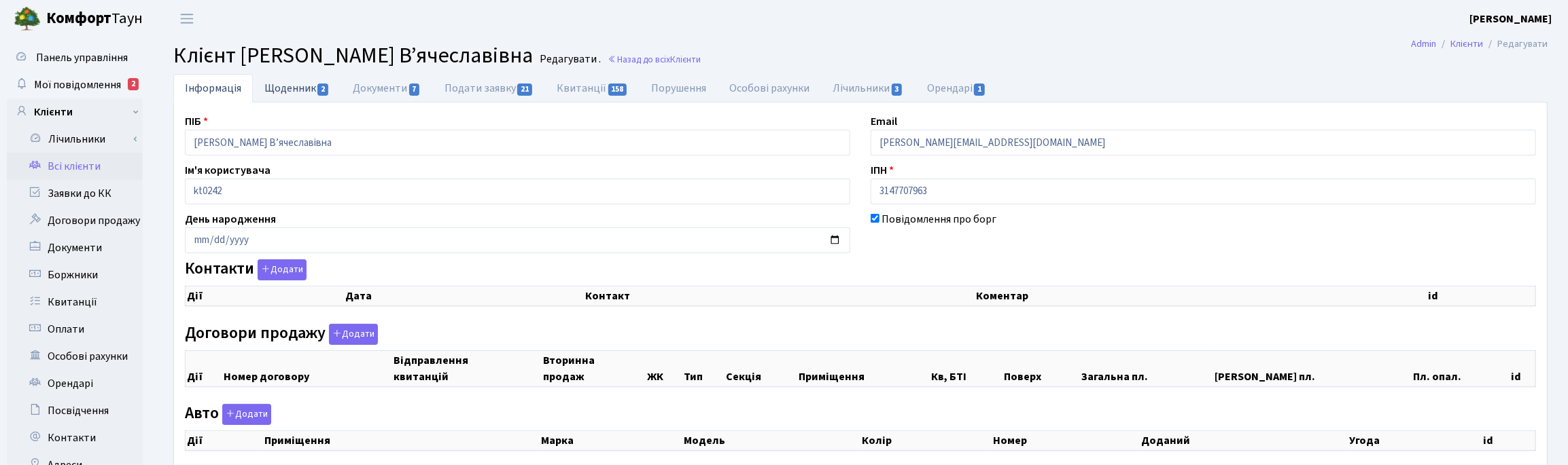
click at [287, 90] on link "Щоденник 2" at bounding box center [297, 88] width 89 height 28
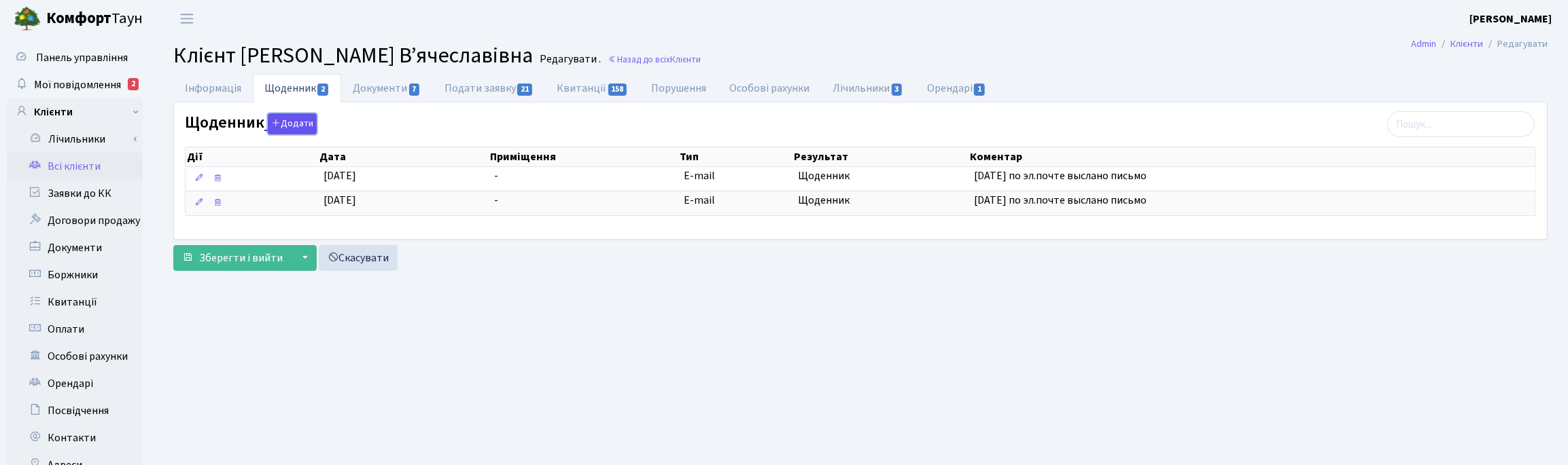
click at [296, 121] on button "Додати" at bounding box center [292, 124] width 49 height 21
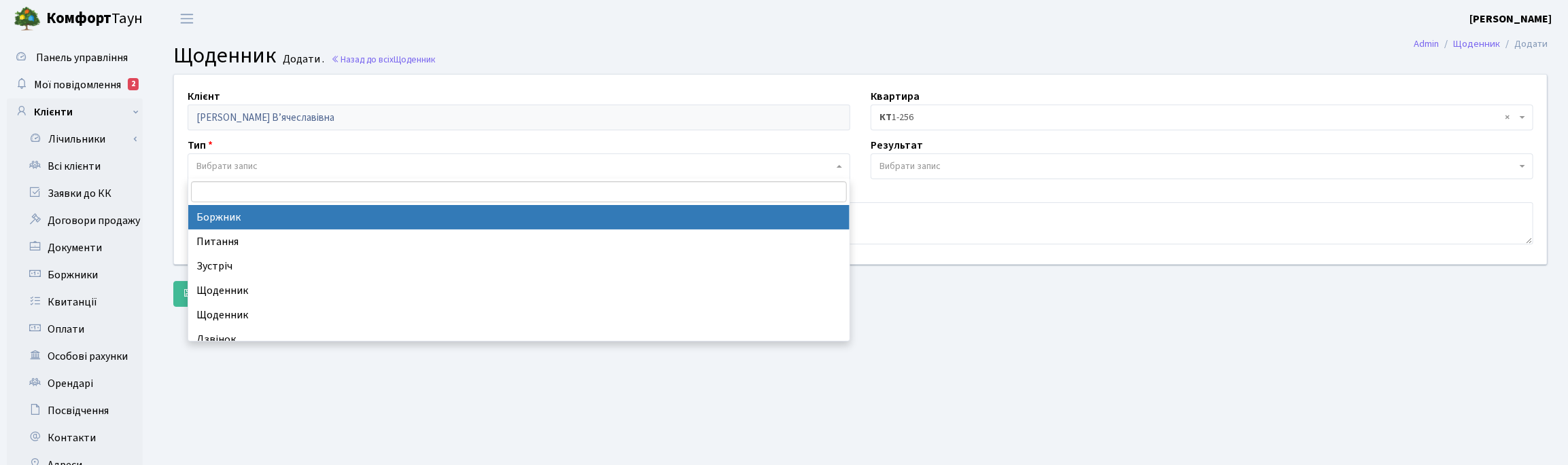
click at [210, 164] on span "Вибрати запис" at bounding box center [227, 166] width 61 height 14
select select "189"
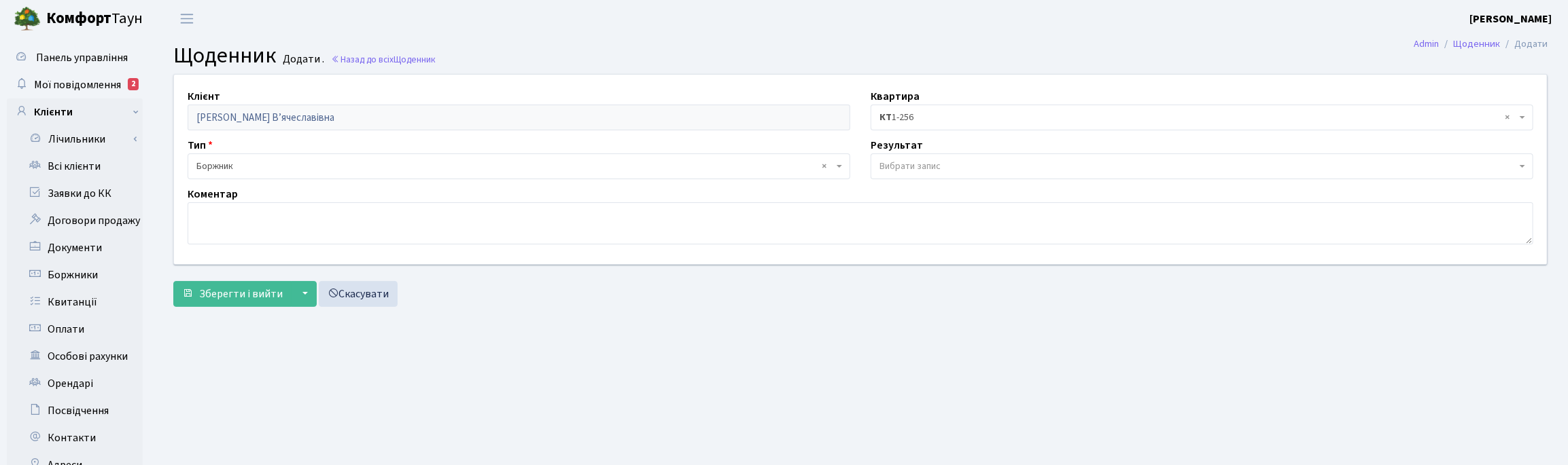
click at [911, 167] on span "Вибрати запис" at bounding box center [910, 166] width 61 height 14
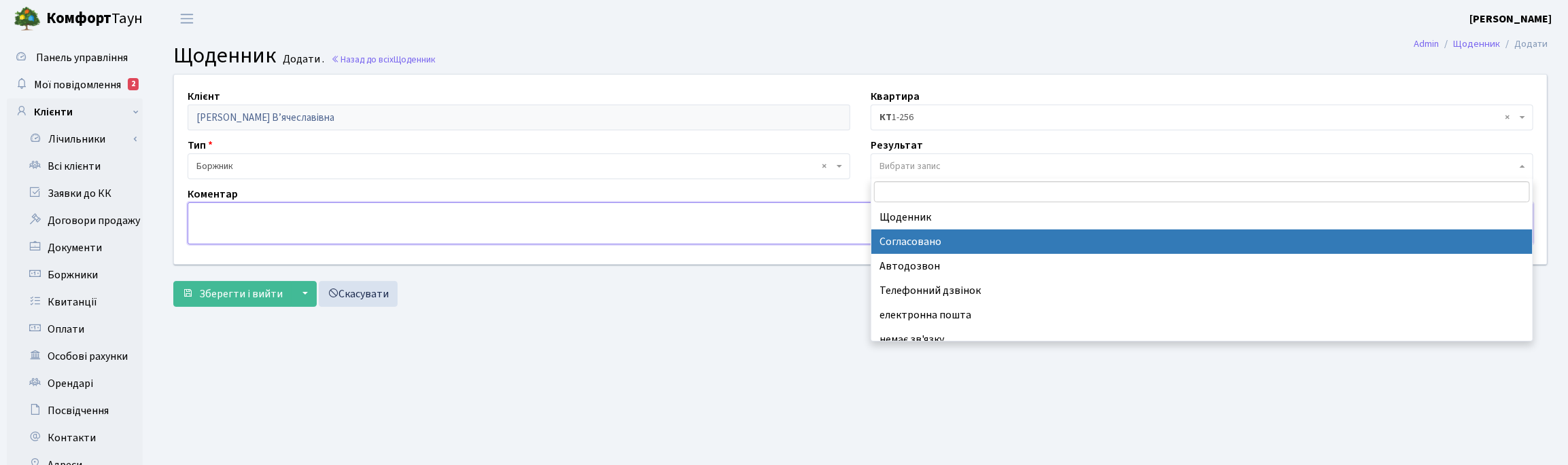
click at [560, 212] on textarea at bounding box center [860, 223] width 1345 height 42
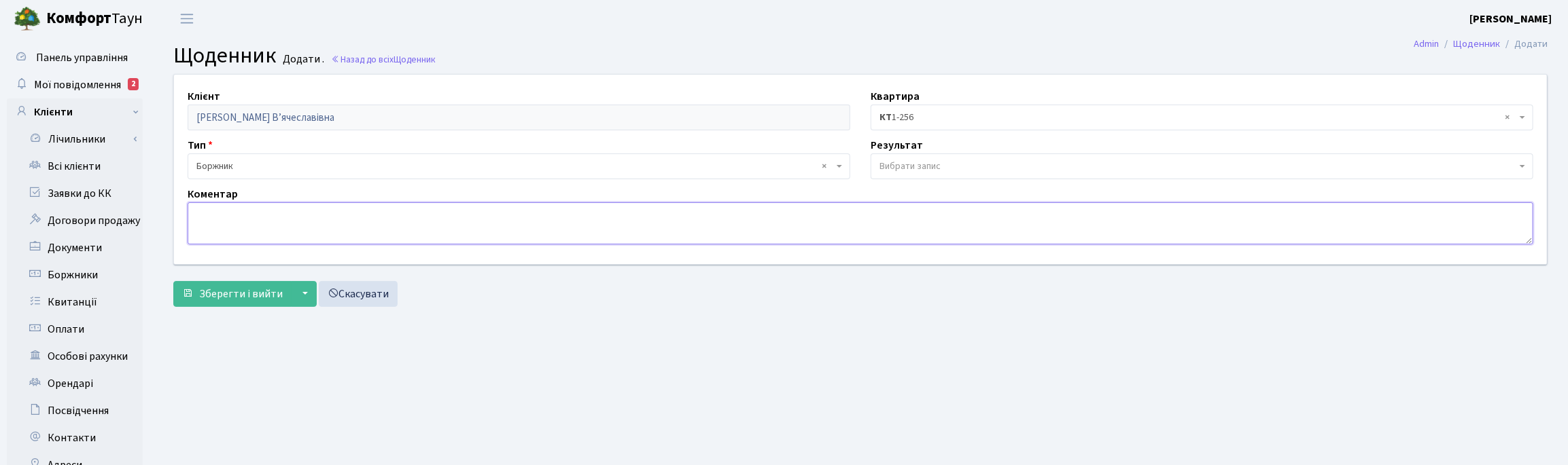
paste textarea "Добрий день! Заявку прийнято в работу. Необхідно сплатити заборгованість за 07.…"
click at [277, 214] on textarea "Добрий день! Заявку прийнято в работу. Необхідно сплатити заборгованість за 07.…" at bounding box center [860, 223] width 1345 height 42
type textarea "Заявку прийнято в работу. Необхідно сплатити заборгованість за 07.2025 р. у сум…"
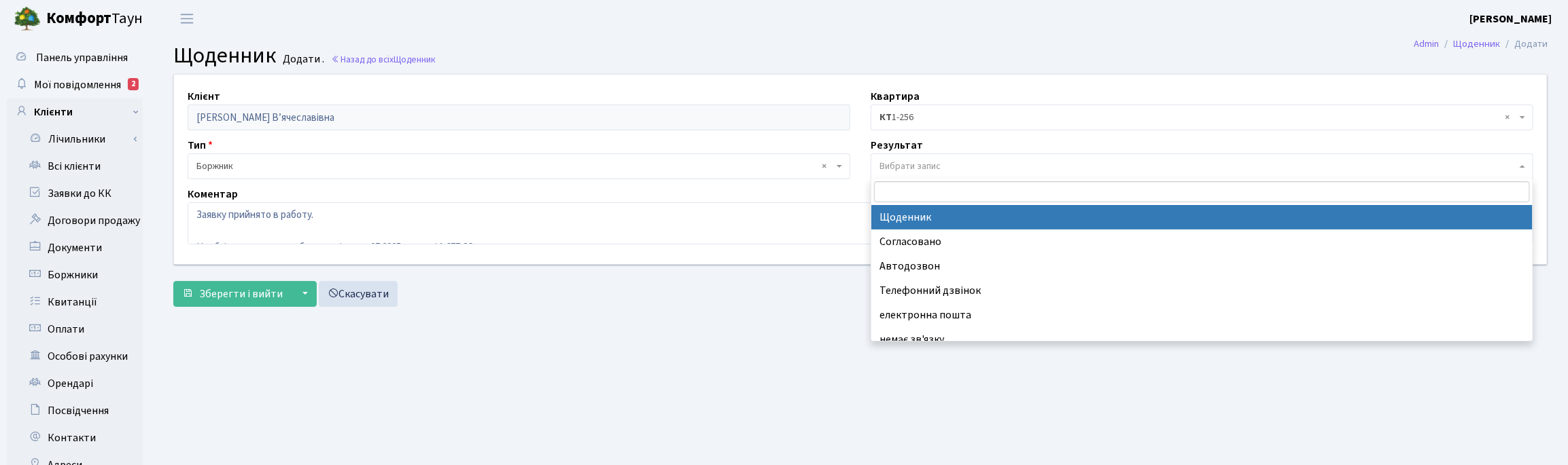
click at [901, 161] on span "Вибрати запис" at bounding box center [910, 166] width 61 height 14
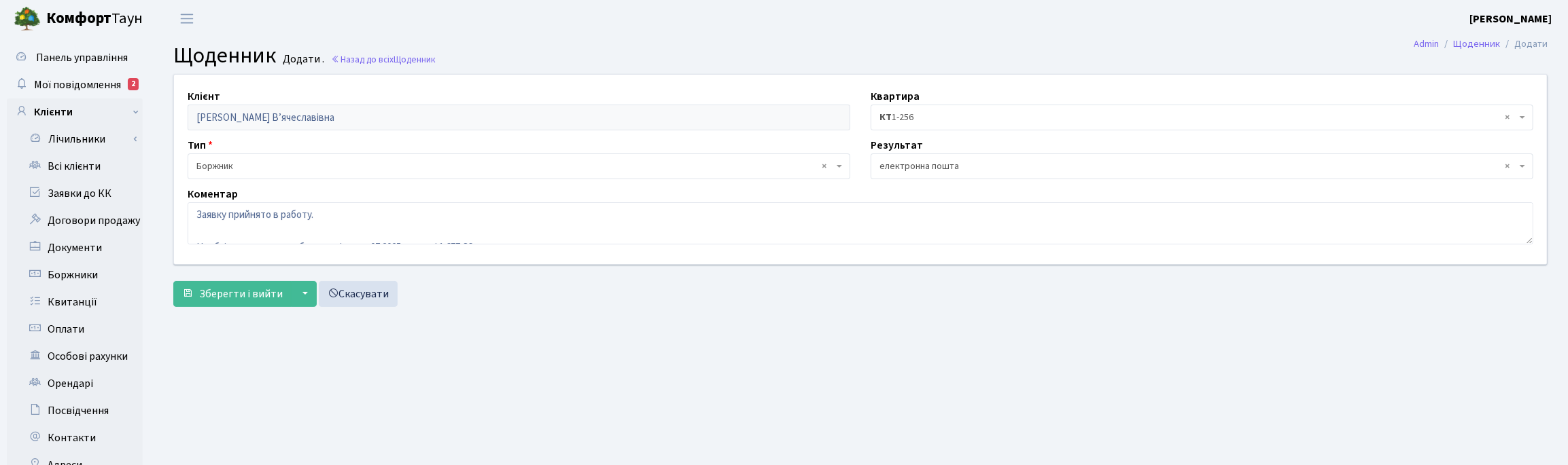
select select "198"
click at [222, 222] on textarea "Заявку прийнято в работу. Необхідно сплатити заборгованість за 07.2025 р. у сум…" at bounding box center [860, 223] width 1345 height 42
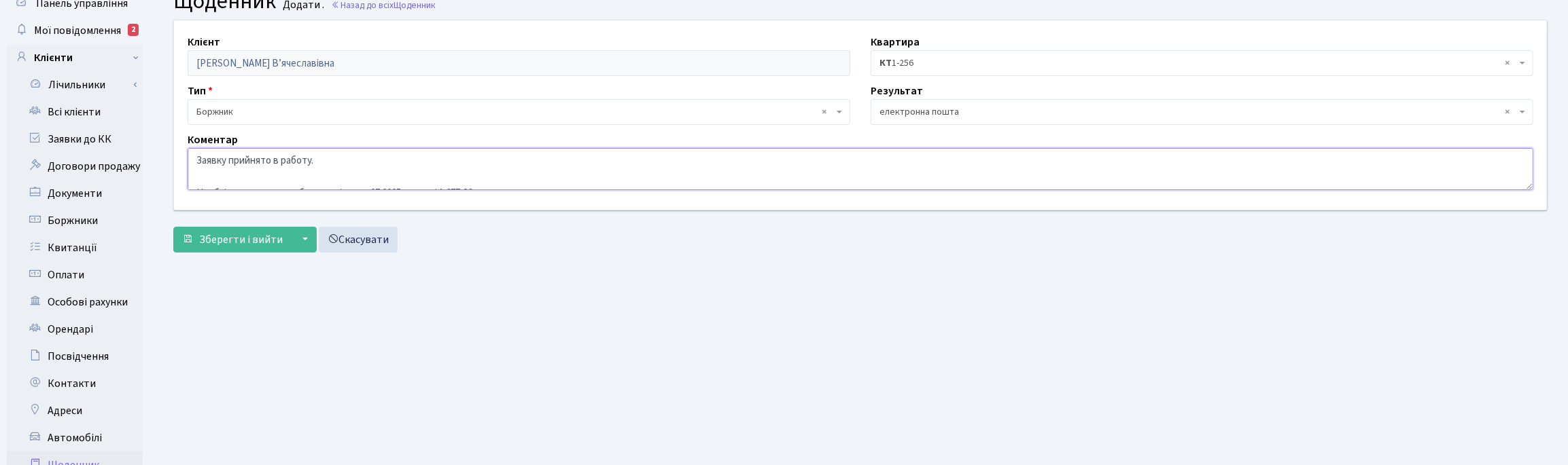
scroll to position [85, 0]
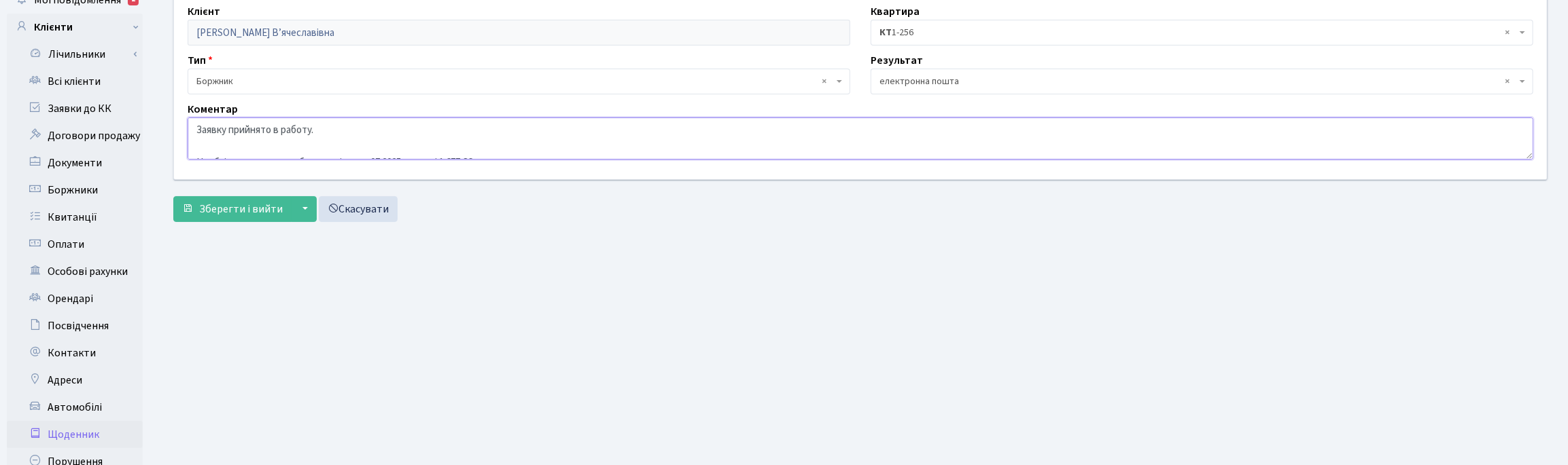
click at [379, 130] on textarea "Заявку прийнято в работу. Необхідно сплатити заборгованість за 07.2025 р. у сум…" at bounding box center [860, 138] width 1345 height 42
click at [274, 148] on textarea "Заявку прийнято в работу. Необхідно сплатити заборгованість за 07.2025 р. у сум…" at bounding box center [860, 138] width 1345 height 42
type textarea "Заявку прийнято в работу. Необхідно сплатити заборгованість за 07.2025 р. у сум…"
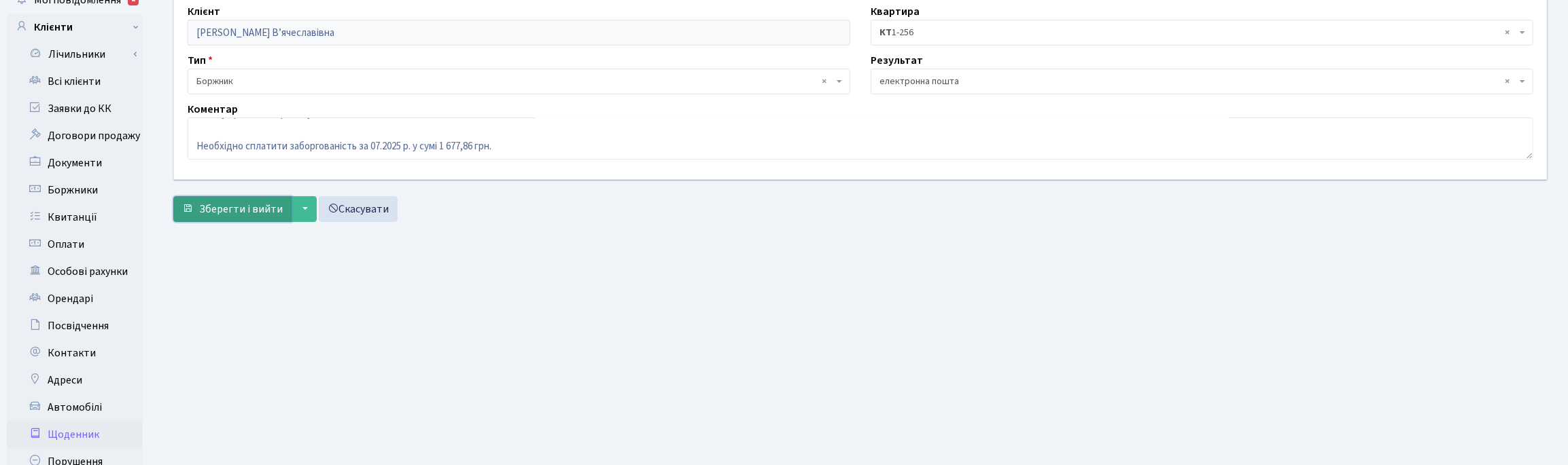
click at [225, 206] on span "Зберегти і вийти" at bounding box center [241, 209] width 84 height 15
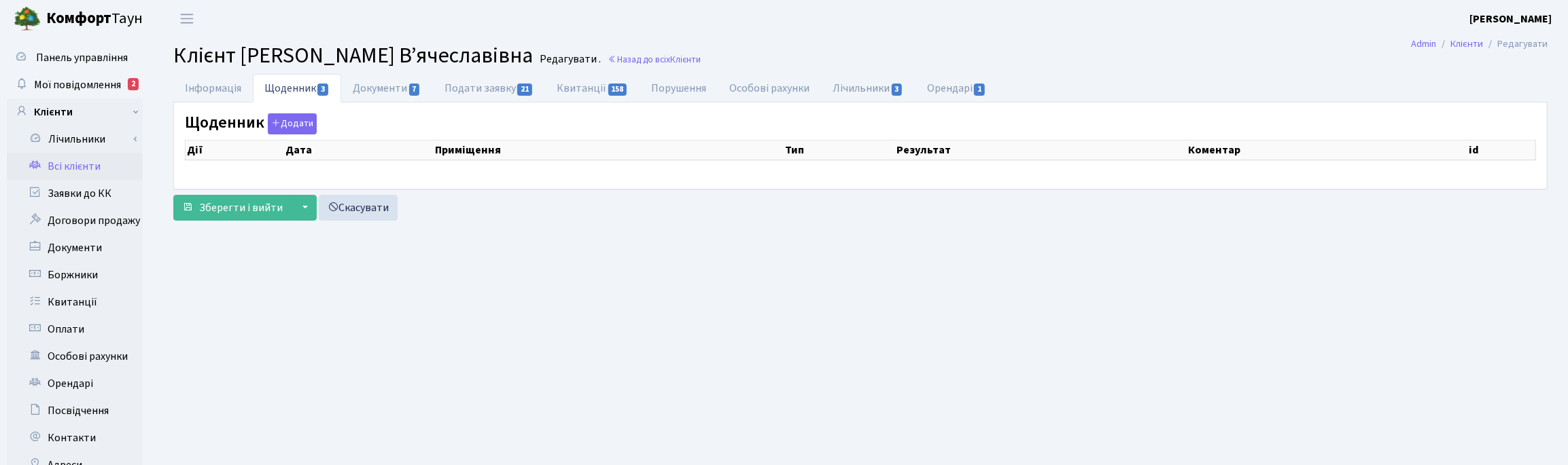
select select "25"
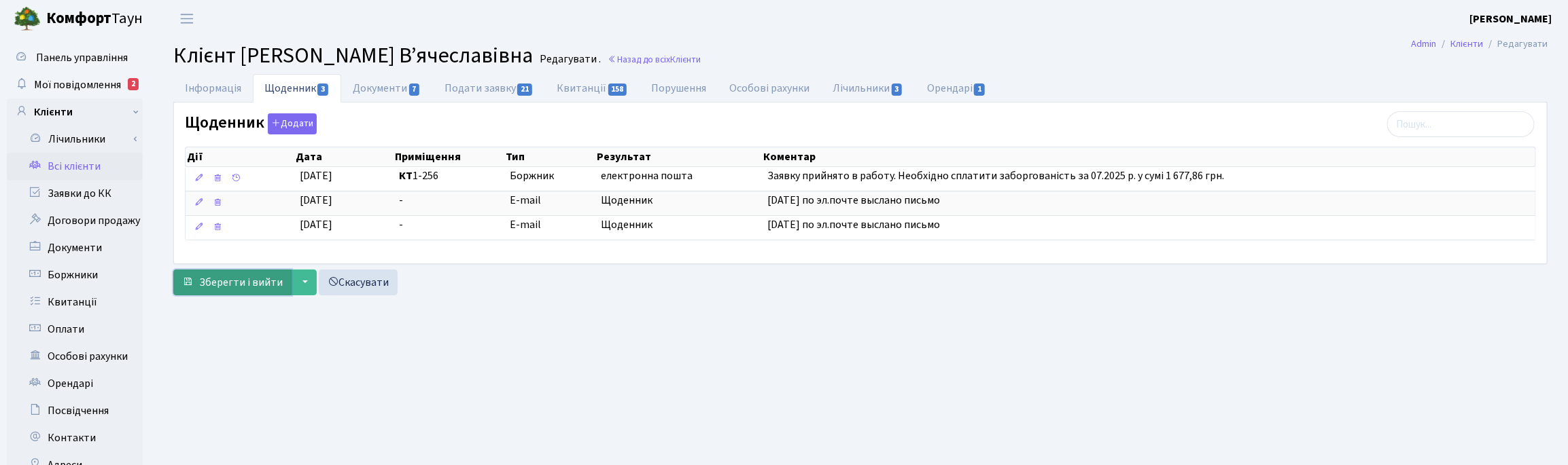
click at [235, 277] on span "Зберегти і вийти" at bounding box center [241, 282] width 84 height 15
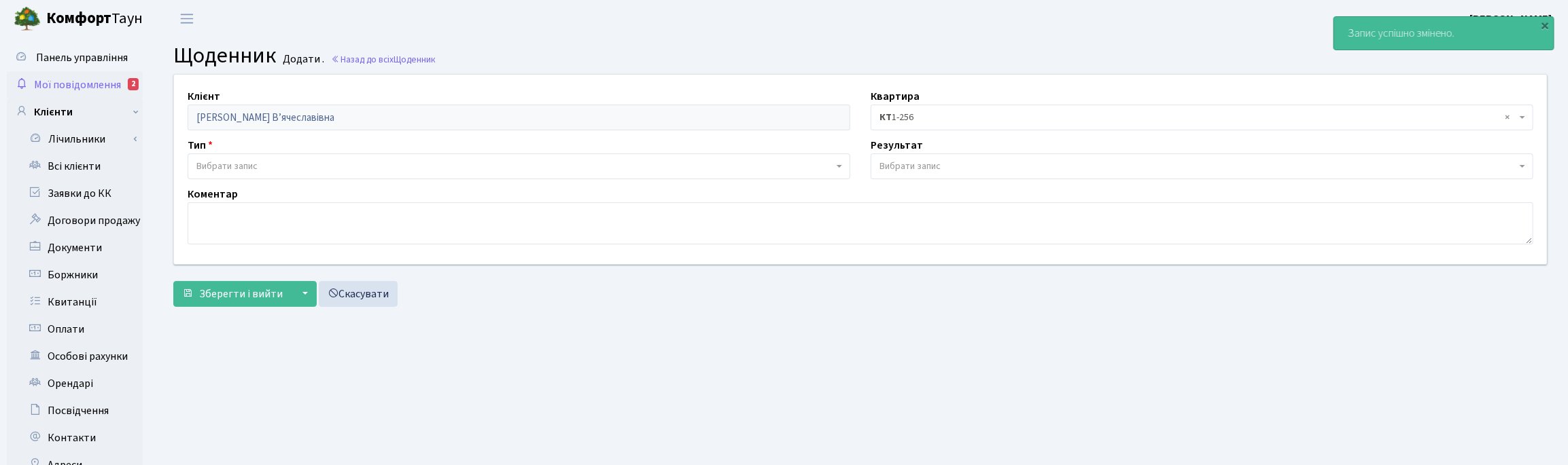
click at [79, 81] on span "Мої повідомлення" at bounding box center [78, 85] width 87 height 15
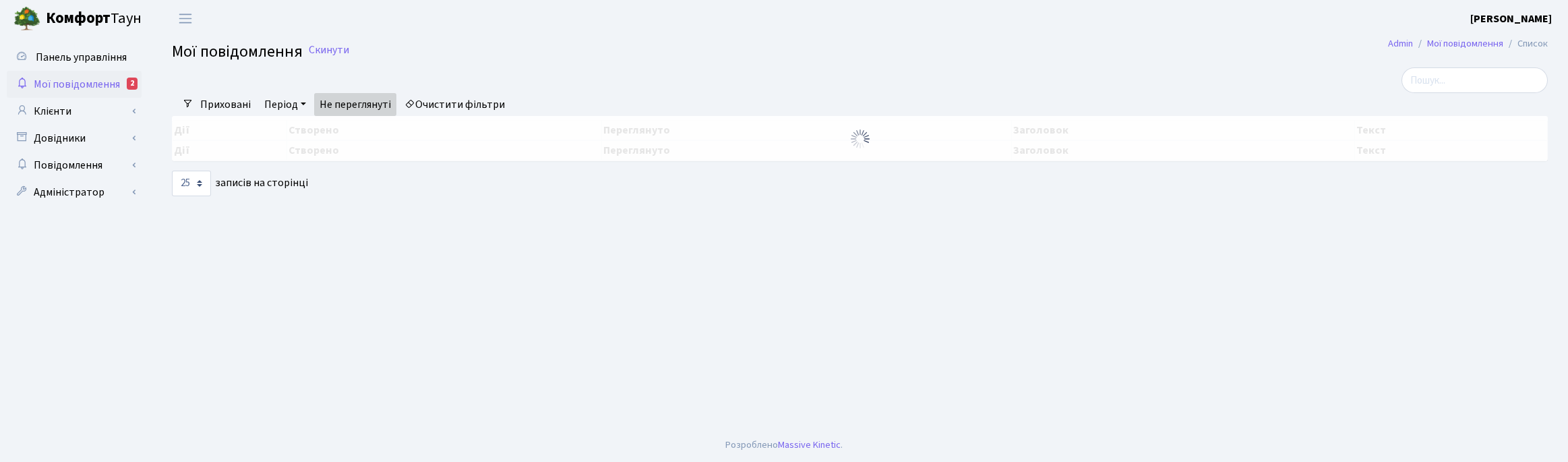
select select "25"
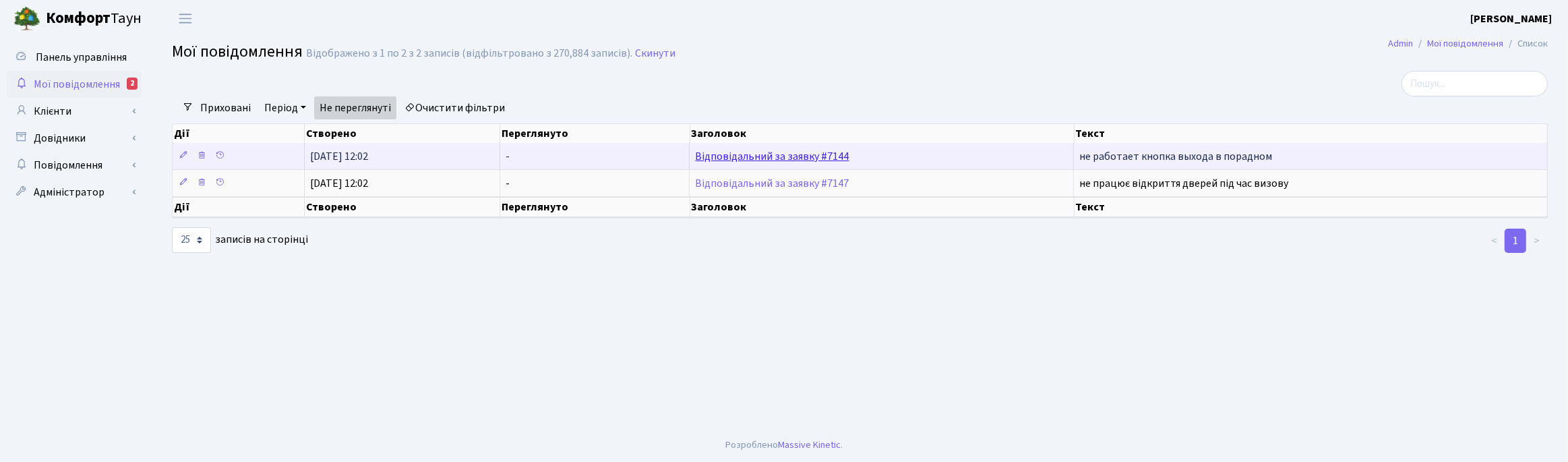
click at [740, 160] on link "Відповідальний за заявку #7144" at bounding box center [772, 157] width 154 height 15
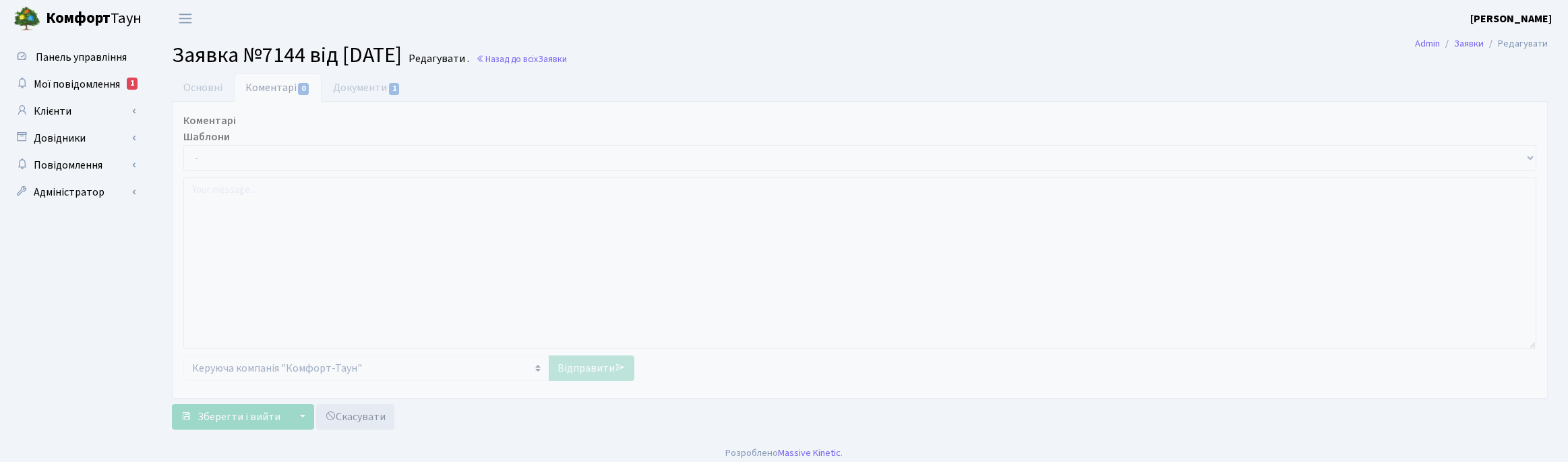
select select "821"
select select "38"
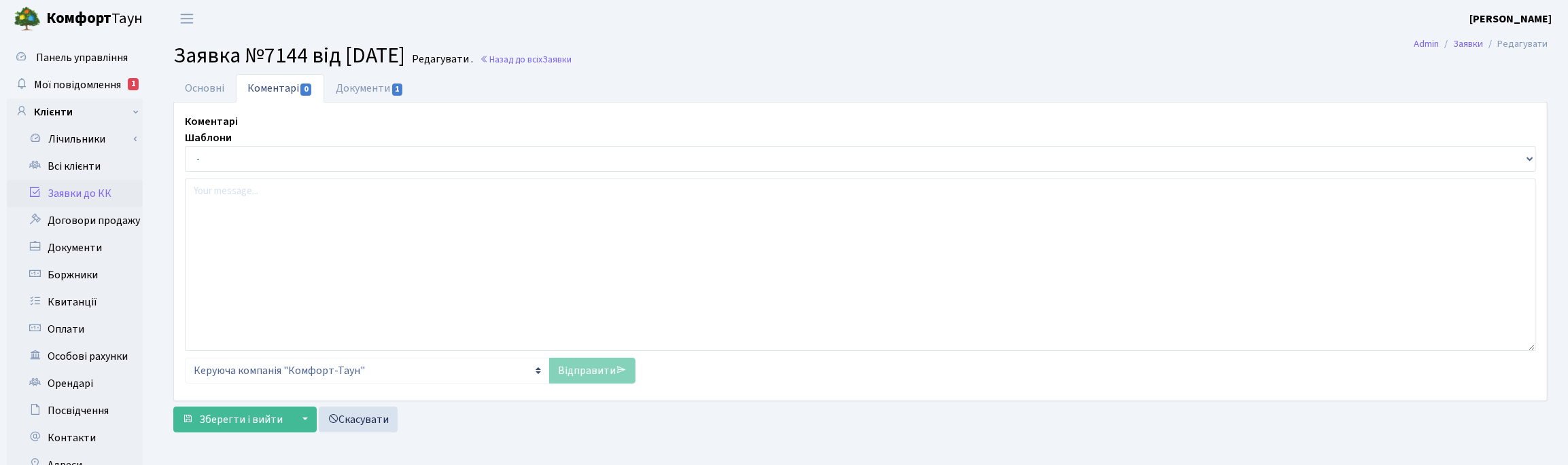
type input "[DATE]"
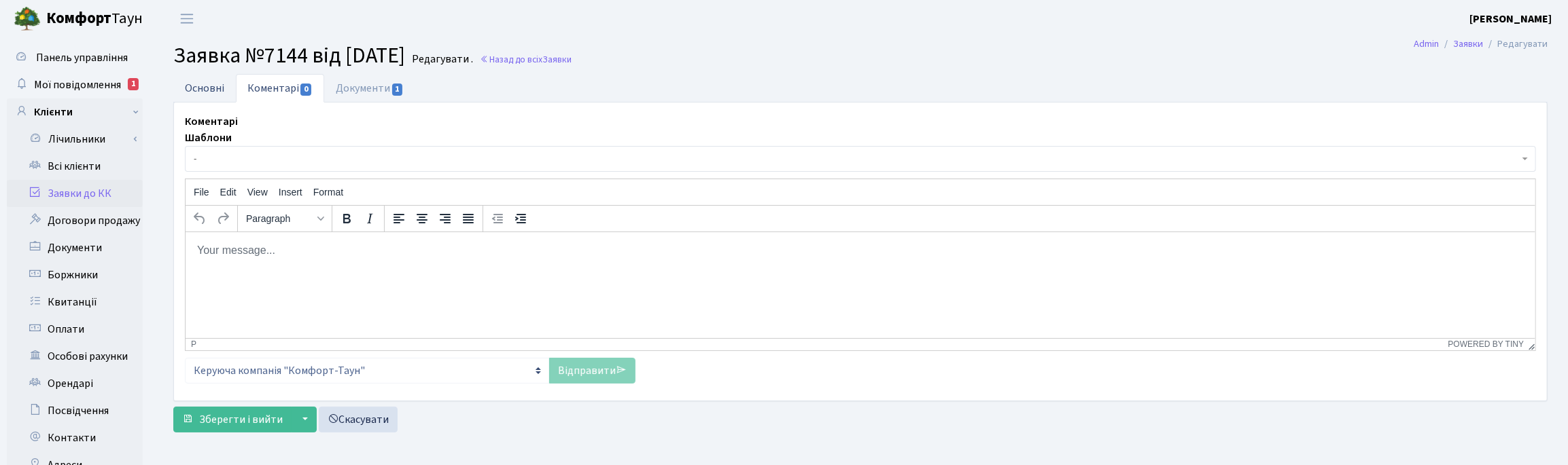
click at [205, 85] on link "Основні" at bounding box center [205, 88] width 63 height 28
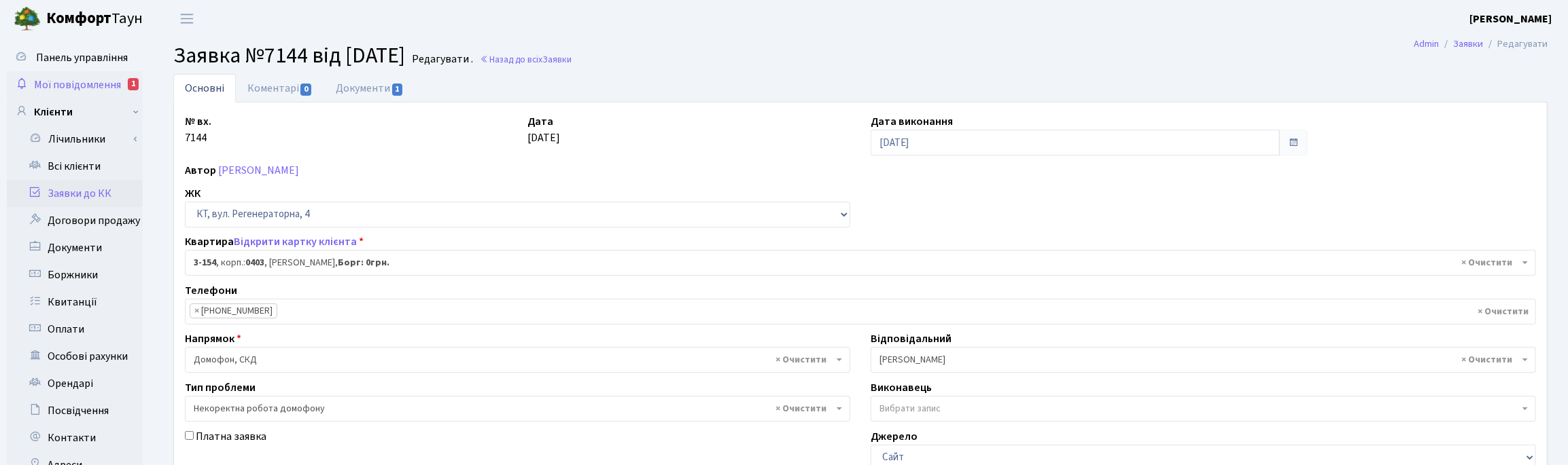
click at [85, 86] on span "Мої повідомлення" at bounding box center [78, 85] width 87 height 15
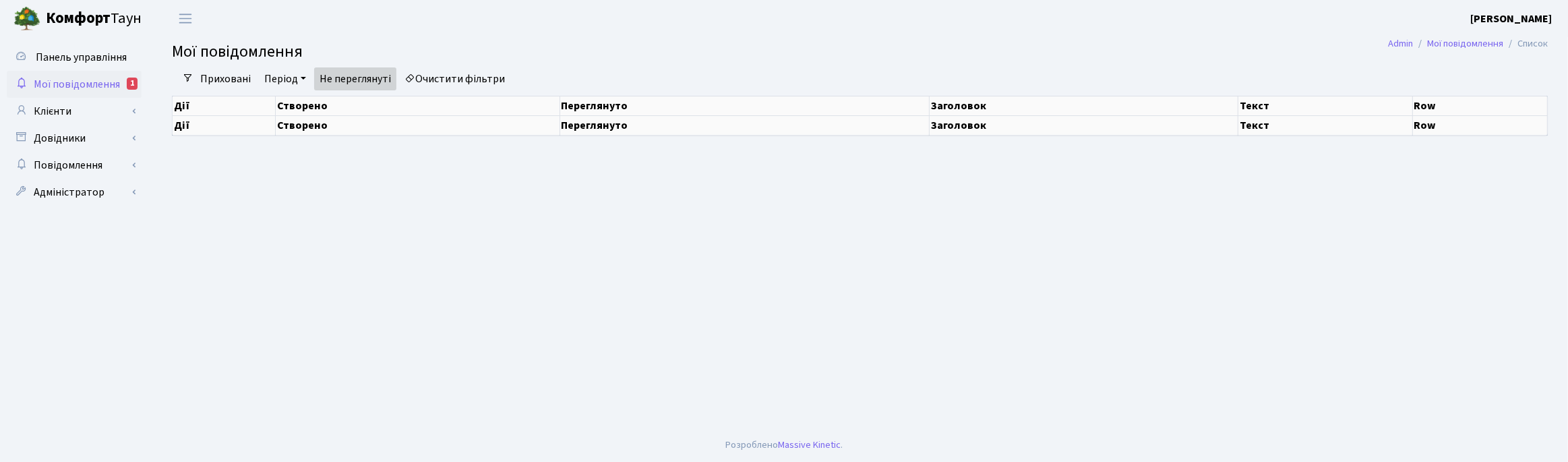
select select "25"
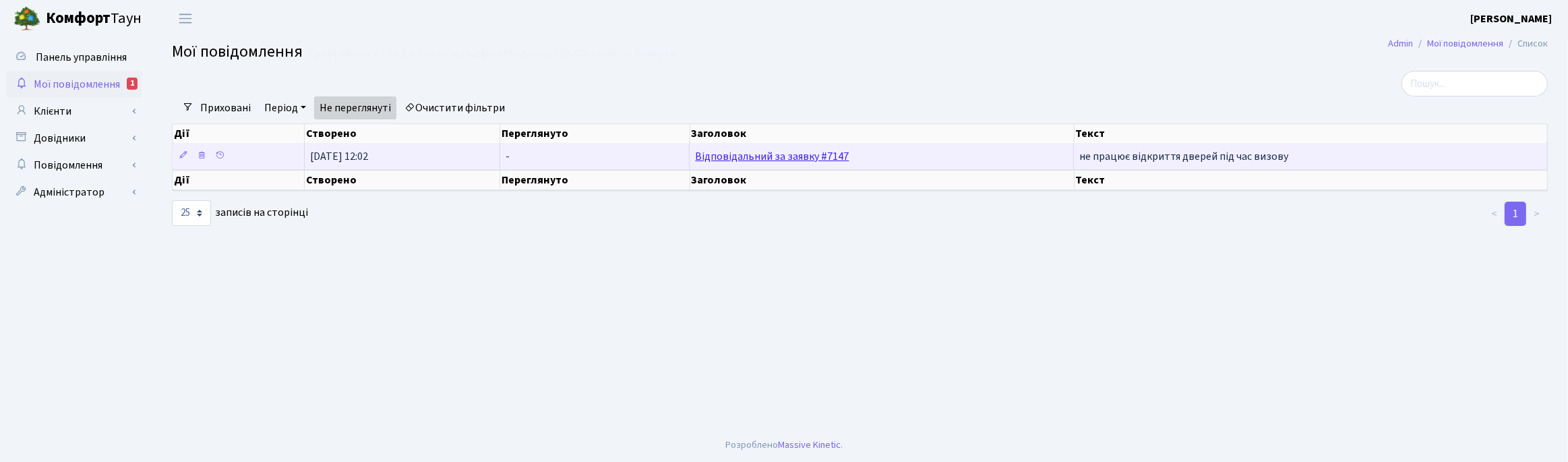
click at [794, 160] on link "Відповідальний за заявку #7147" at bounding box center [772, 157] width 154 height 15
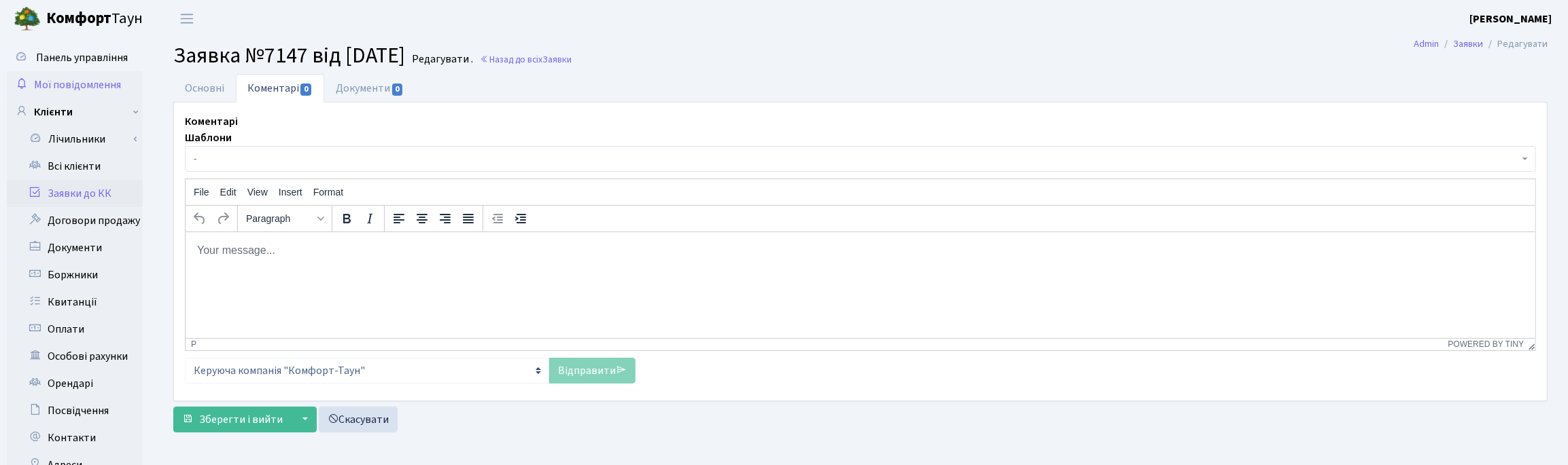
click at [62, 84] on span "Мої повідомлення" at bounding box center [78, 85] width 87 height 15
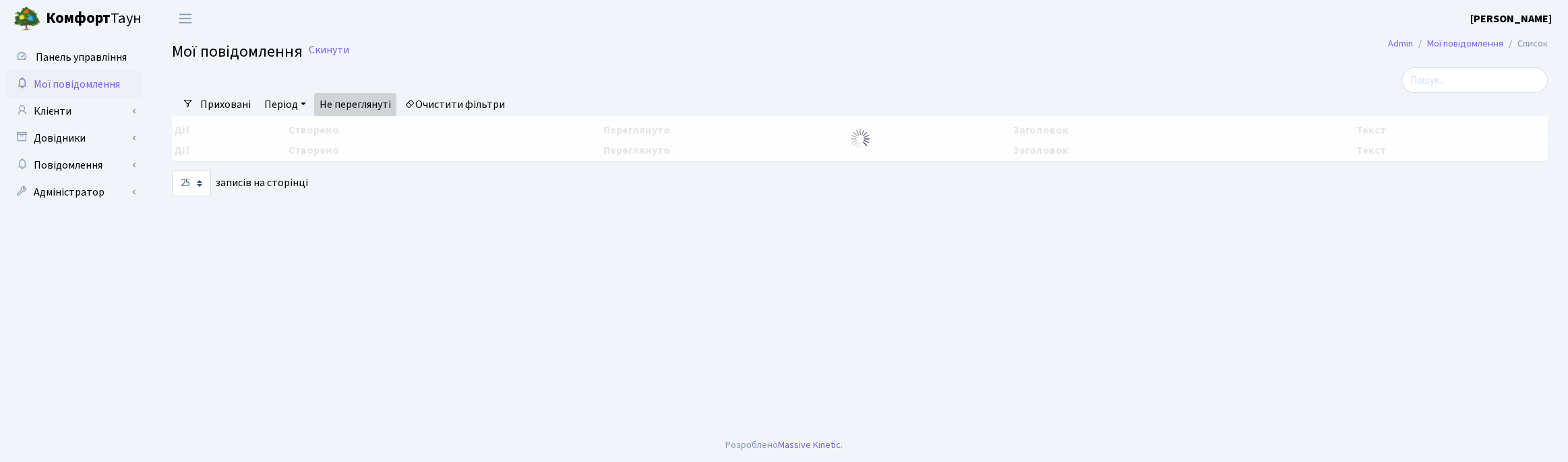
select select "25"
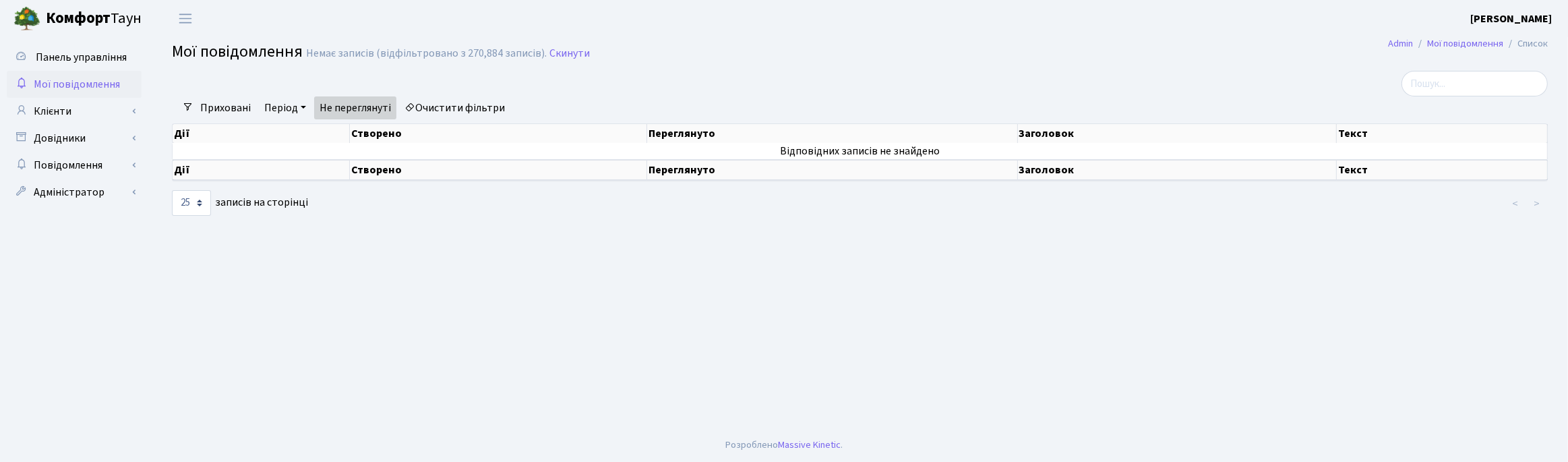
click at [804, 311] on main "Admin Мої повідомлення Список Мої повідомлення Немає записів (відфільтровано з …" at bounding box center [860, 232] width 1416 height 391
click at [59, 108] on link "Клієнти" at bounding box center [73, 111] width 135 height 27
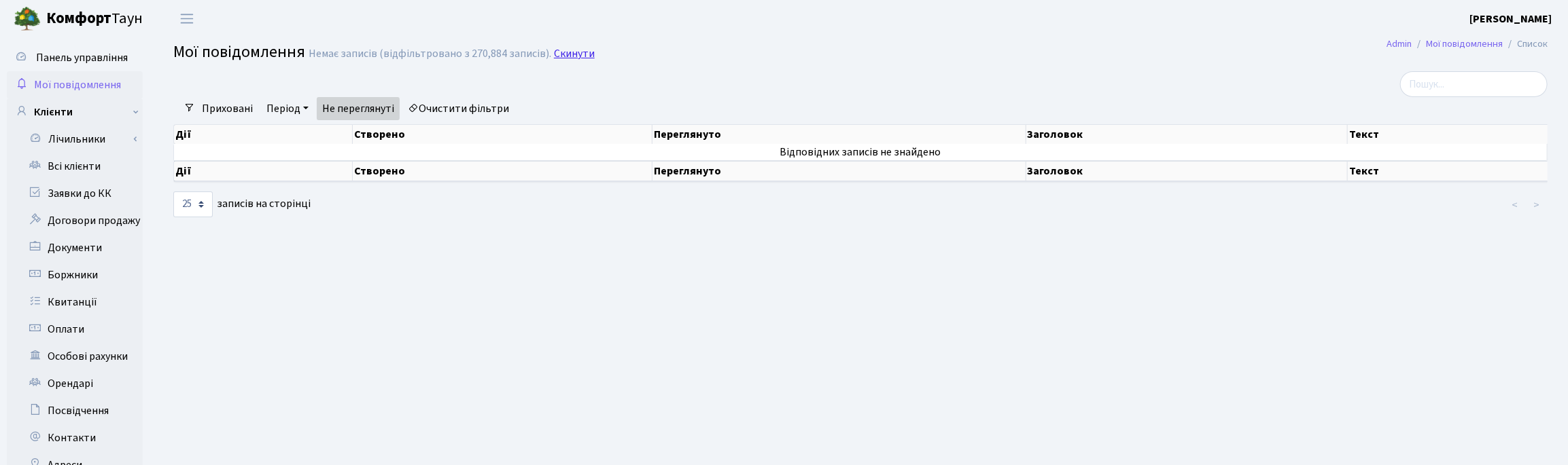
click at [575, 53] on link "Скинути" at bounding box center [574, 54] width 41 height 13
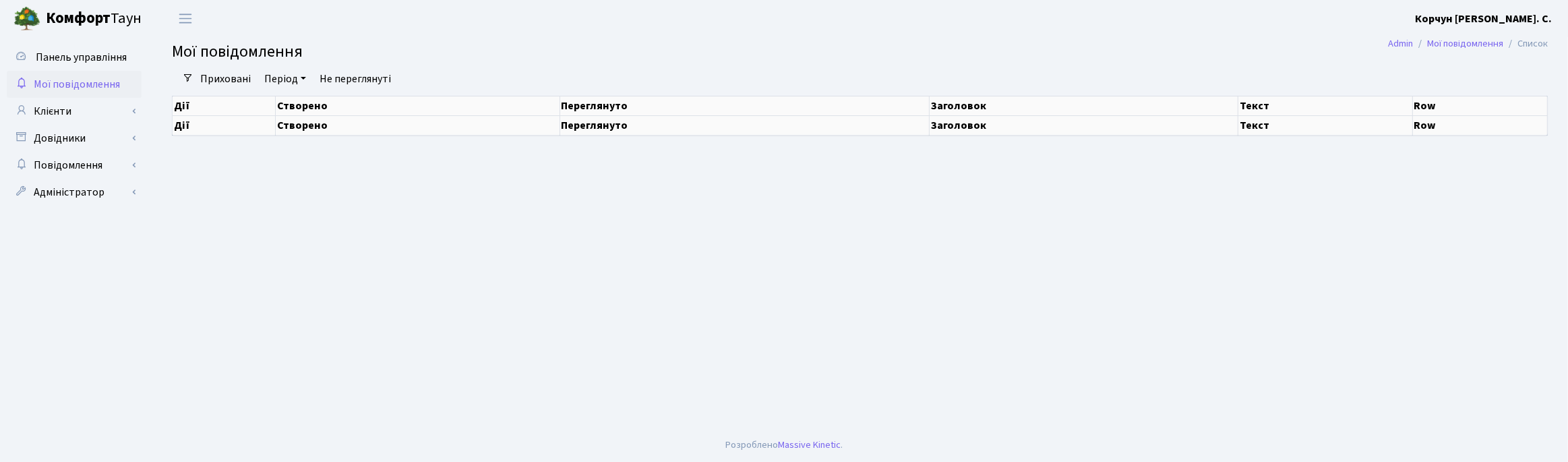
select select "25"
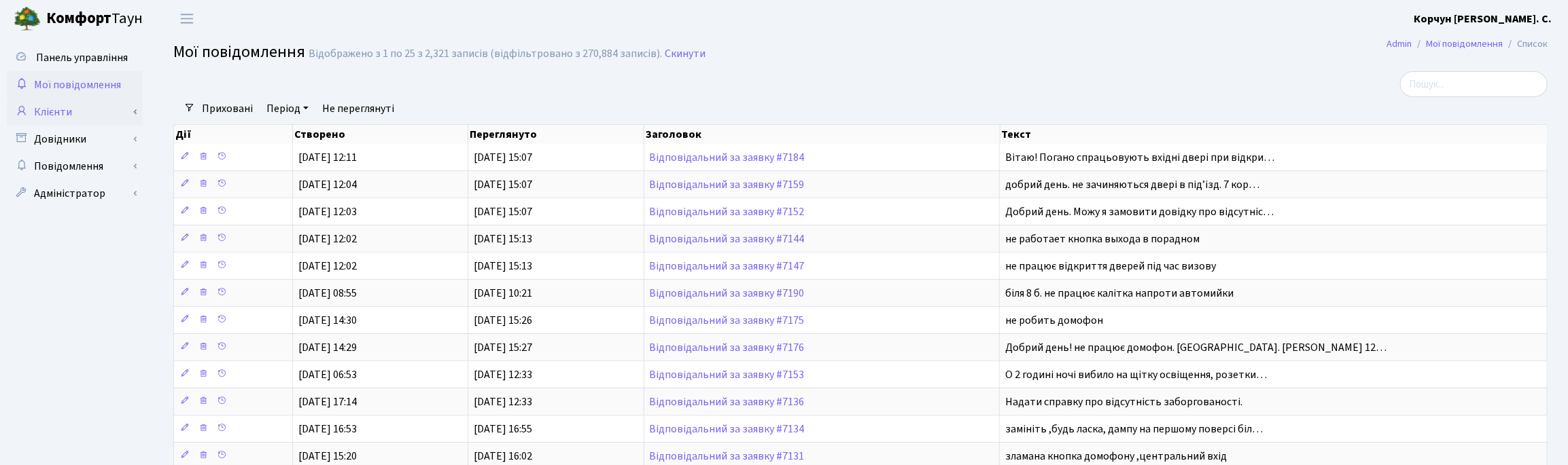
click at [80, 115] on link "Клієнти" at bounding box center [74, 112] width 136 height 27
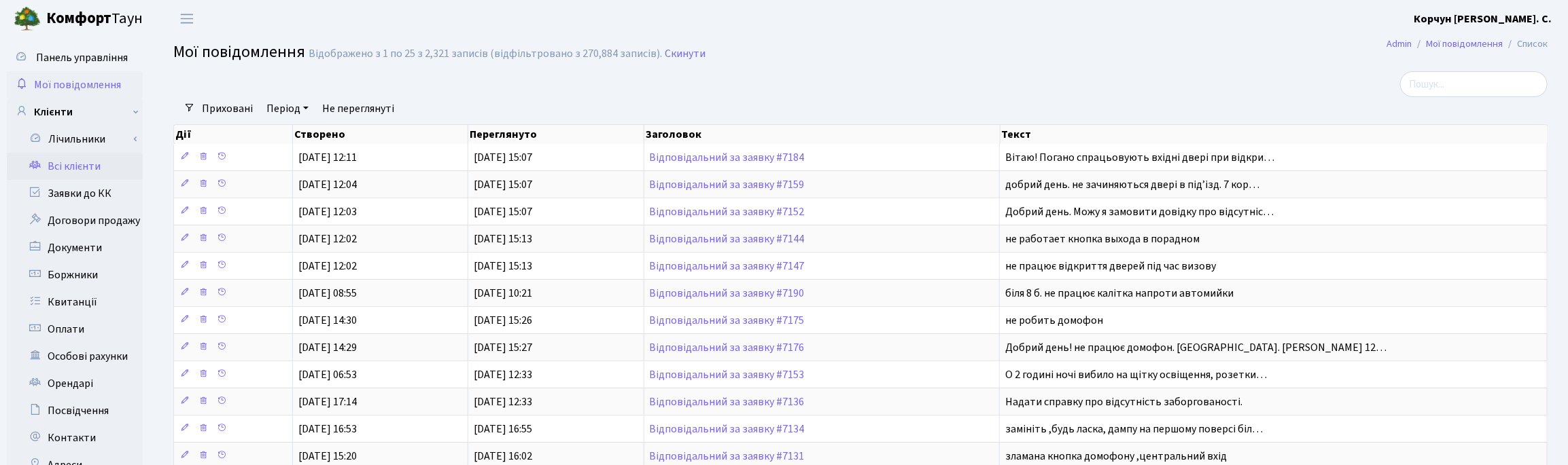
click at [79, 167] on link "Всі клієнти" at bounding box center [74, 166] width 136 height 27
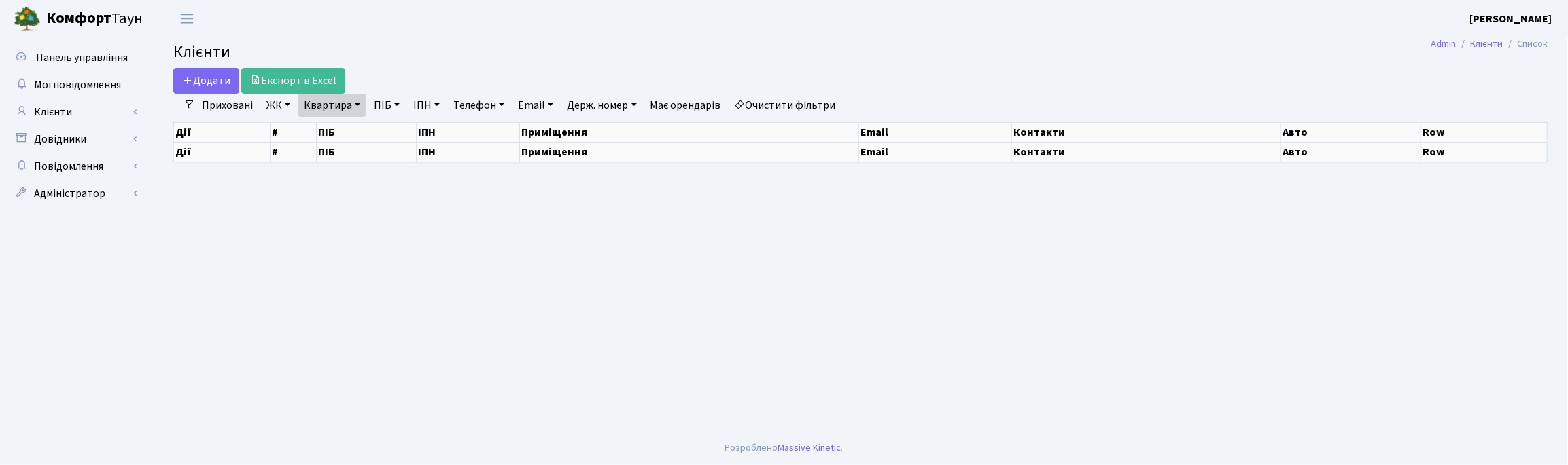
select select "25"
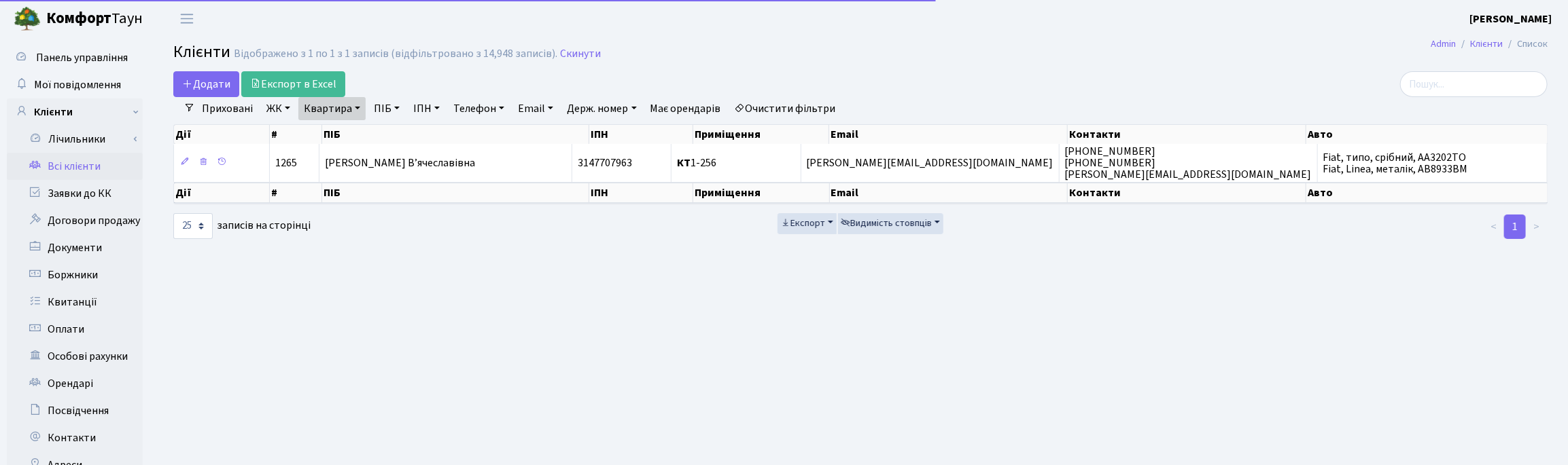
click at [345, 103] on link "Квартира" at bounding box center [332, 108] width 67 height 23
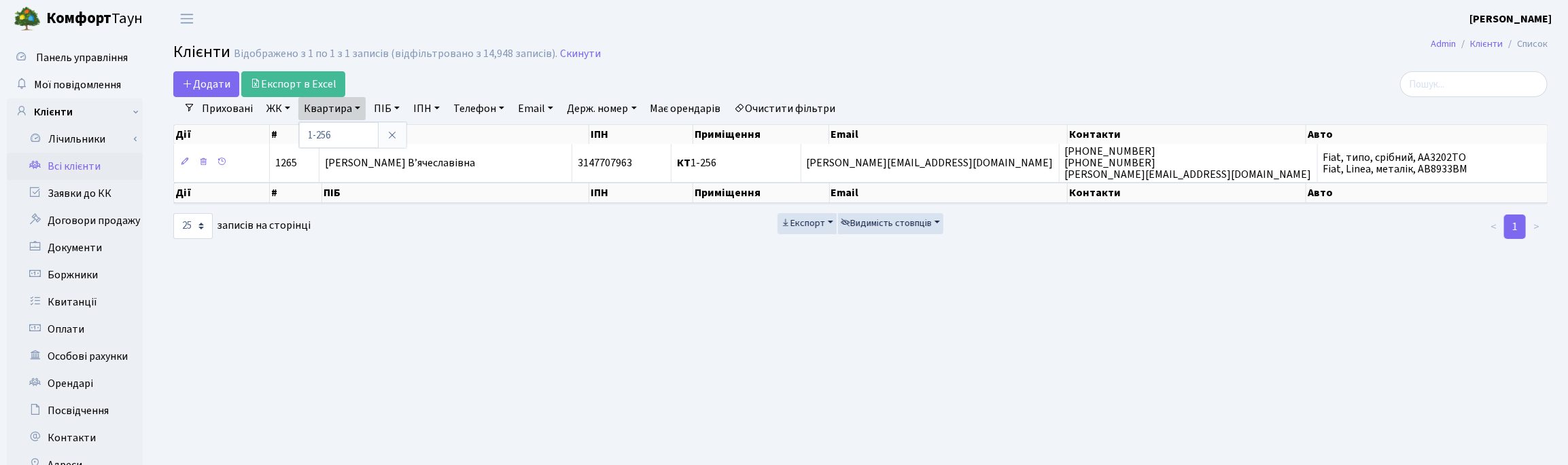
click at [410, 132] on th "ПІБ" at bounding box center [455, 134] width 267 height 19
click at [390, 109] on link "ПІБ" at bounding box center [387, 108] width 37 height 23
click at [361, 107] on link "Квартира" at bounding box center [332, 108] width 67 height 23
drag, startPoint x: 341, startPoint y: 130, endPoint x: 307, endPoint y: 131, distance: 34.0
click at [307, 131] on input "1-256" at bounding box center [339, 135] width 79 height 26
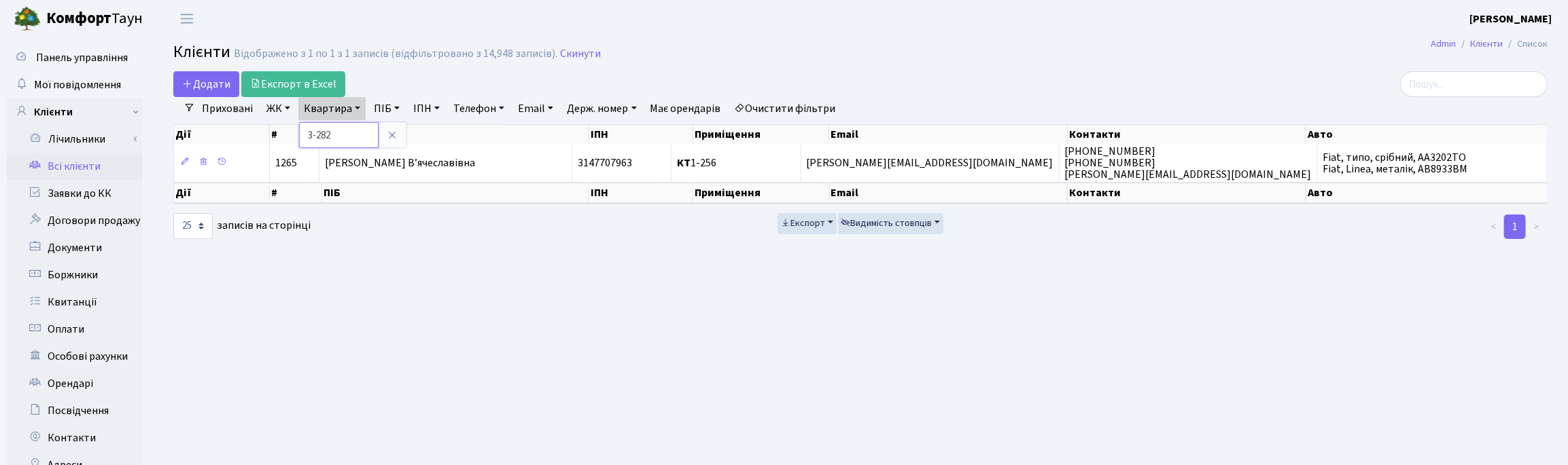
type input "3-282"
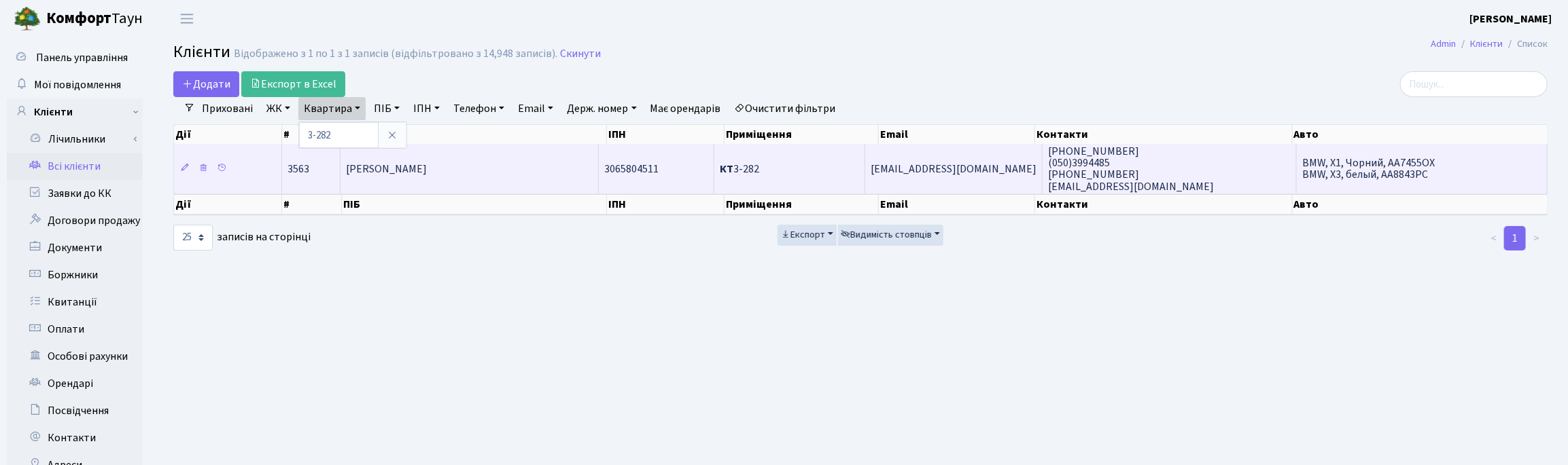
click at [428, 181] on td "[PERSON_NAME]" at bounding box center [469, 168] width 258 height 49
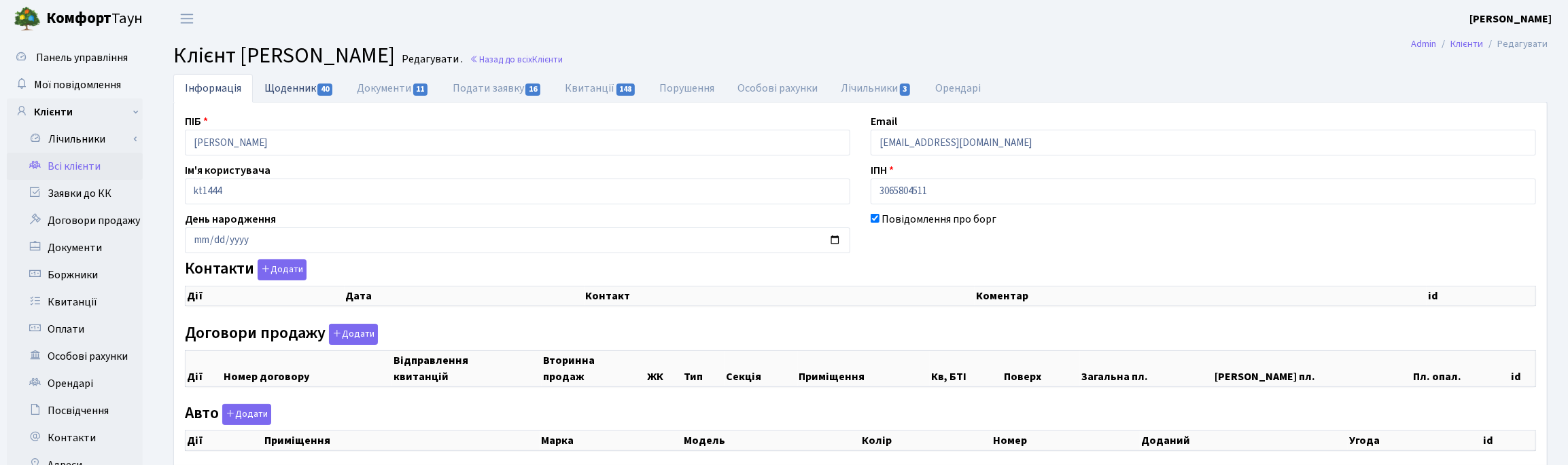
click at [292, 89] on link "Щоденник 40" at bounding box center [299, 88] width 92 height 28
select select "25"
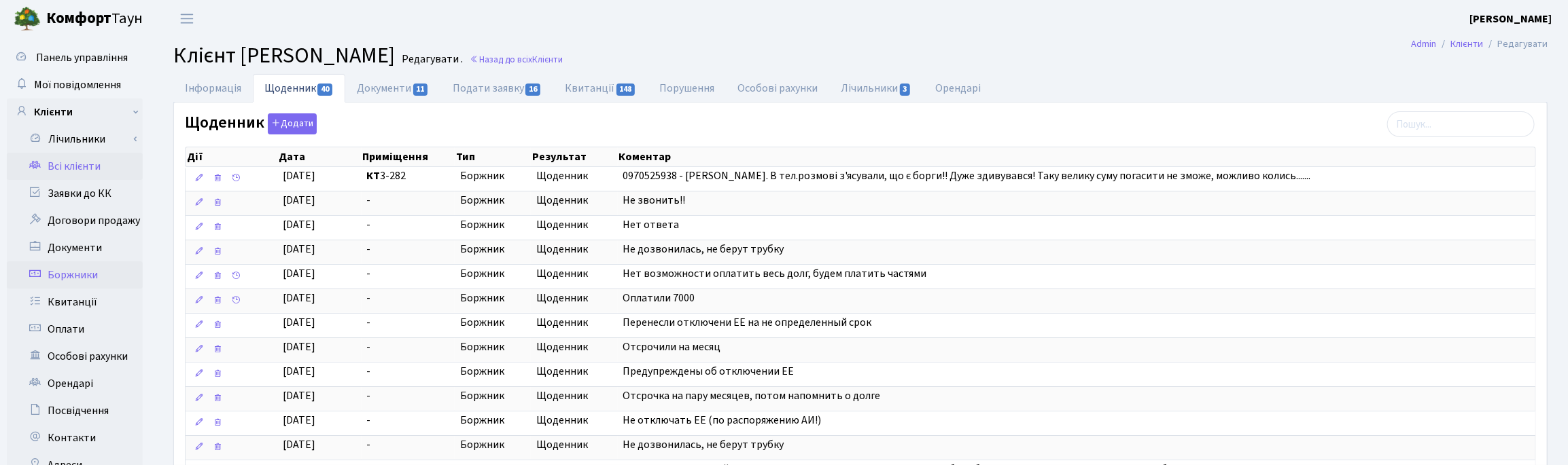
click at [82, 274] on link "Боржники" at bounding box center [74, 274] width 136 height 27
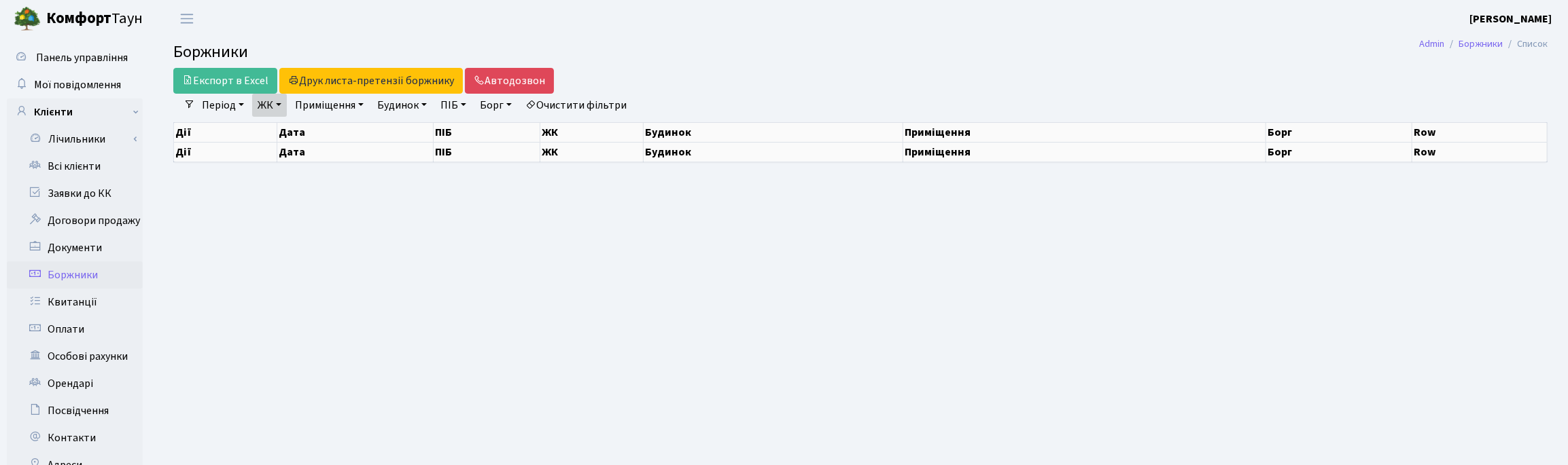
select select "25"
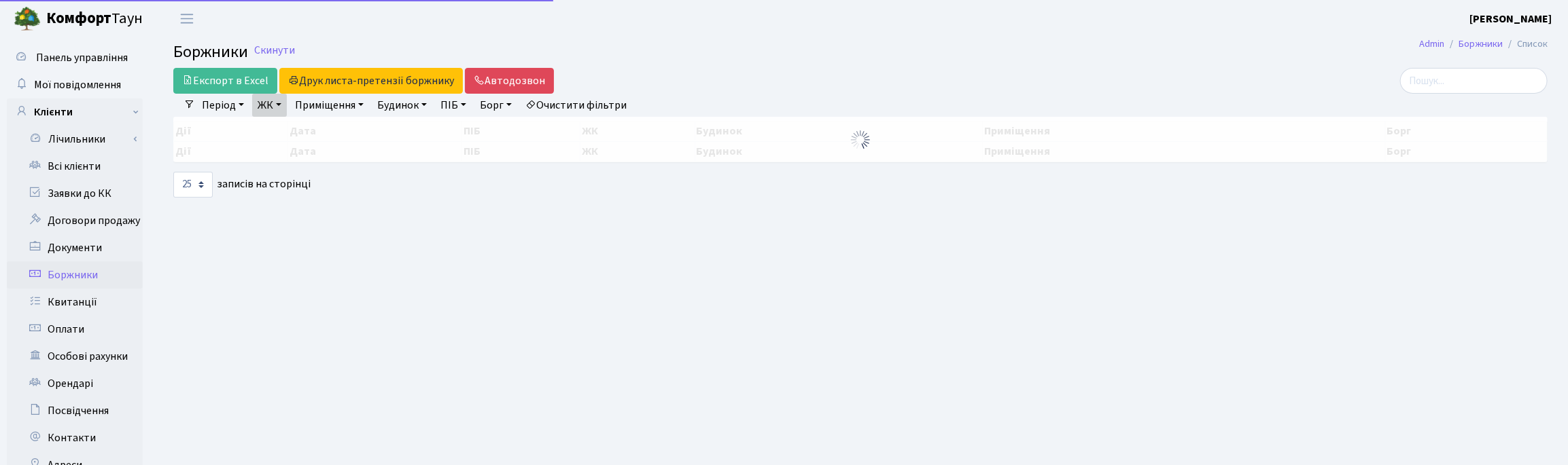
click at [279, 110] on link "ЖК" at bounding box center [270, 105] width 35 height 23
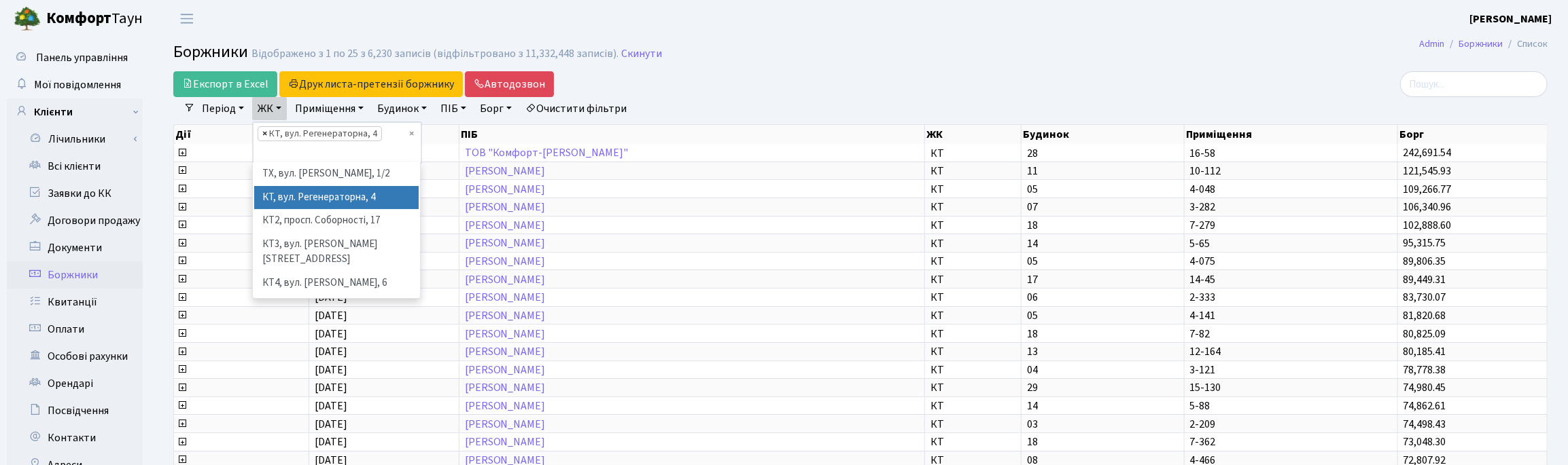
click at [263, 133] on span "×" at bounding box center [264, 134] width 5 height 14
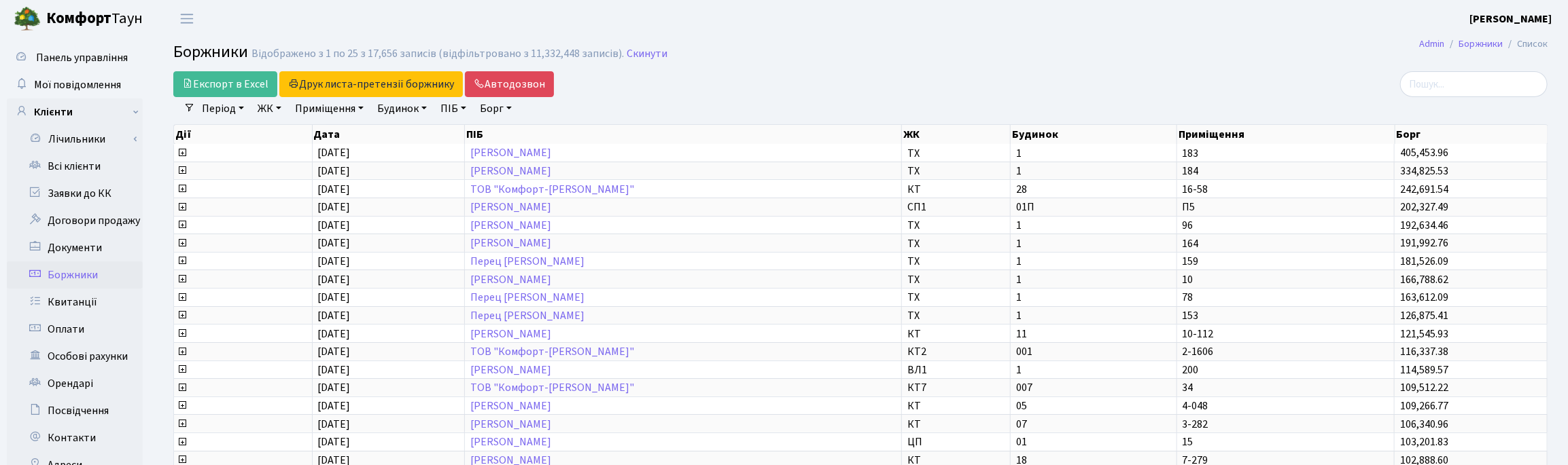
click at [858, 71] on div "Експорт в Excel Друк листа-претензії боржнику ЖК КТ ЦП ТХ КТ2 КТ3 КТ4 КТ5 КТ6 К…" at bounding box center [628, 84] width 910 height 26
